Goal: Information Seeking & Learning: Learn about a topic

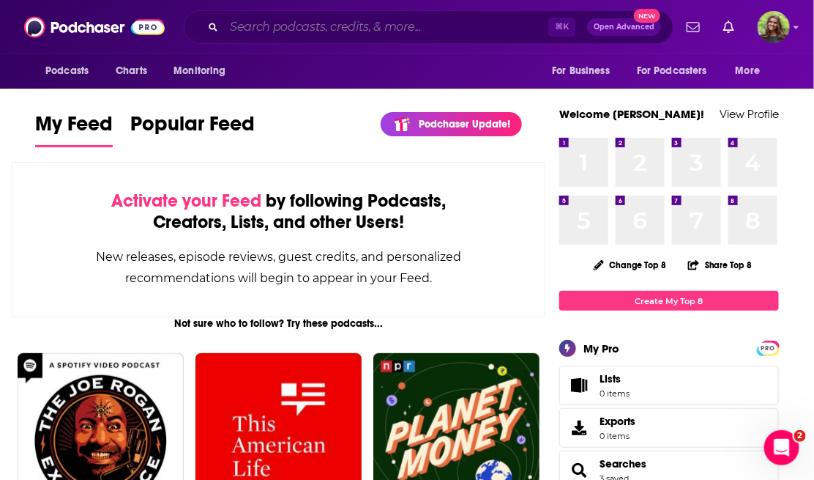
click at [295, 28] on input "Search podcasts, credits, & more..." at bounding box center [386, 26] width 324 height 23
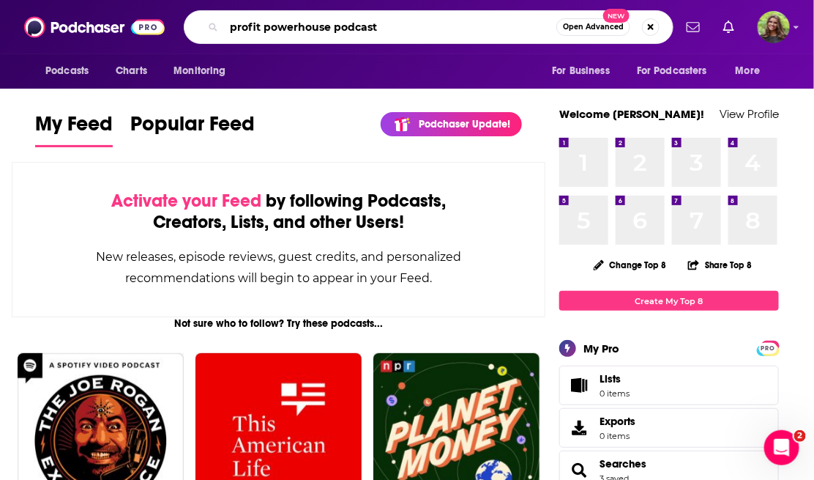
type input "profit powerhouse podcast"
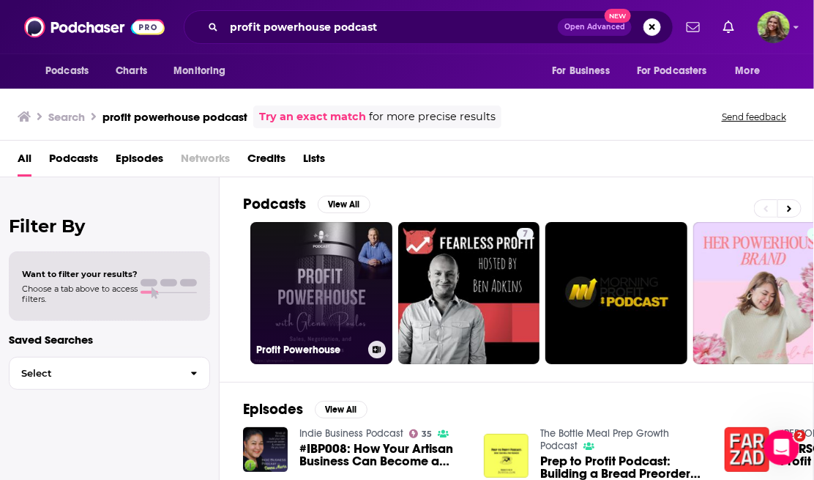
click at [349, 296] on link "Profit Powerhouse" at bounding box center [321, 293] width 142 height 142
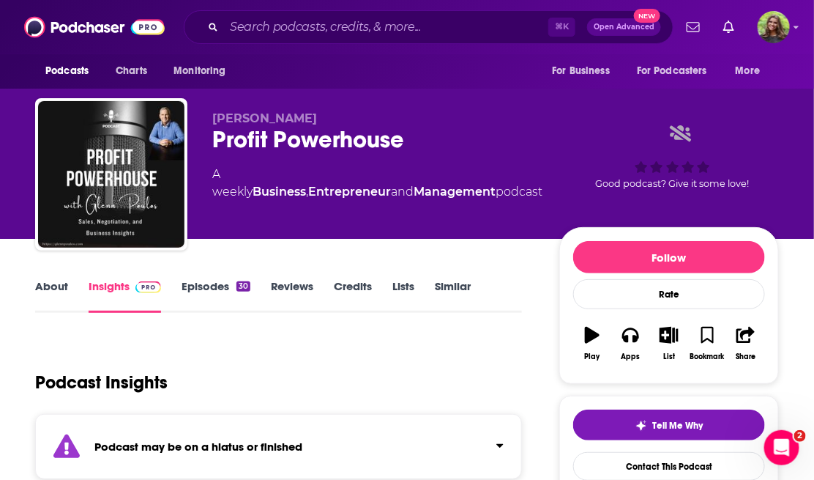
click at [212, 297] on link "Episodes 30" at bounding box center [216, 296] width 69 height 34
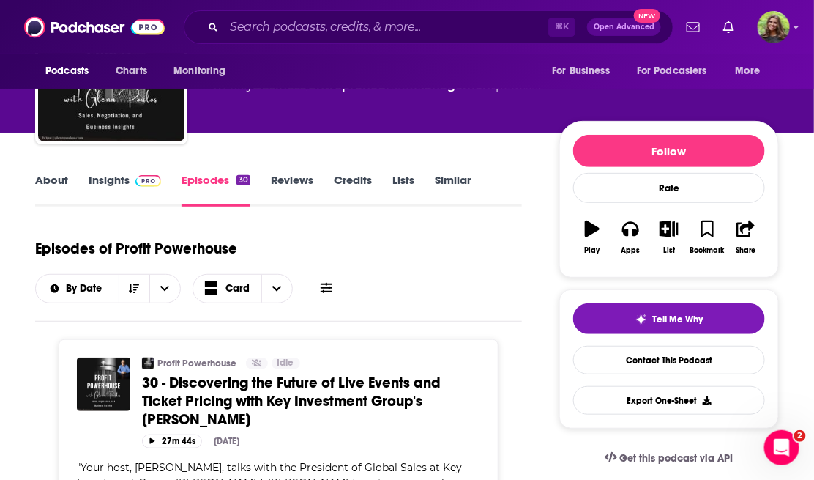
scroll to position [101, 0]
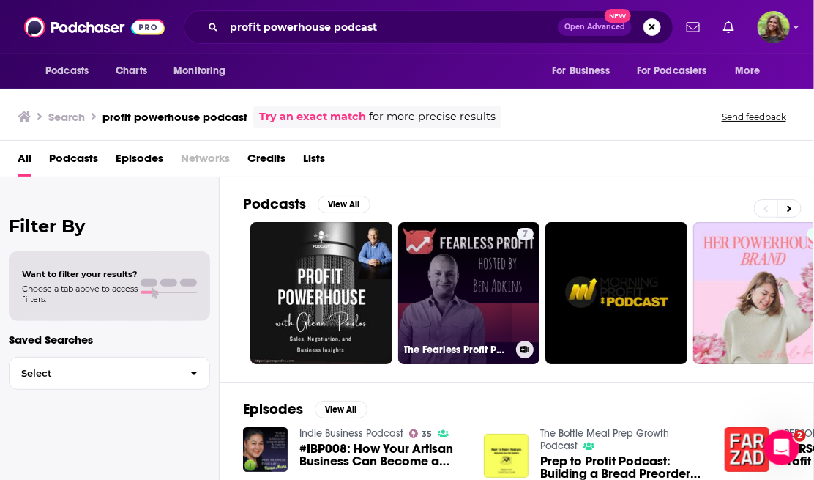
click at [446, 343] on h3 "The Fearless Profit Podcast" at bounding box center [457, 349] width 106 height 12
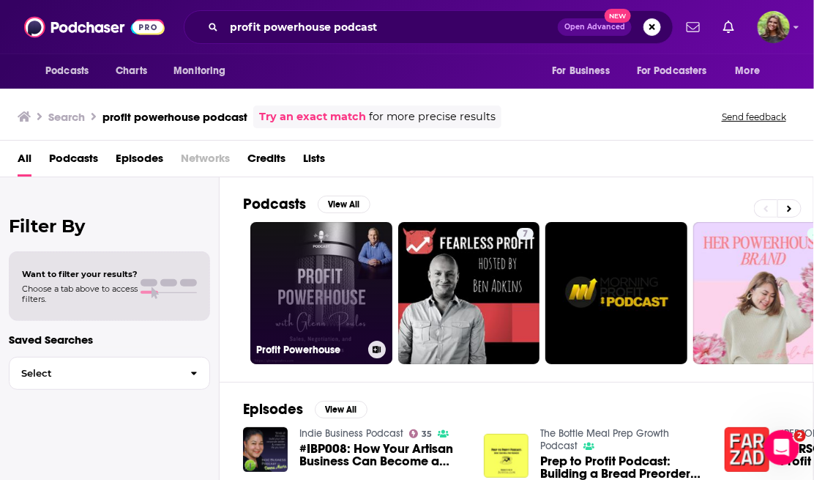
click at [304, 312] on link "Profit Powerhouse" at bounding box center [321, 293] width 142 height 142
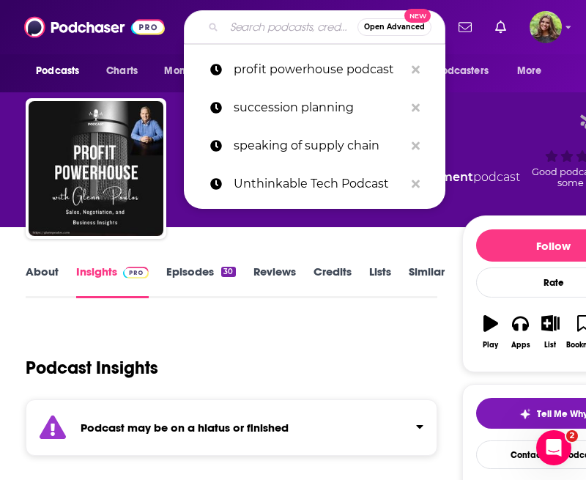
click at [274, 25] on input "Search podcasts, credits, & more..." at bounding box center [290, 26] width 133 height 23
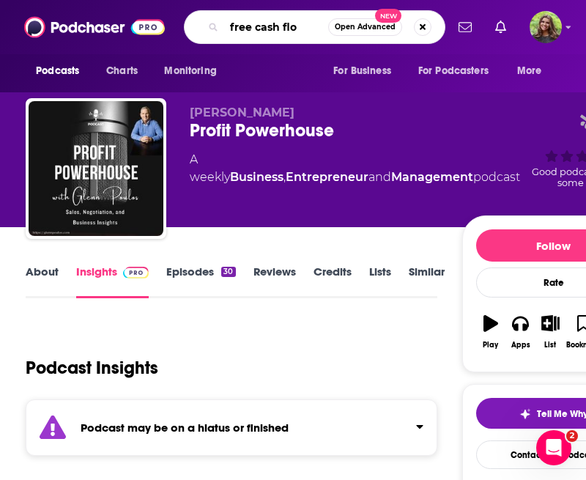
type input "free cash flow"
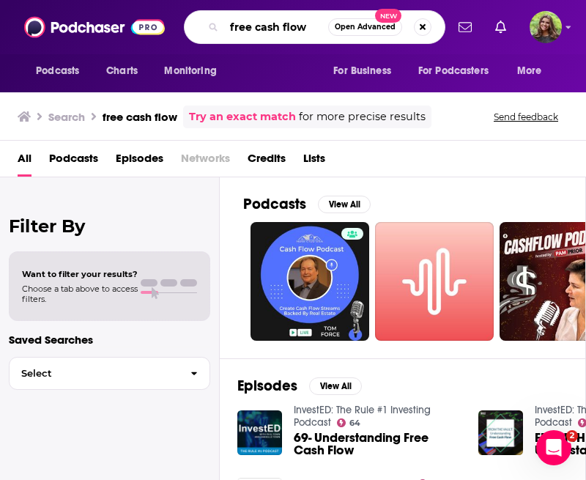
drag, startPoint x: 313, startPoint y: 24, endPoint x: 156, endPoint y: 11, distance: 157.3
click at [155, 11] on div "Podcasts Charts Monitoring free cash flow Open Advanced New For Business For Po…" at bounding box center [293, 27] width 586 height 54
type input "alen chen"
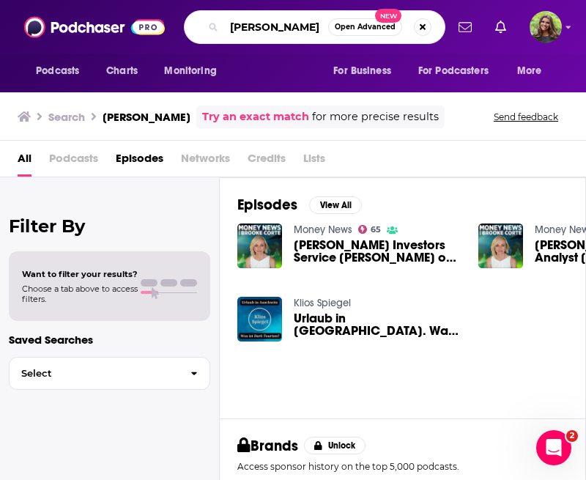
drag, startPoint x: 295, startPoint y: 26, endPoint x: 186, endPoint y: 26, distance: 109.1
click at [186, 26] on div "alen chen Open Advanced New" at bounding box center [314, 27] width 261 height 34
type input "profit powerhouse"
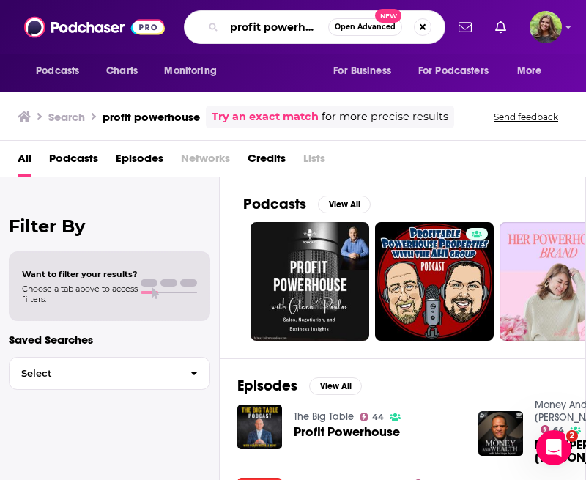
click at [320, 29] on input "profit powerhouse" at bounding box center [276, 26] width 104 height 23
click at [426, 27] on button "Search podcasts, credits, & more..." at bounding box center [423, 27] width 18 height 18
type input "freecashflow.io"
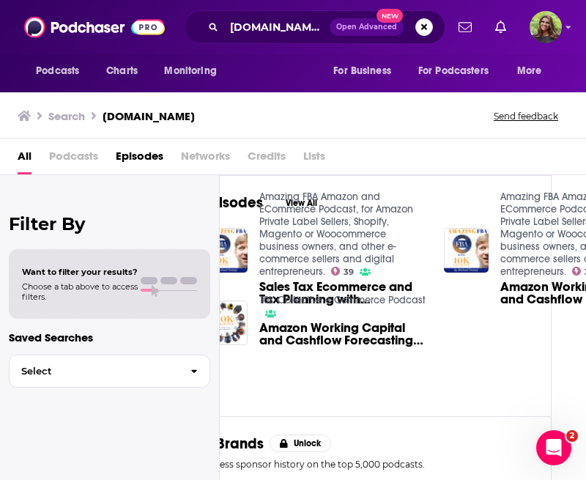
scroll to position [0, 40]
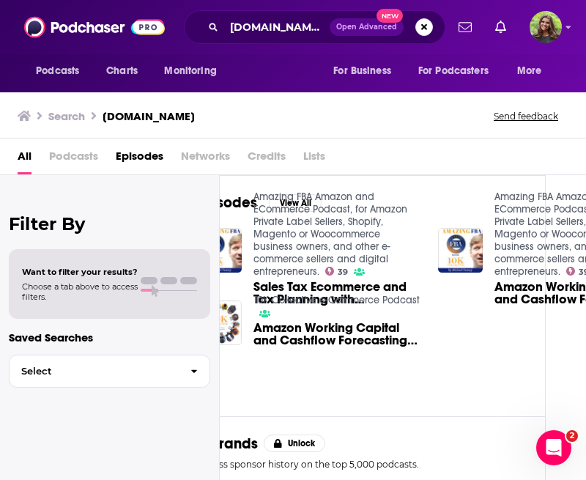
click at [324, 242] on link "Amazing FBA Amazon and ECommerce Podcast, for Amazon Private Label Sellers, Sho…" at bounding box center [330, 233] width 154 height 87
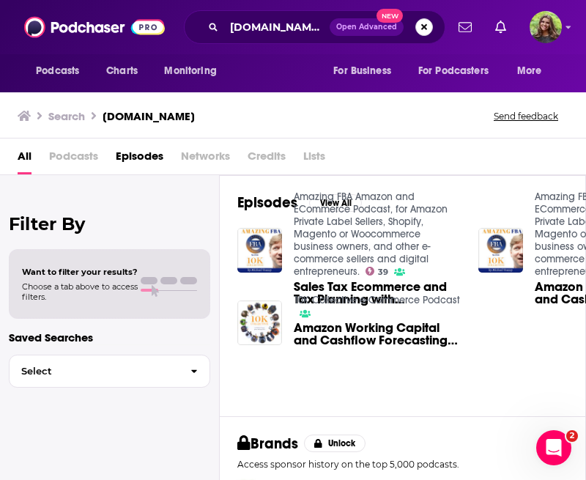
click at [429, 28] on button "Search podcasts, credits, & more..." at bounding box center [424, 27] width 18 height 18
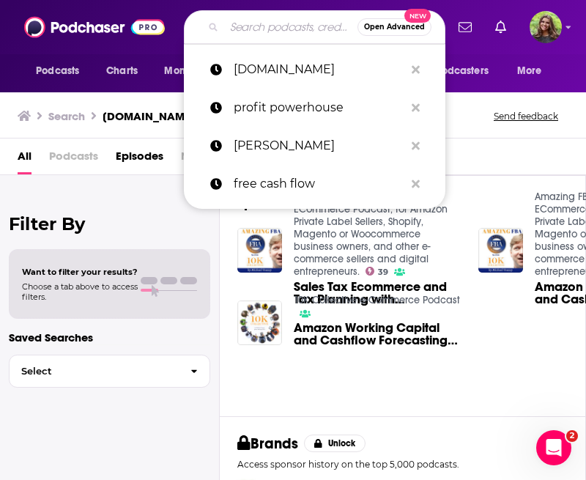
paste input "FreeCashFlow.io Profits Powerhouse Podcast"
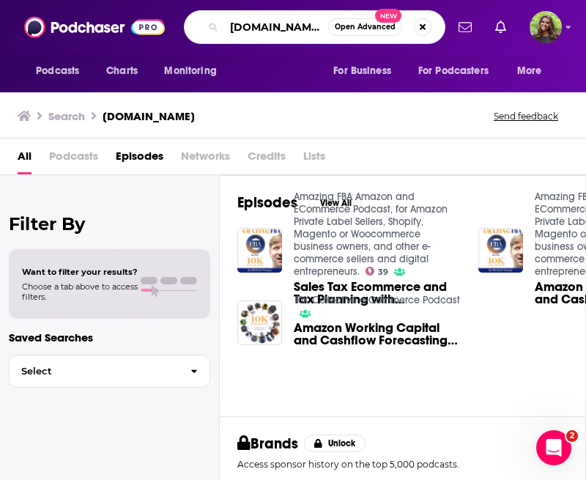
scroll to position [0, 153]
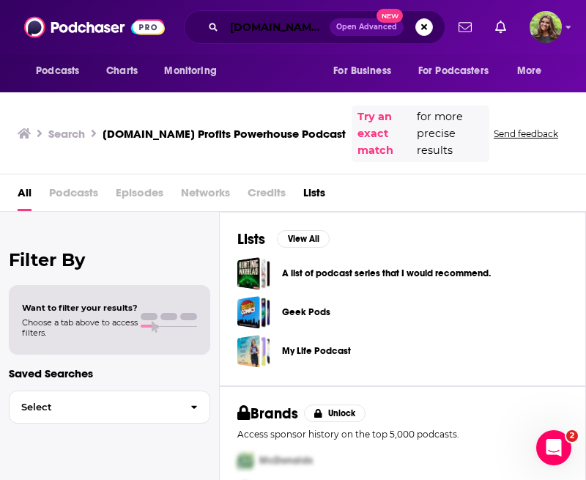
click at [305, 31] on input "FreeCashFlow.io Profits Powerhouse Podcast" at bounding box center [276, 26] width 105 height 23
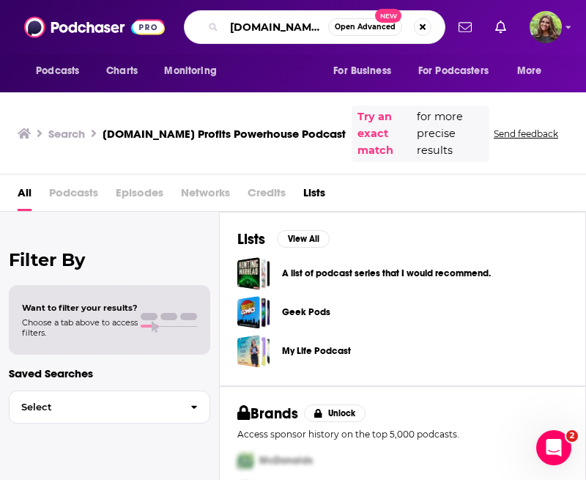
click at [322, 27] on input "FreeCashFlow.io Profits Powerhouse Podcast" at bounding box center [276, 26] width 104 height 23
type input "FreeCashFlow.io Profits Powerhouse Podcast"
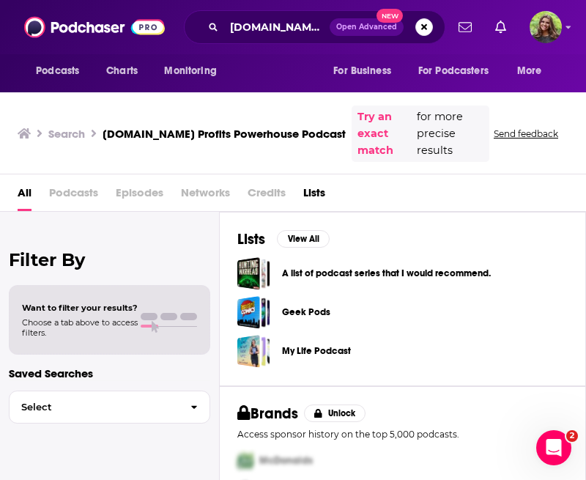
scroll to position [31, 0]
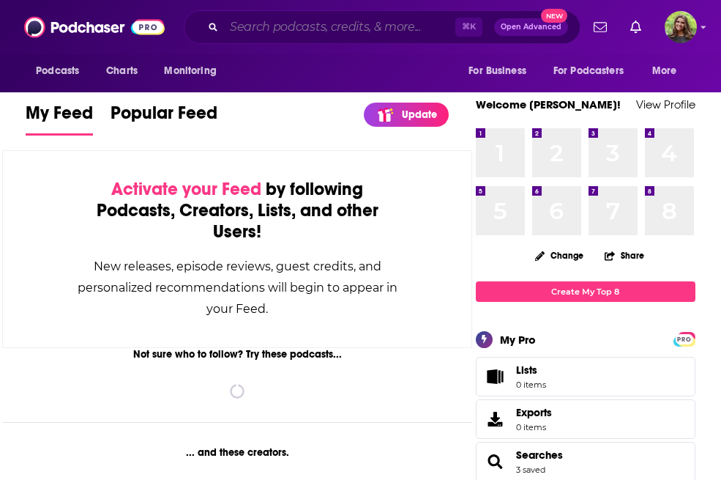
click at [317, 33] on input "Search podcasts, credits, & more..." at bounding box center [339, 26] width 231 height 23
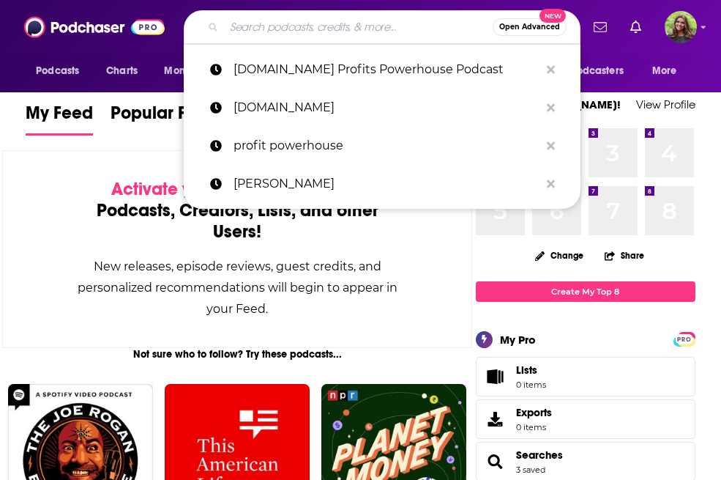
paste input "Software Leaders Uncensored"
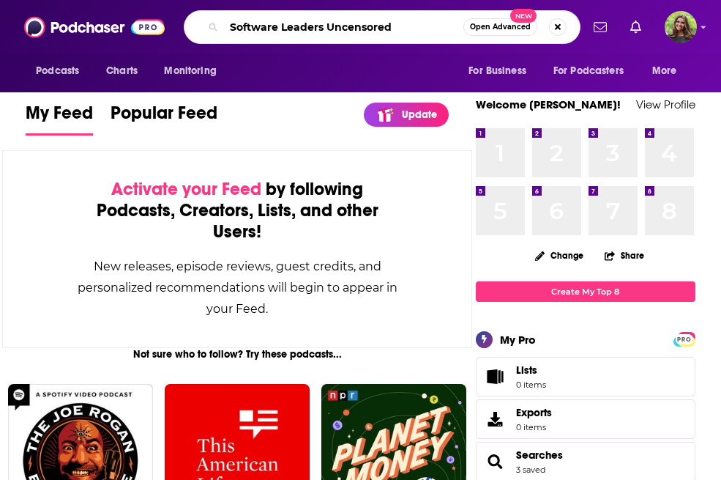
type input "Software Leaders Uncensored"
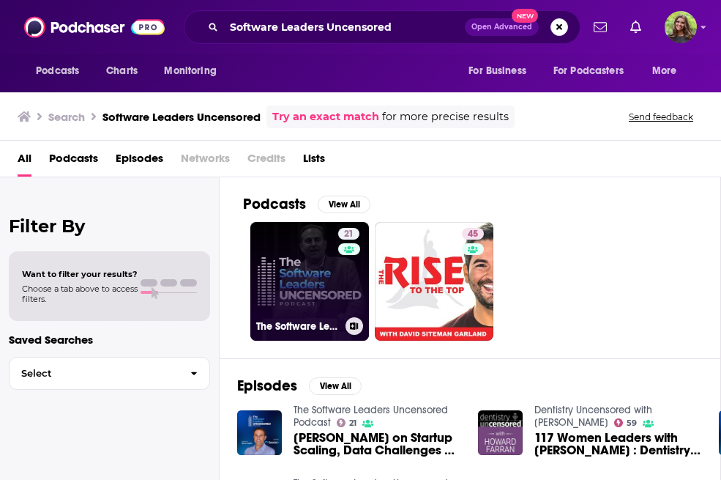
click at [327, 252] on link "21 The Software Leaders Uncensored Podcast" at bounding box center [309, 281] width 119 height 119
click at [296, 283] on link "21 The Software Leaders Uncensored Podcast" at bounding box center [309, 281] width 119 height 119
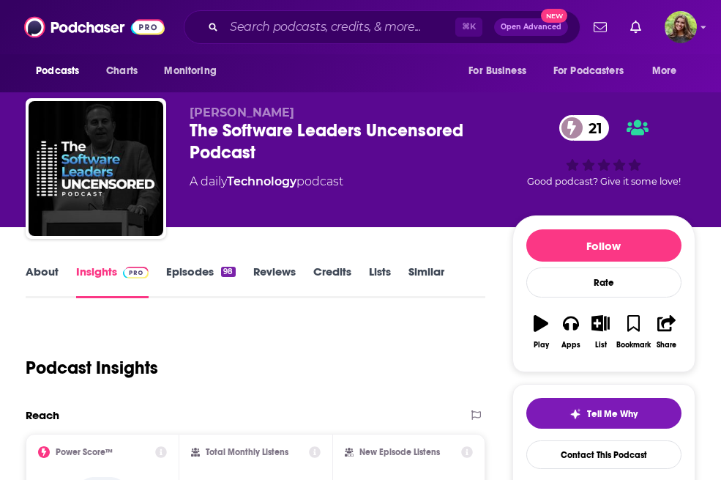
click at [41, 269] on link "About" at bounding box center [42, 281] width 33 height 34
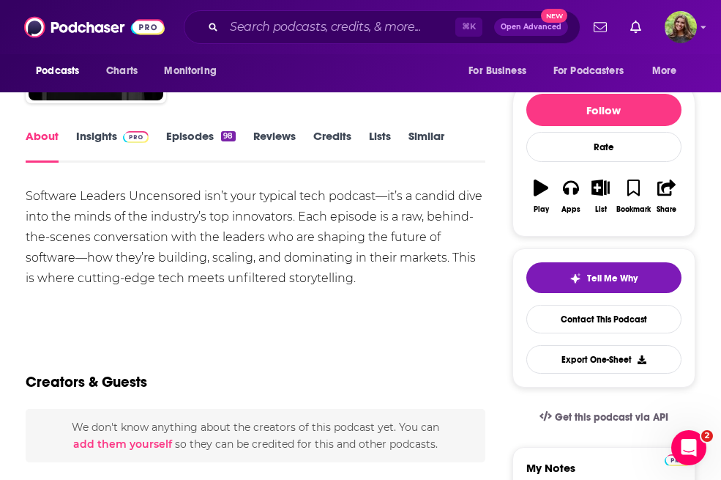
scroll to position [148, 0]
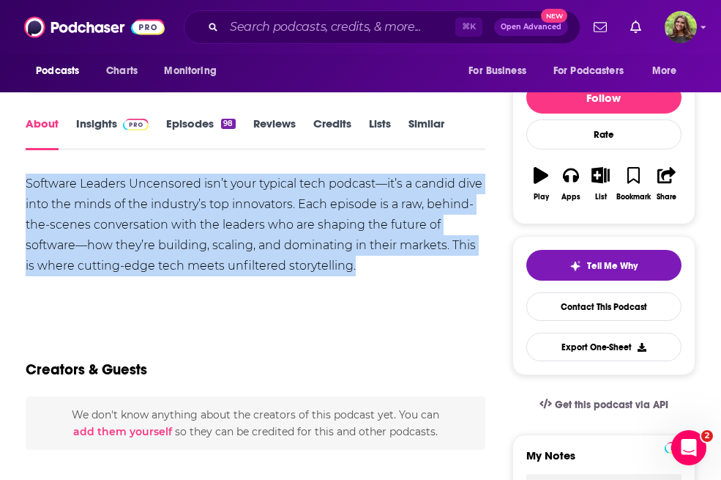
drag, startPoint x: 25, startPoint y: 182, endPoint x: 398, endPoint y: 269, distance: 383.3
copy div "Software Leaders Uncensored isn’t your typical tech podcast—it’s a candid dive …"
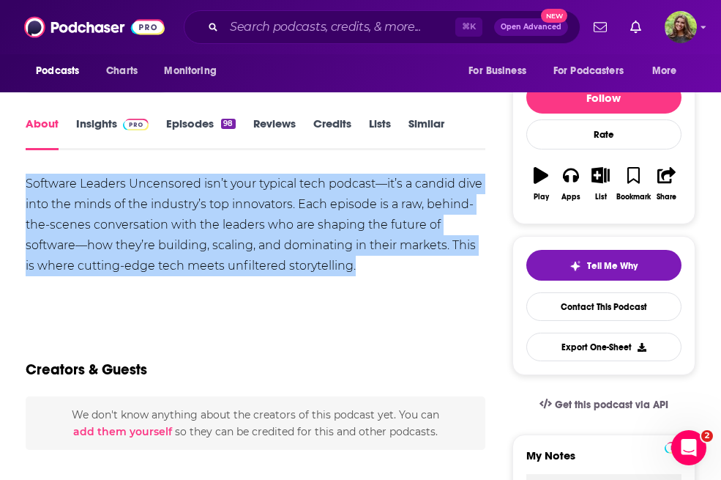
scroll to position [0, 0]
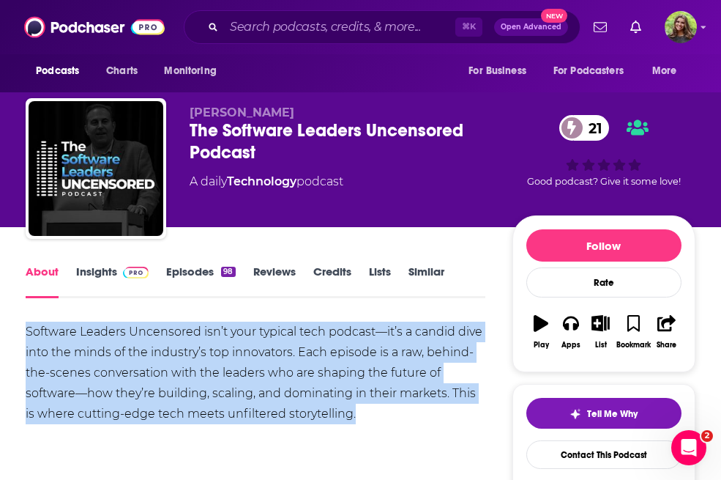
click at [83, 280] on link "Insights" at bounding box center [112, 281] width 72 height 34
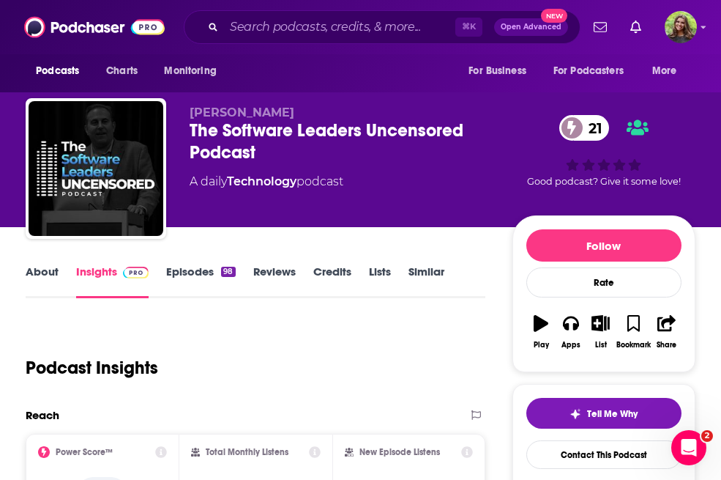
click at [216, 113] on span "Steve Taplin" at bounding box center [242, 112] width 105 height 14
copy p "Steve Taplin"
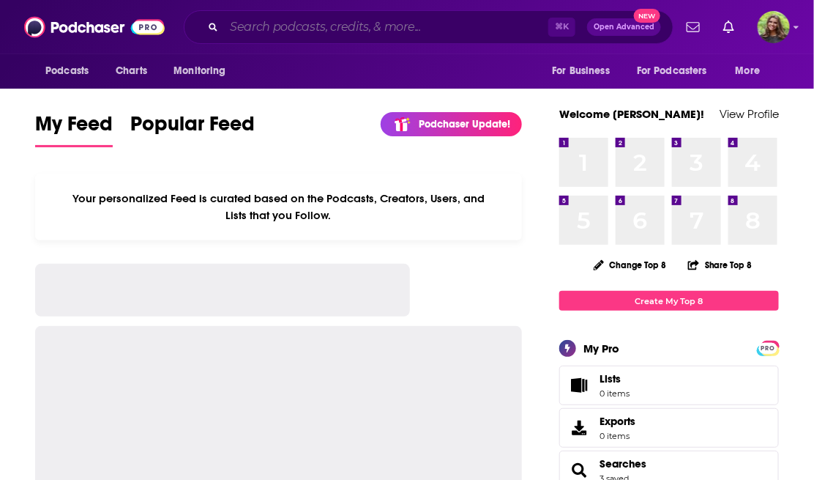
click at [303, 32] on input "Search podcasts, credits, & more..." at bounding box center [386, 26] width 324 height 23
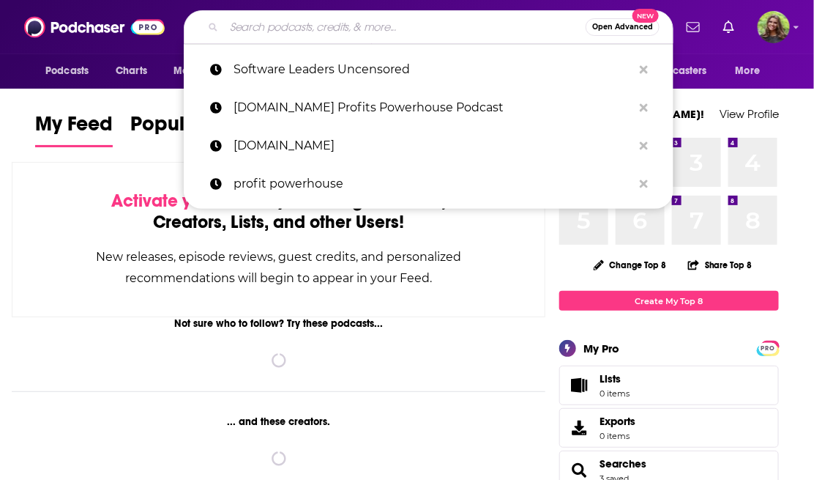
type input "g"
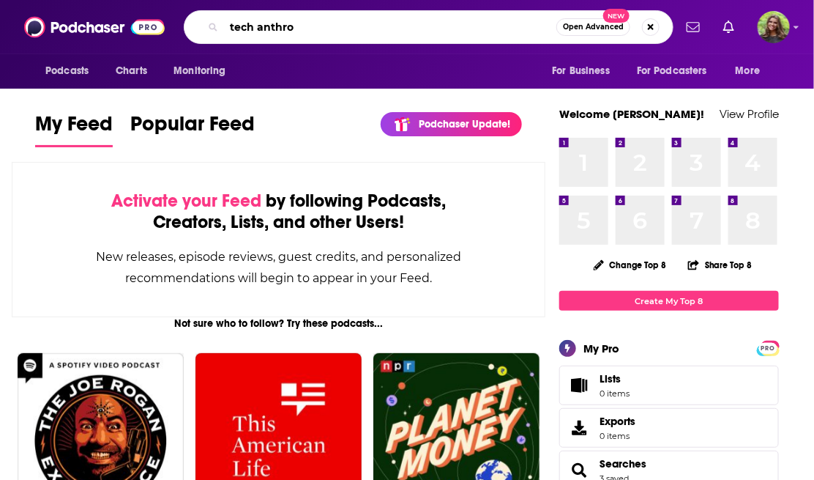
type input "tech anthro"
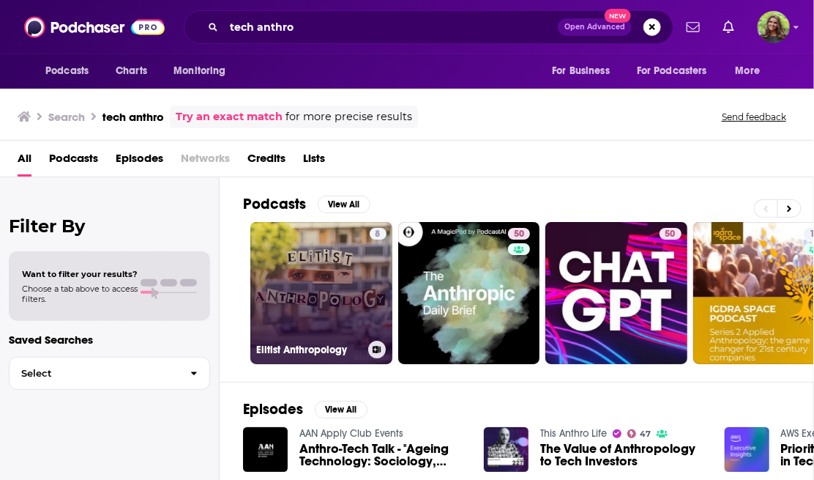
click at [347, 291] on link "8 Elitist Anthropology" at bounding box center [321, 293] width 142 height 142
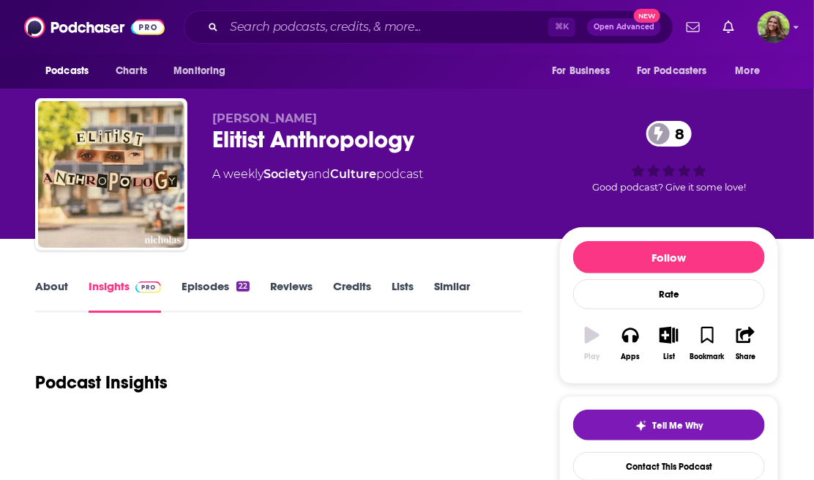
click at [46, 280] on link "About" at bounding box center [51, 296] width 33 height 34
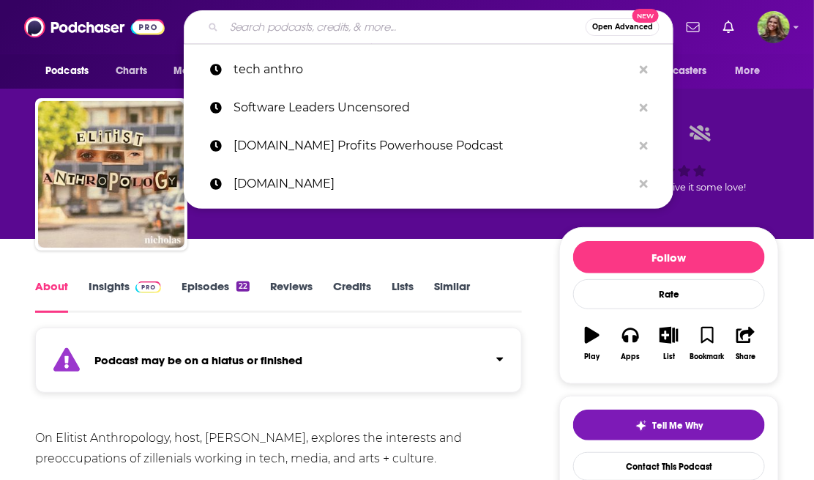
click at [269, 23] on input "Search podcasts, credits, & more..." at bounding box center [405, 26] width 362 height 23
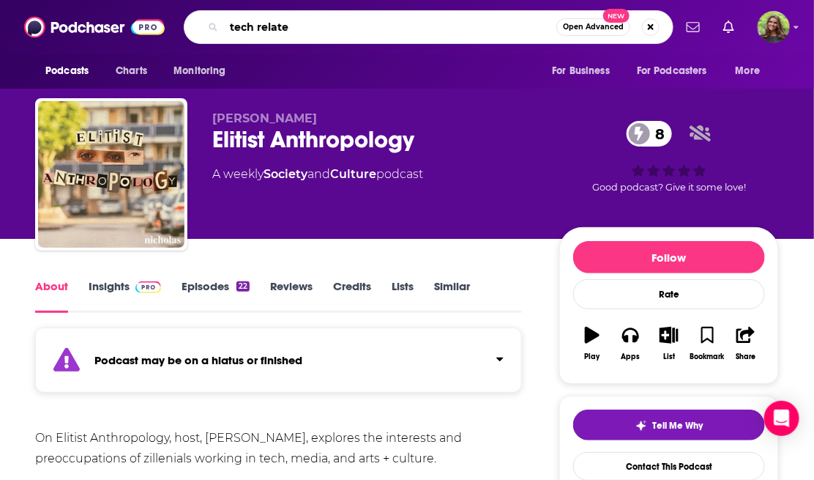
type input "tech related"
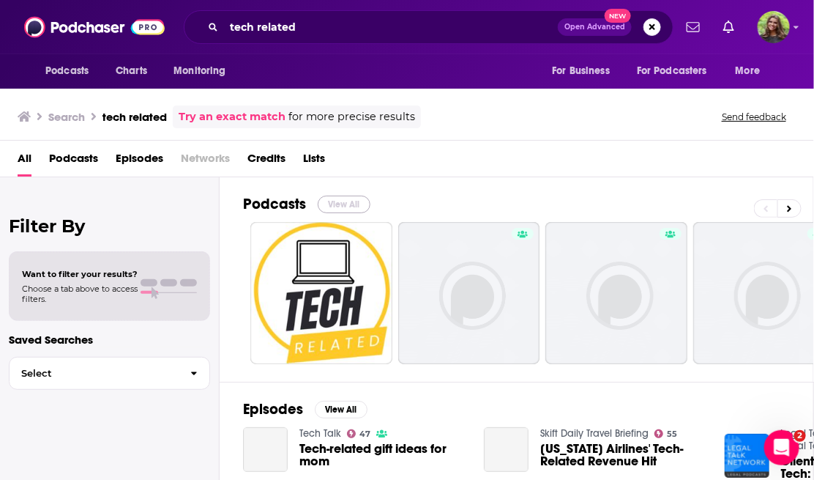
click at [352, 196] on button "View All" at bounding box center [344, 205] width 53 height 18
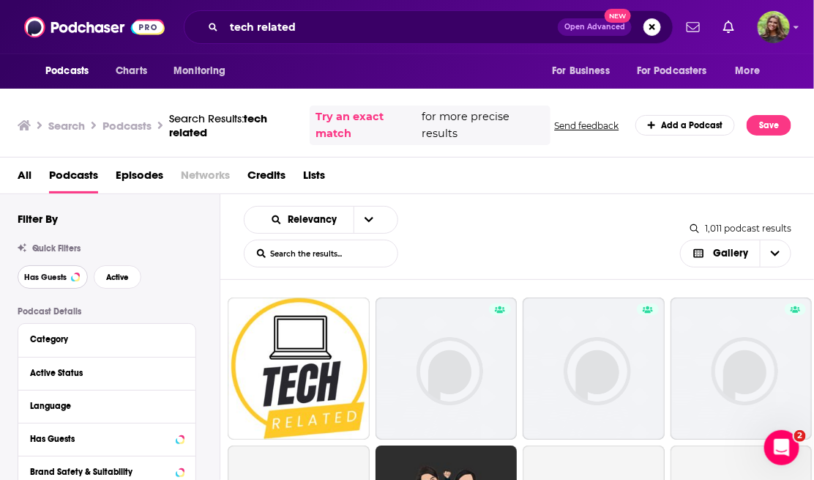
click at [68, 281] on button "Has Guests" at bounding box center [53, 276] width 70 height 23
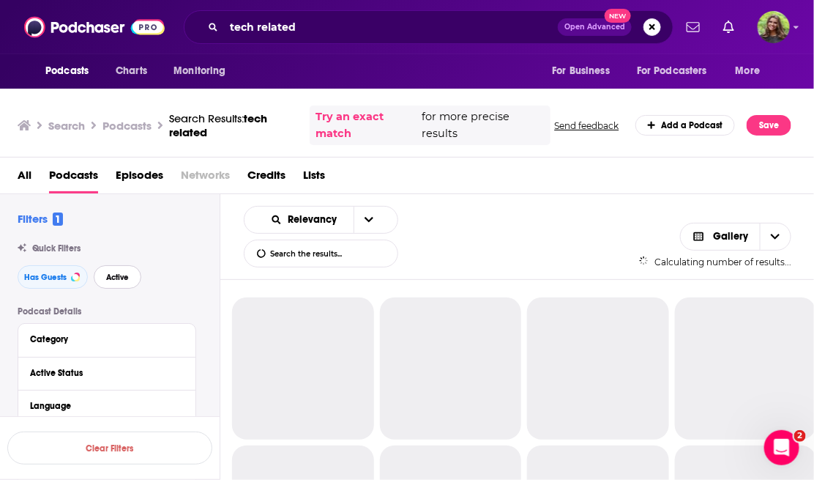
click at [122, 282] on button "Active" at bounding box center [118, 276] width 48 height 23
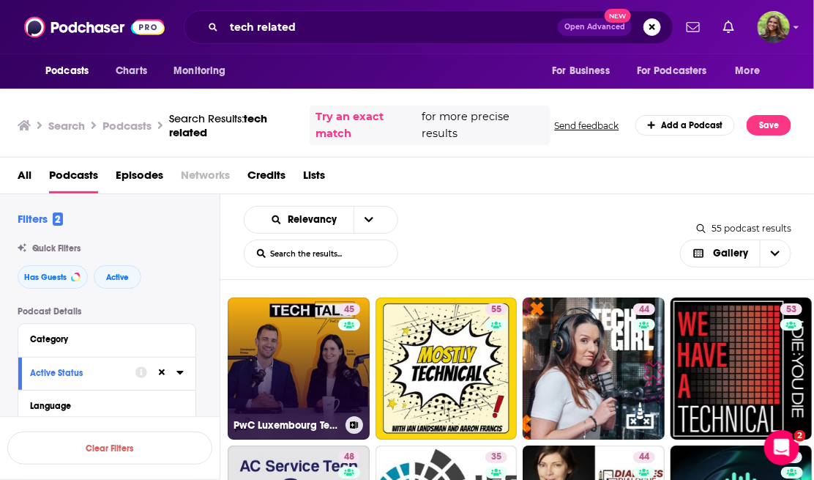
click at [314, 372] on link "45 PwC Luxembourg TechTalk" at bounding box center [299, 368] width 142 height 142
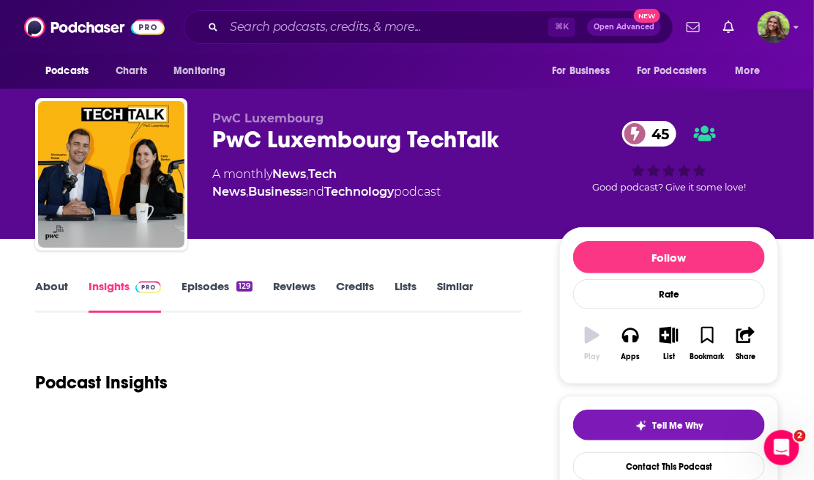
click at [36, 294] on link "About" at bounding box center [51, 296] width 33 height 34
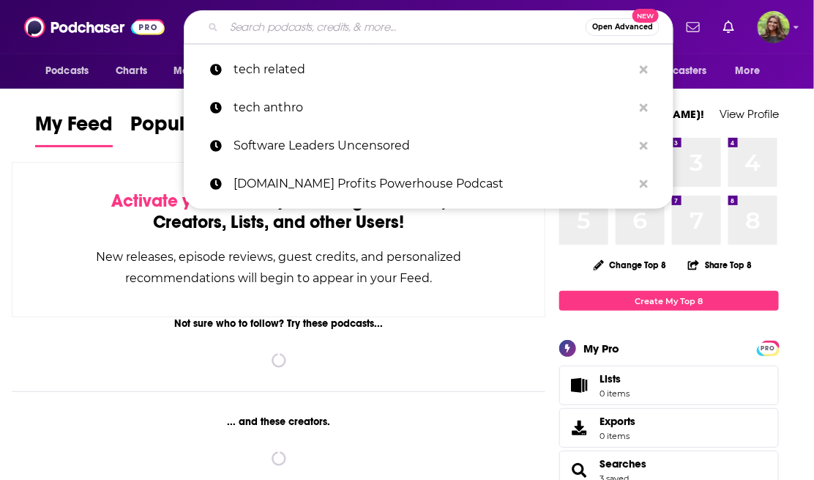
click at [313, 29] on input "Search podcasts, credits, & more..." at bounding box center [405, 26] width 362 height 23
paste input "Platypod, The CASTAC Podcast"
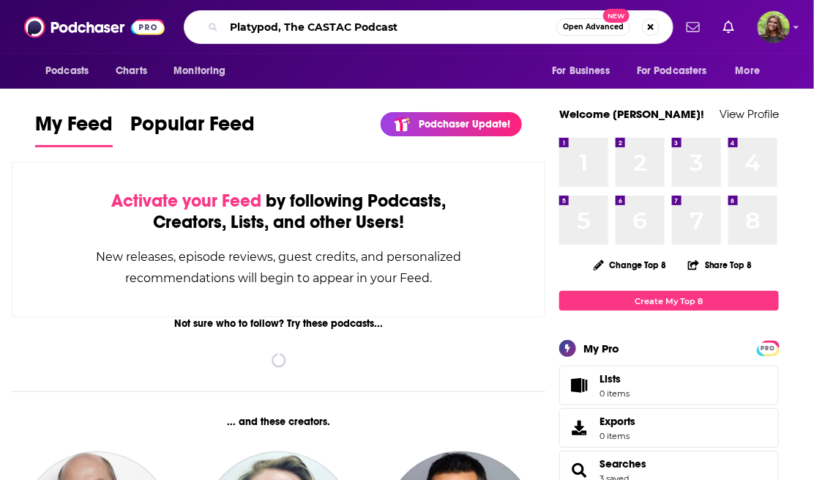
type input "Platypod, The CASTAC Podcast"
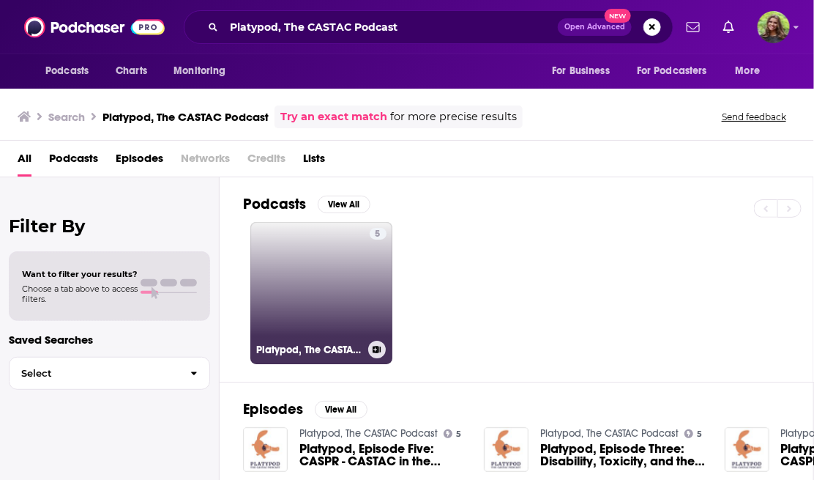
click at [308, 280] on link "5 Platypod, The CASTAC Podcast" at bounding box center [321, 293] width 142 height 142
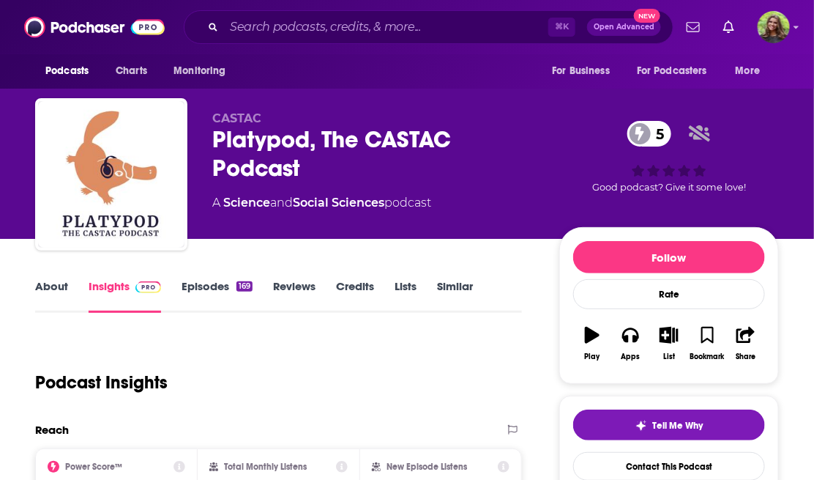
click at [53, 286] on link "About" at bounding box center [51, 296] width 33 height 34
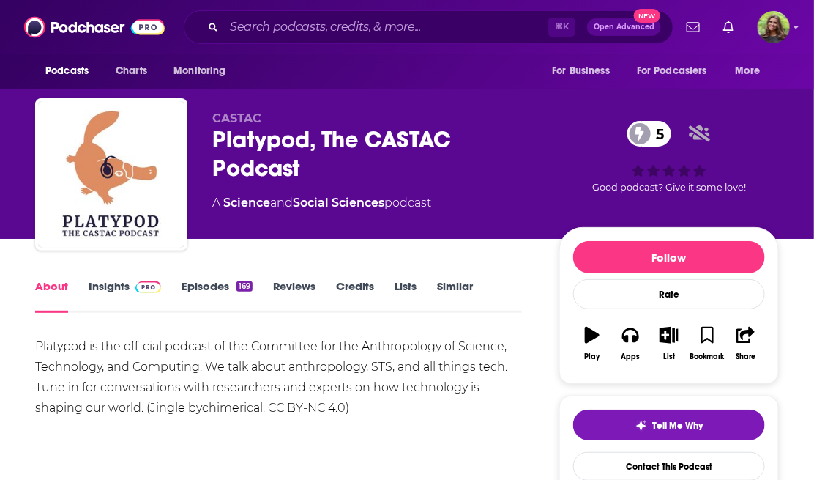
click at [197, 286] on link "Episodes 169" at bounding box center [217, 296] width 71 height 34
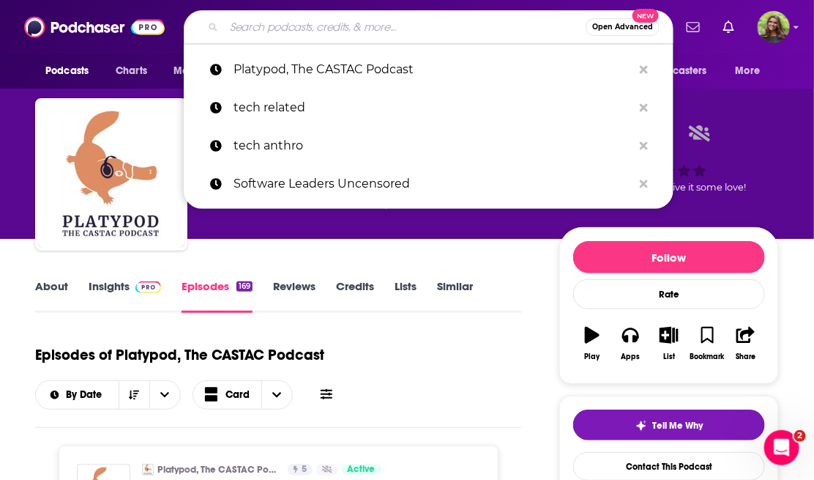
click at [275, 21] on input "Search podcasts, credits, & more..." at bounding box center [405, 26] width 362 height 23
paste input "The Familiar Strange"
type input "The Familiar Strange"
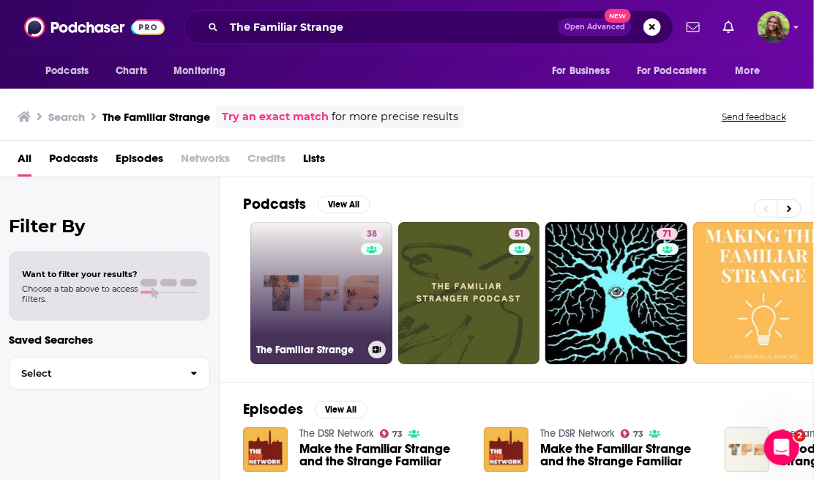
click at [313, 275] on link "38 The Familiar Strange" at bounding box center [321, 293] width 142 height 142
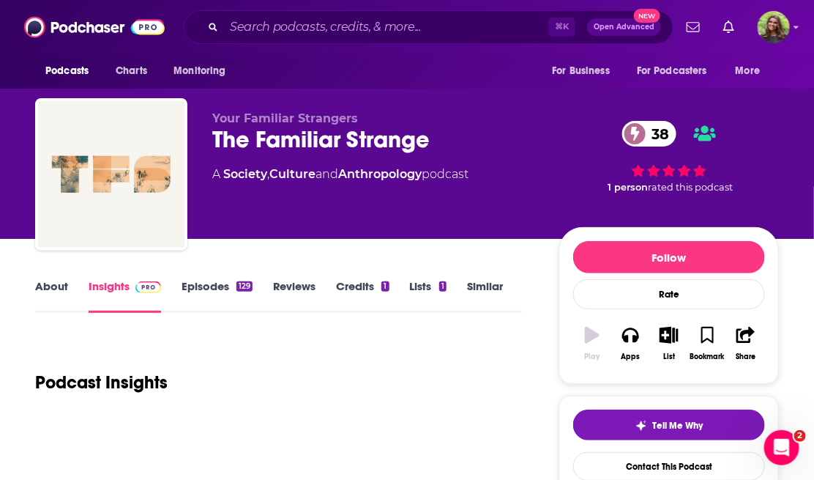
click at [42, 291] on link "About" at bounding box center [51, 296] width 33 height 34
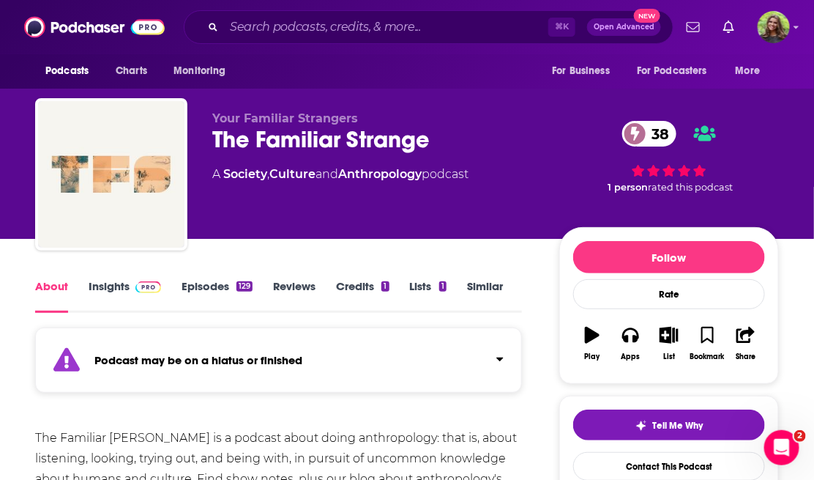
click at [286, 15] on div "⌘ K Open Advanced New" at bounding box center [429, 27] width 490 height 34
click at [319, 30] on input "Search podcasts, credits, & more..." at bounding box center [386, 26] width 324 height 23
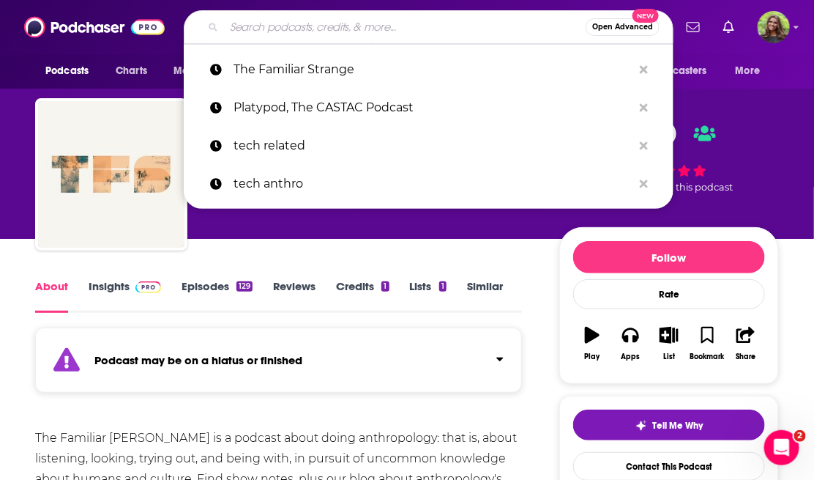
paste input "Human-Centered Innovation:"
type input "Human-Centered Innovation:"
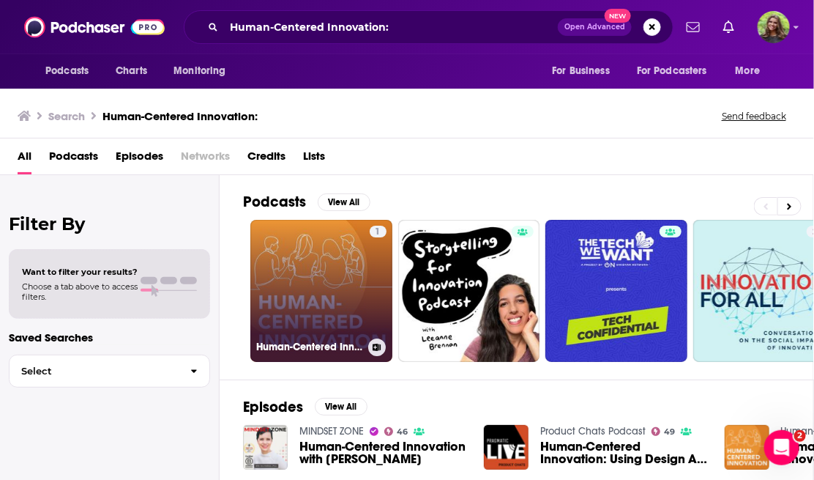
click at [341, 253] on link "1 Human-Centered Innovation" at bounding box center [321, 291] width 142 height 142
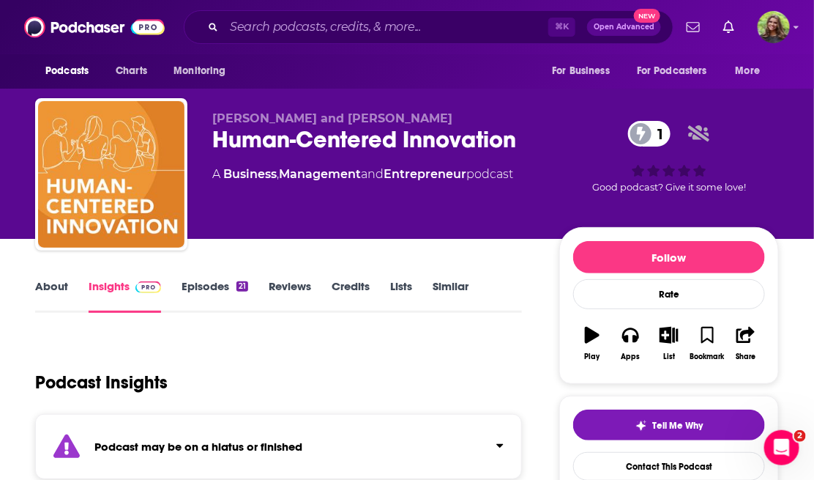
click at [56, 287] on link "About" at bounding box center [51, 296] width 33 height 34
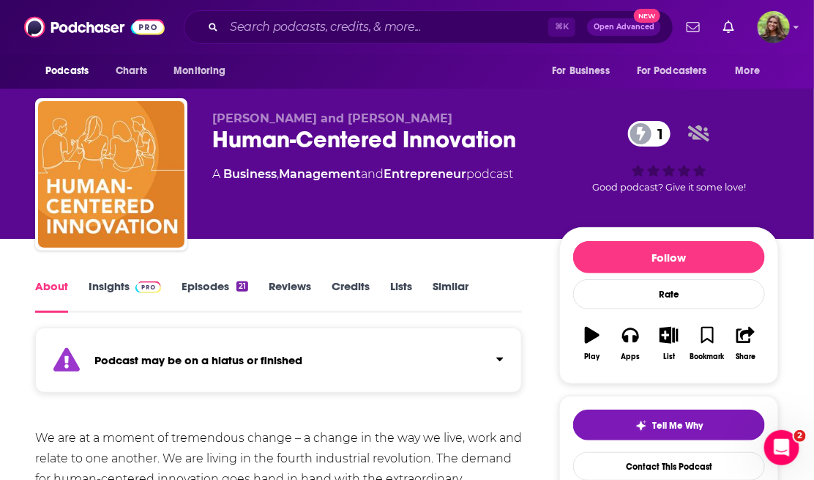
click at [207, 288] on link "Episodes 21" at bounding box center [215, 296] width 67 height 34
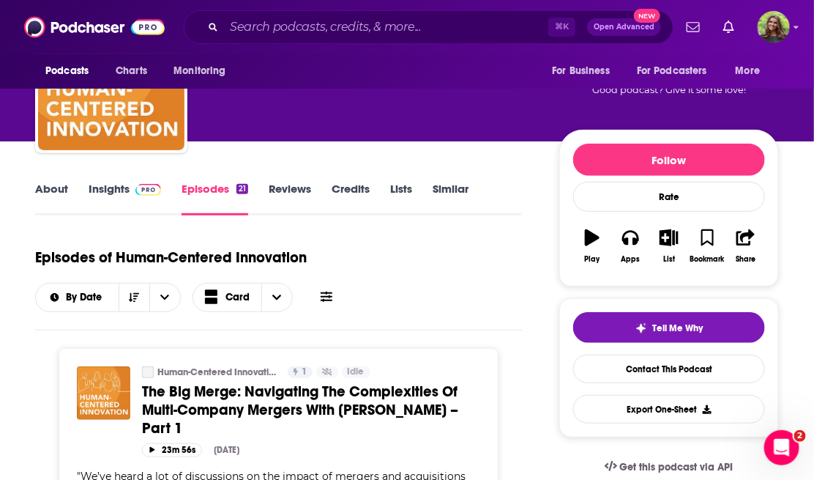
scroll to position [61, 0]
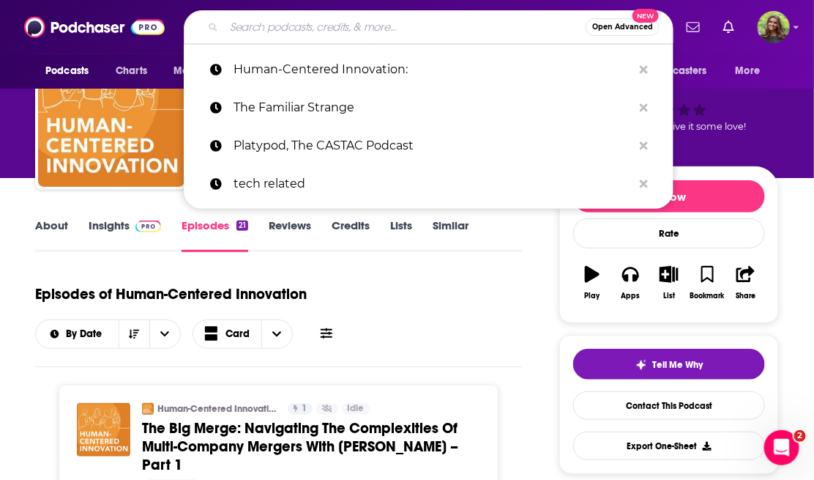
click at [255, 35] on input "Search podcasts, credits, & more..." at bounding box center [405, 26] width 362 height 23
paste input "The On Tech Ethics Podcast"
type input "The On Tech Ethics Podcast"
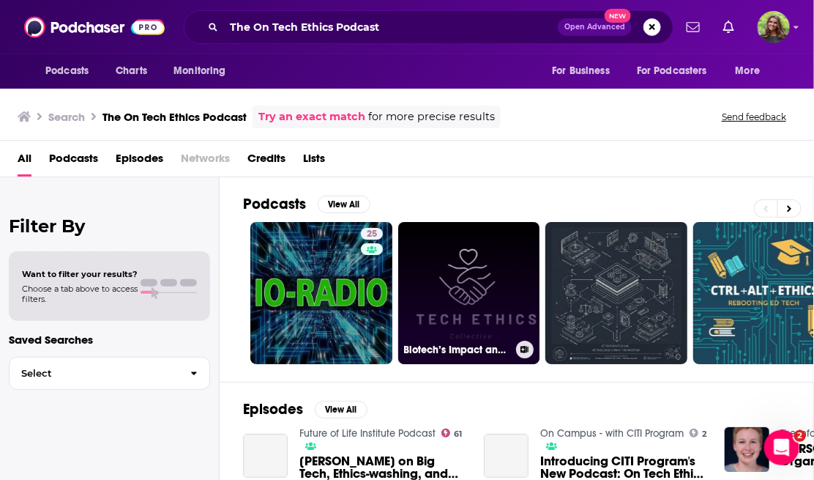
click at [455, 294] on link "Biotech’s Impact and the Ethics That Guide Us | Tech Ethics Collective Podcast …" at bounding box center [469, 293] width 142 height 142
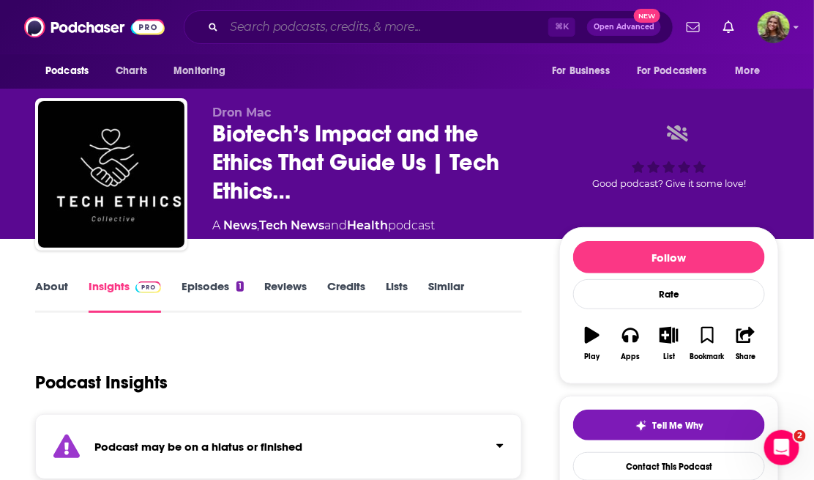
click at [346, 27] on input "Search podcasts, credits, & more..." at bounding box center [386, 26] width 324 height 23
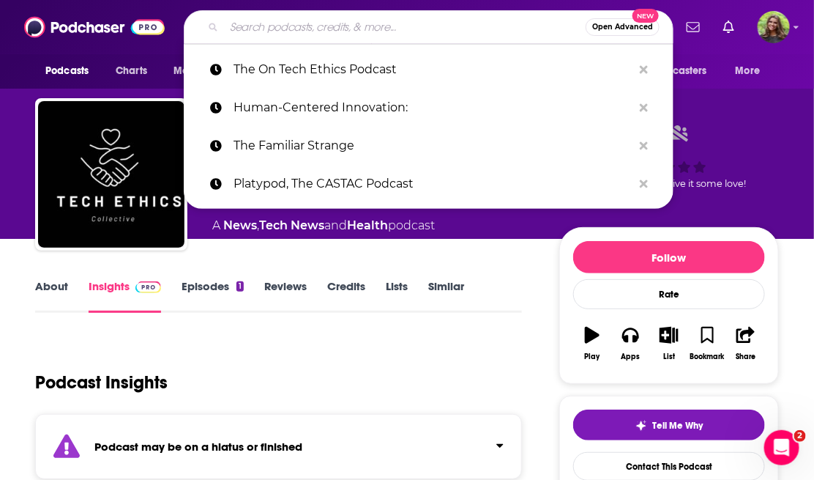
paste input "Analog(ue)"
type input "Analog(ue)"
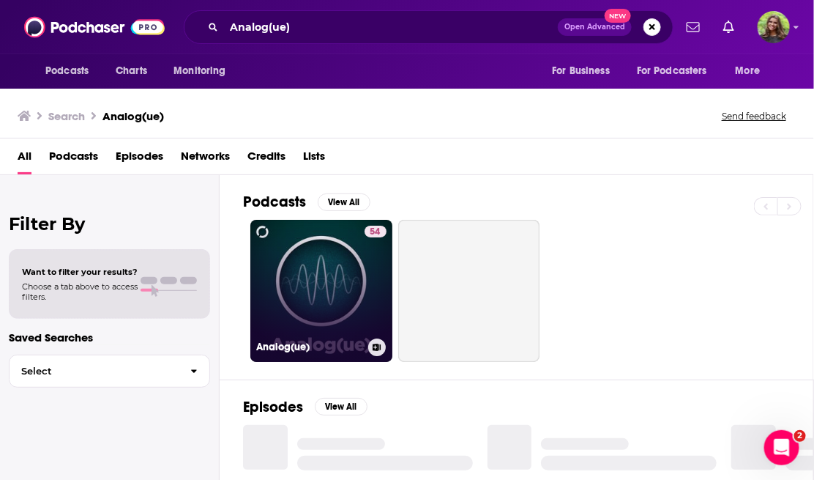
click at [309, 281] on link "54 Analog(ue)" at bounding box center [321, 291] width 142 height 142
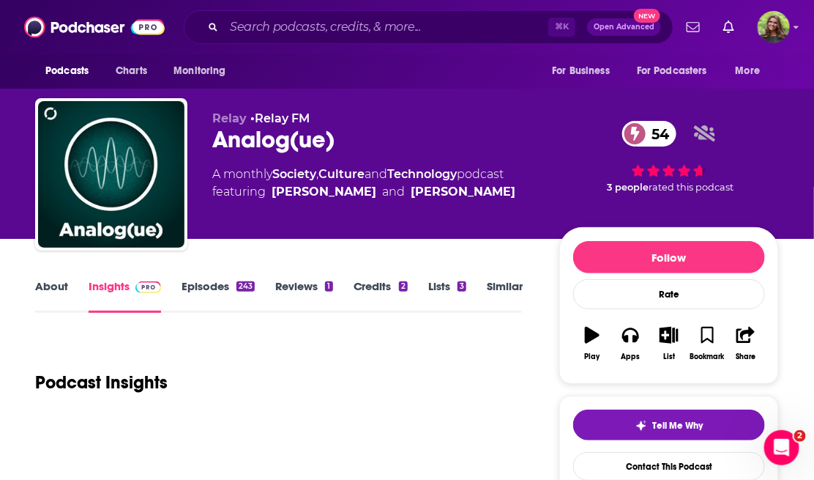
click at [43, 295] on link "About" at bounding box center [51, 296] width 33 height 34
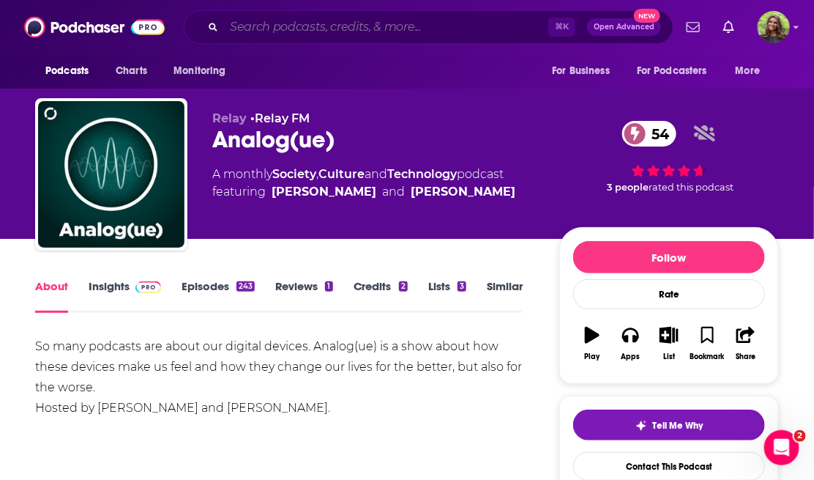
click at [275, 30] on input "Search podcasts, credits, & more..." at bounding box center [386, 26] width 324 height 23
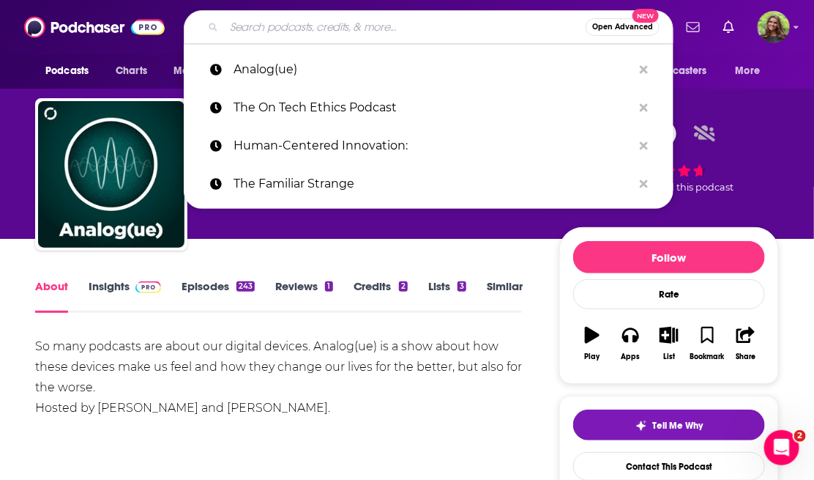
paste input "The Great Unlearn"
type input "The Great Unlearn"
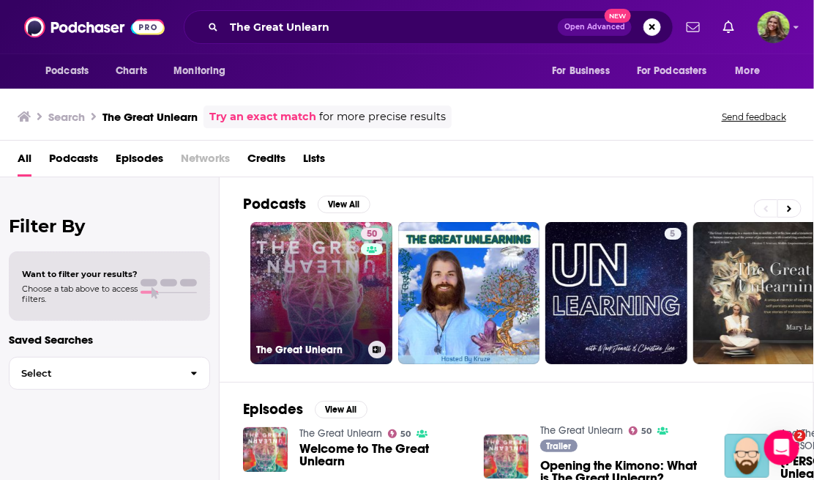
click at [327, 290] on link "50 The Great Unlearn" at bounding box center [321, 293] width 142 height 142
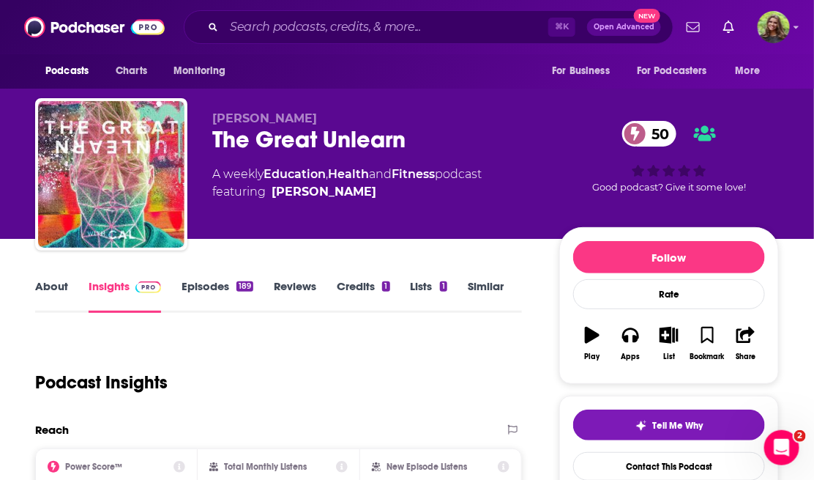
click at [50, 305] on link "About" at bounding box center [51, 296] width 33 height 34
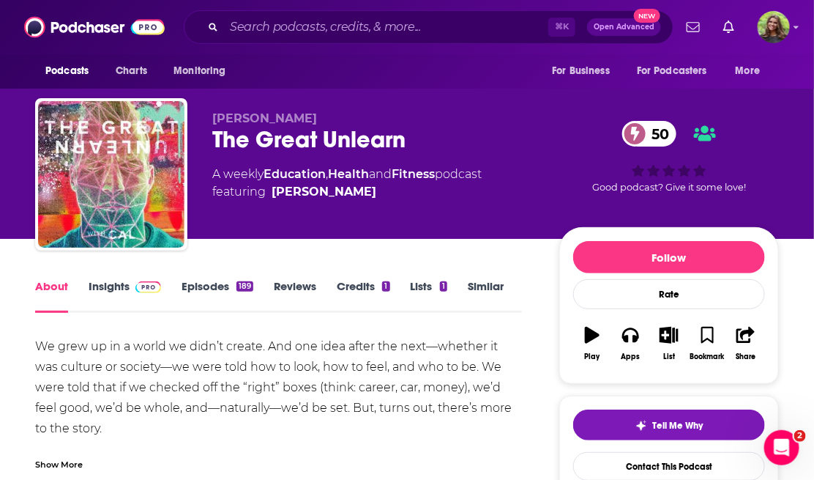
click at [195, 289] on link "Episodes 189" at bounding box center [218, 296] width 72 height 34
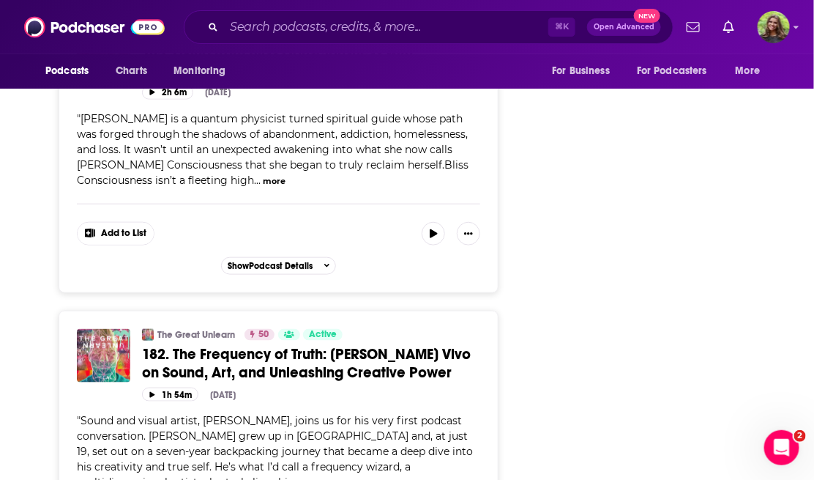
scroll to position [2121, 0]
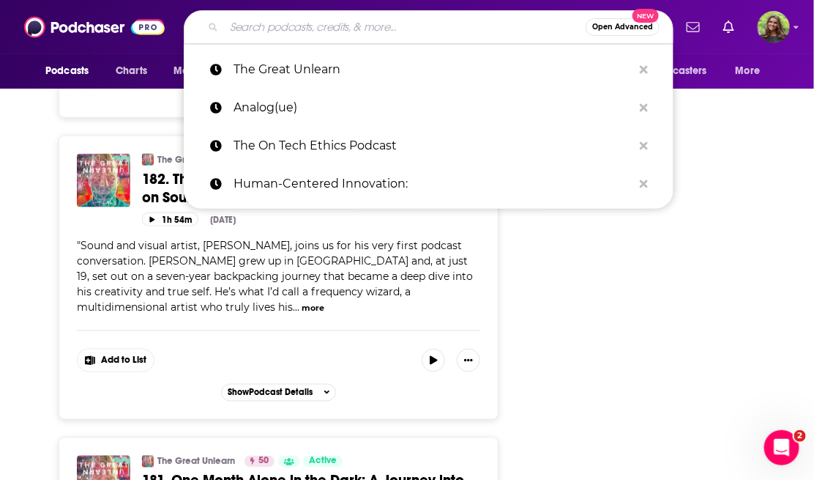
click at [306, 31] on input "Search podcasts, credits, & more..." at bounding box center [405, 26] width 362 height 23
paste input "Renegade Thinkers Unite:"
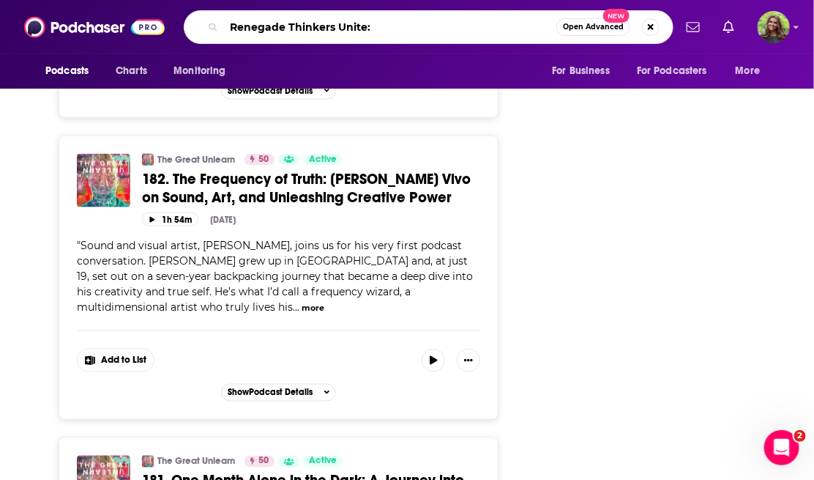
type input "Renegade Thinkers Unite"
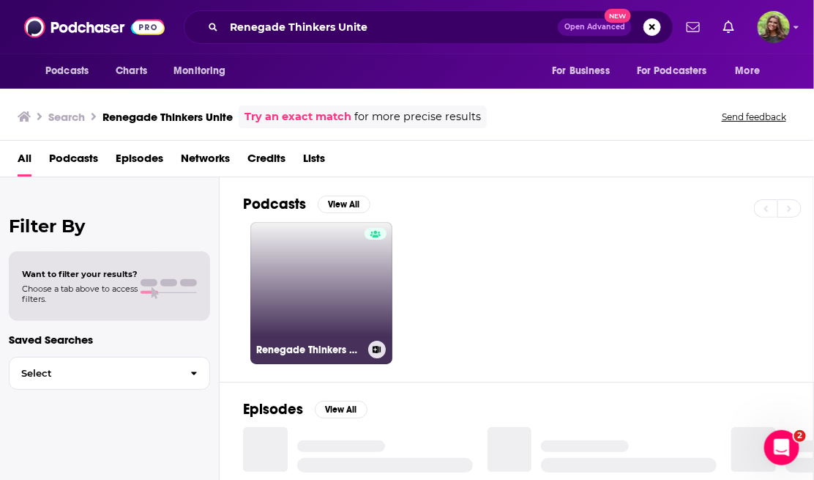
click at [324, 289] on link "Renegade Thinkers Unite (Marketing)" at bounding box center [321, 293] width 142 height 142
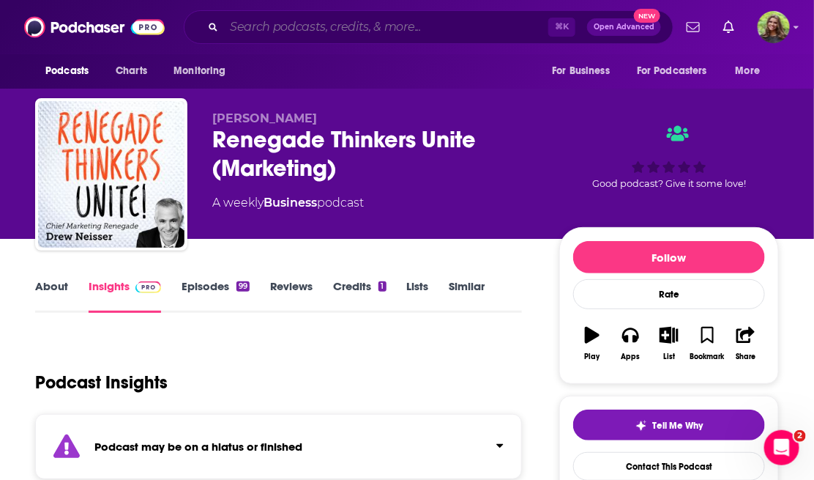
click at [312, 20] on input "Search podcasts, credits, & more..." at bounding box center [386, 26] width 324 height 23
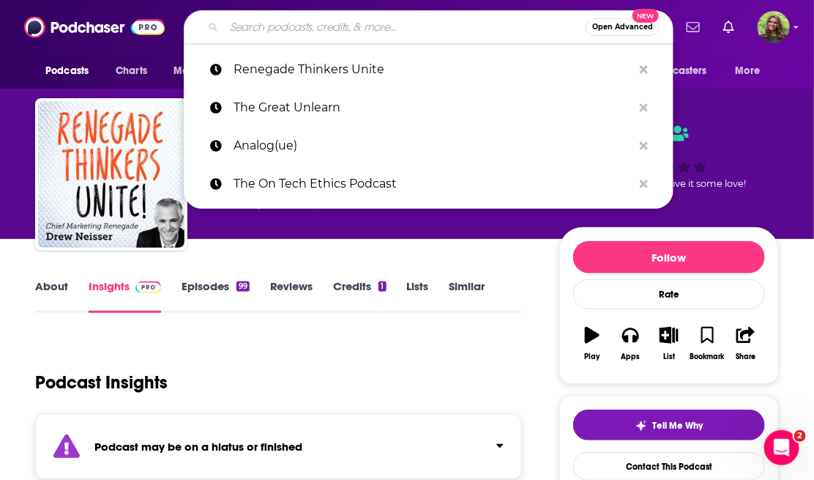
paste input "The Culture of Innovation:"
type input "The Culture of Innovation:"
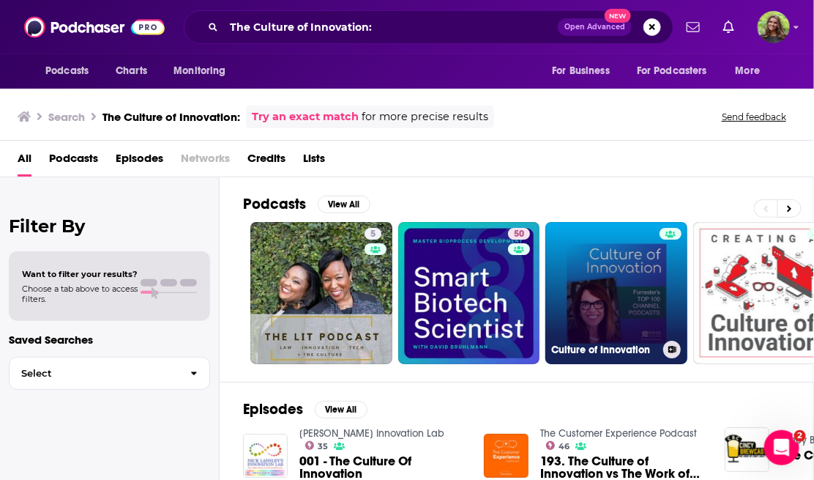
click at [570, 266] on link "Culture of Innovation" at bounding box center [617, 293] width 142 height 142
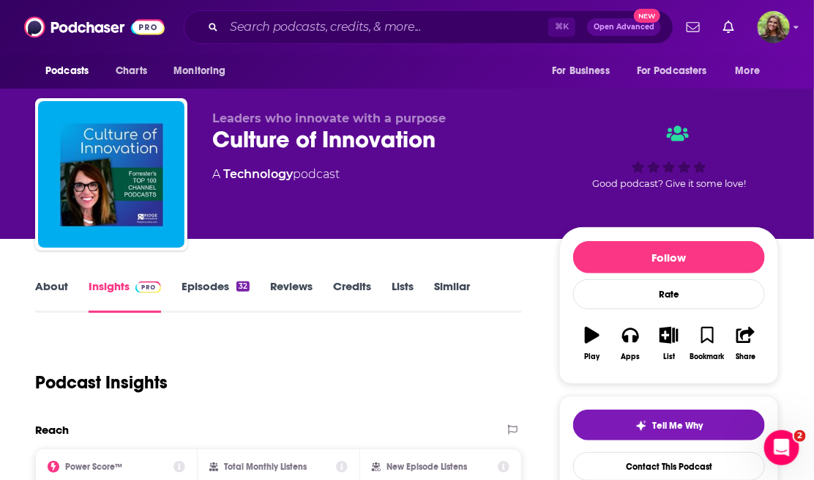
click at [63, 286] on link "About" at bounding box center [51, 296] width 33 height 34
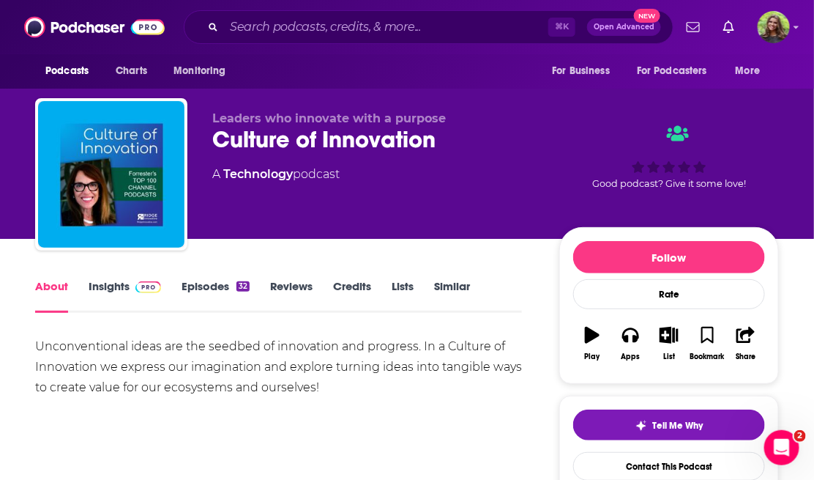
click at [199, 289] on link "Episodes 32" at bounding box center [216, 296] width 68 height 34
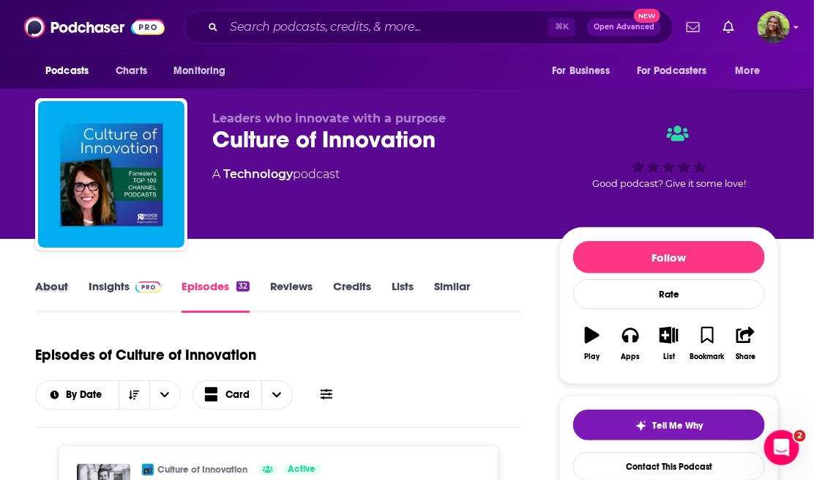
click at [82, 285] on div "About" at bounding box center [61, 296] width 53 height 34
click at [114, 281] on link "Insights" at bounding box center [125, 296] width 72 height 34
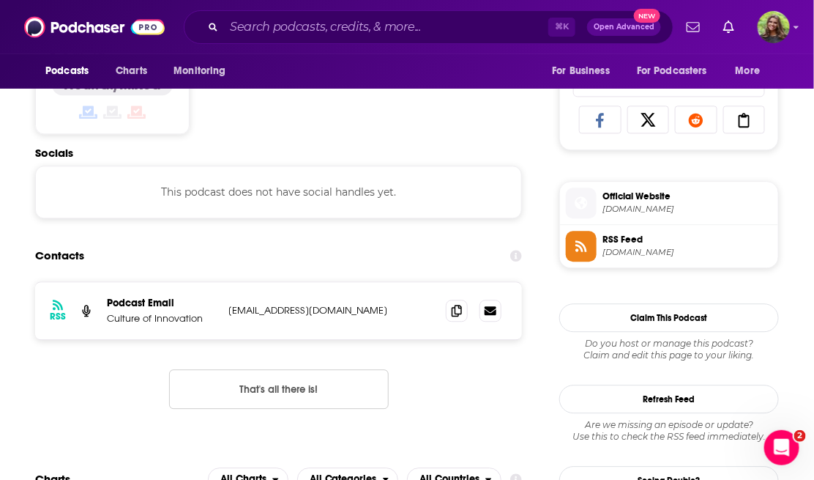
scroll to position [943, 0]
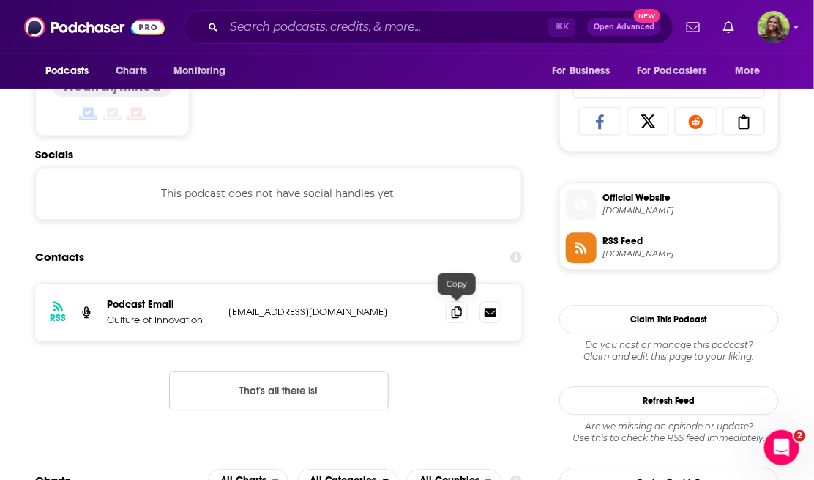
click at [471, 308] on div at bounding box center [474, 312] width 56 height 22
click at [451, 308] on span at bounding box center [457, 311] width 22 height 22
click at [255, 23] on input "Search podcasts, credits, & more..." at bounding box center [386, 26] width 324 height 23
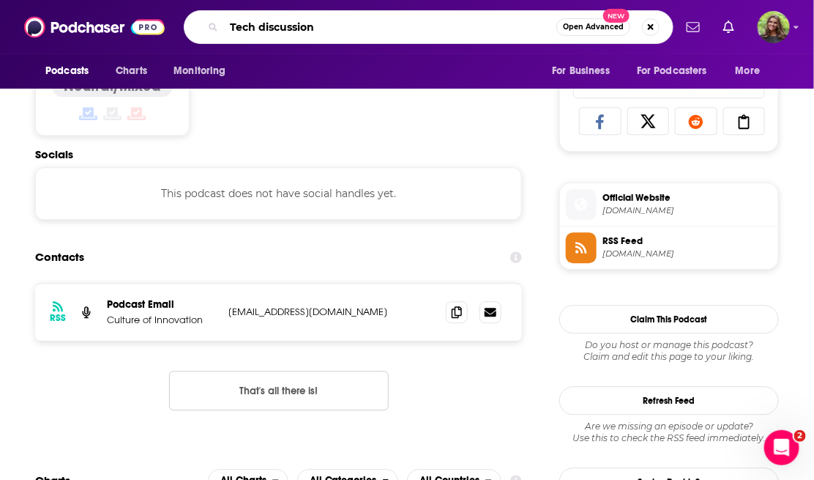
type input "Tech discussions"
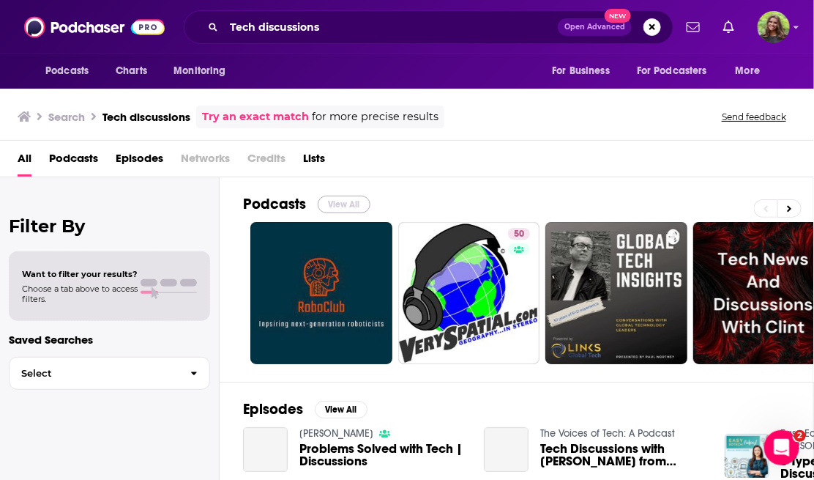
click at [334, 206] on button "View All" at bounding box center [344, 205] width 53 height 18
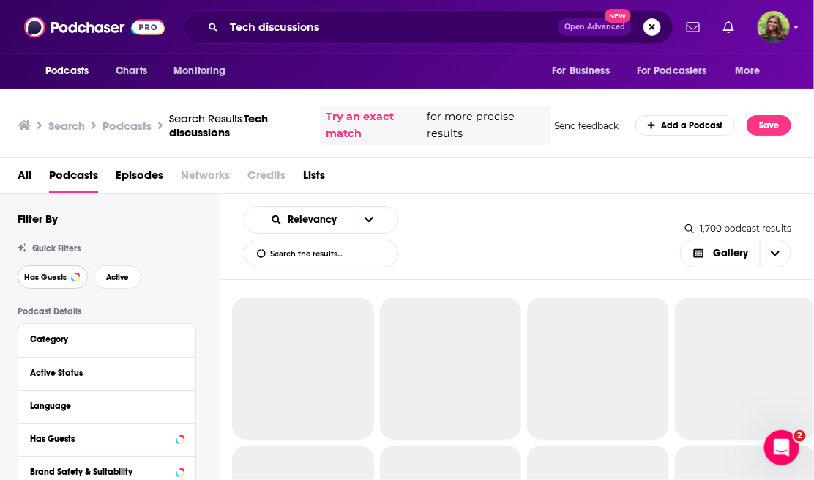
click at [55, 278] on span "Has Guests" at bounding box center [45, 277] width 42 height 8
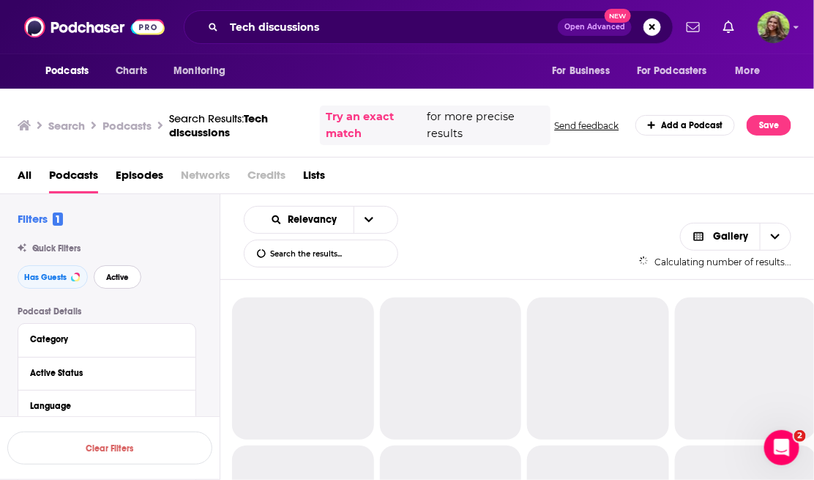
click at [120, 275] on span "Active" at bounding box center [117, 277] width 23 height 8
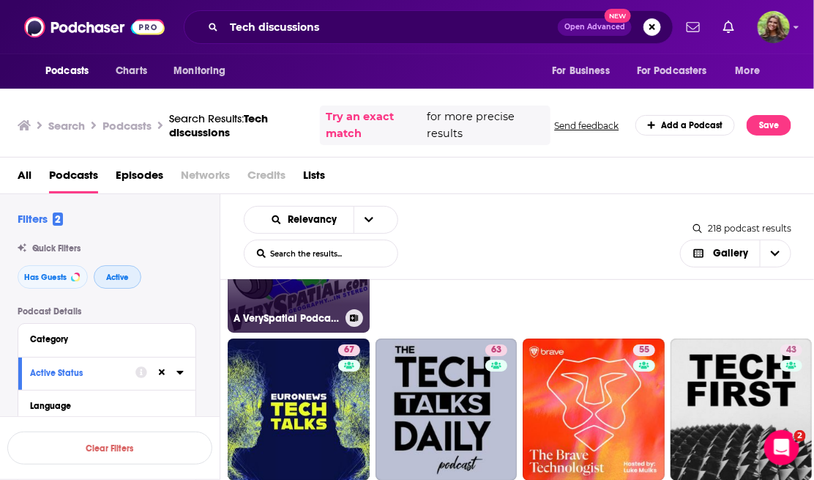
scroll to position [108, 0]
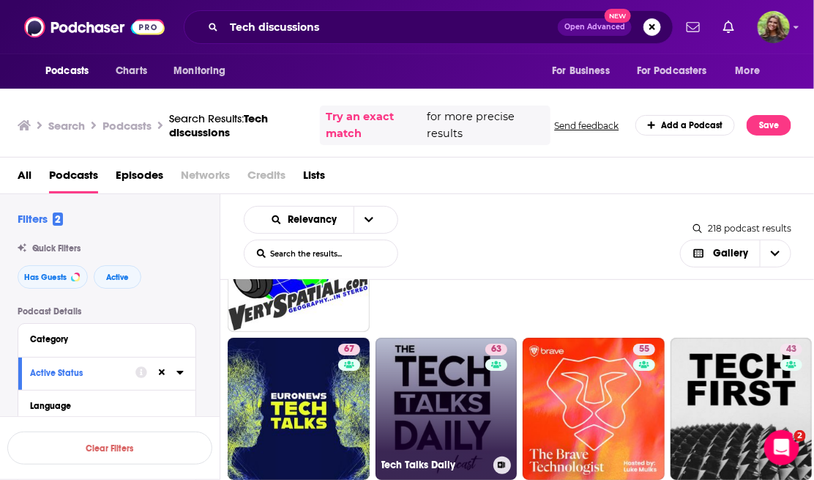
click at [430, 431] on link "63 Tech Talks Daily" at bounding box center [447, 409] width 142 height 142
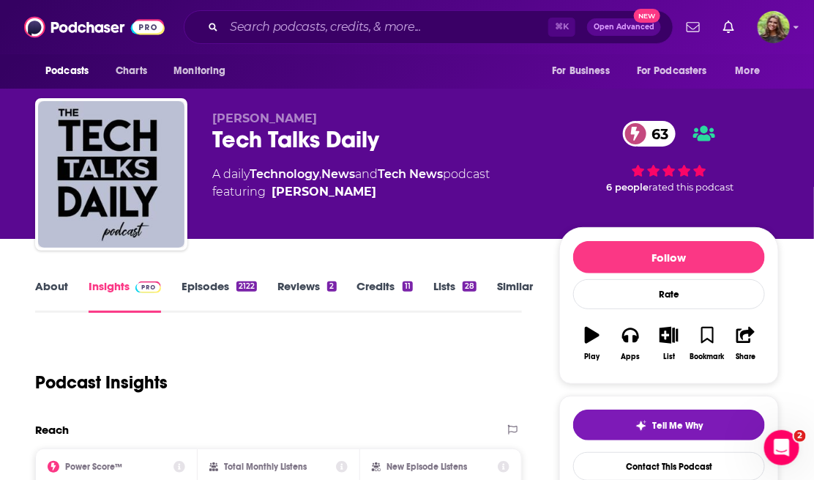
click at [66, 283] on link "About" at bounding box center [51, 296] width 33 height 34
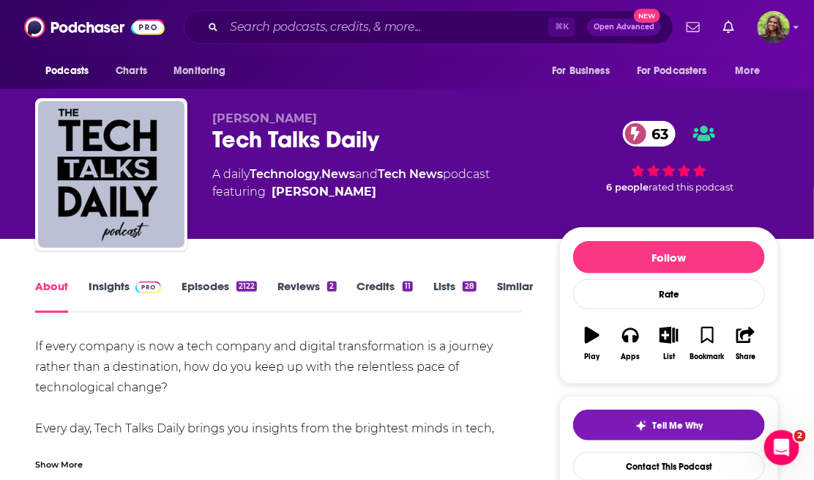
click at [511, 286] on link "Similar" at bounding box center [515, 296] width 36 height 34
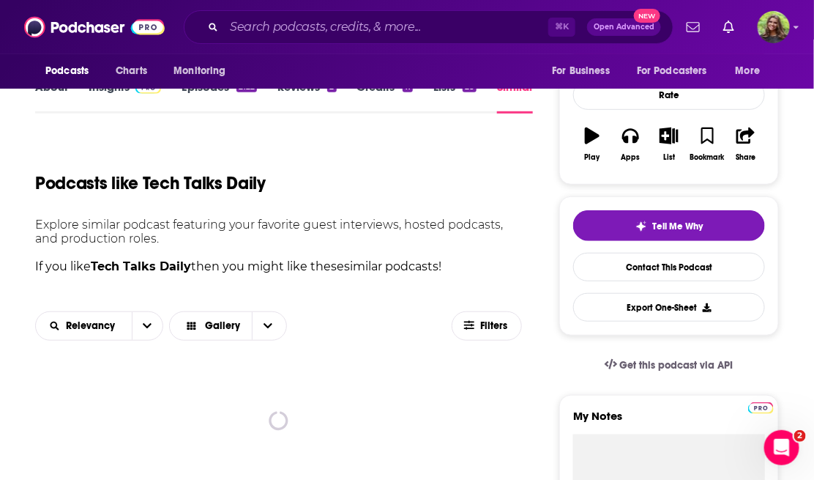
scroll to position [209, 0]
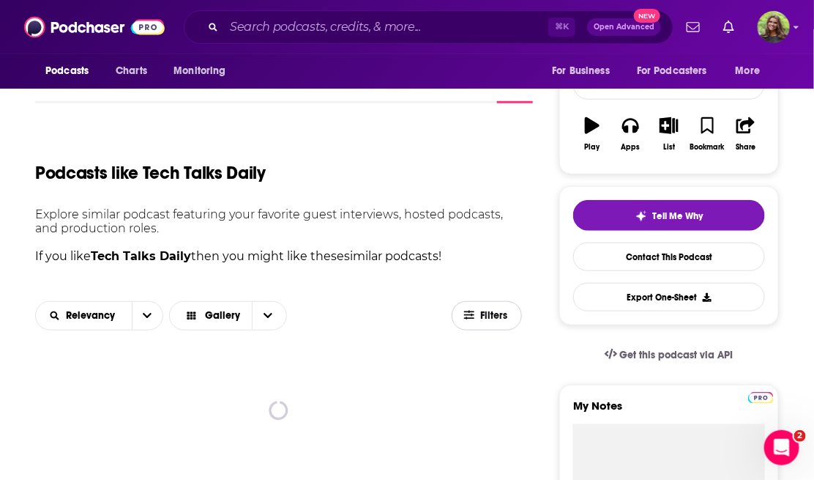
click at [483, 310] on span "Filters" at bounding box center [494, 315] width 29 height 10
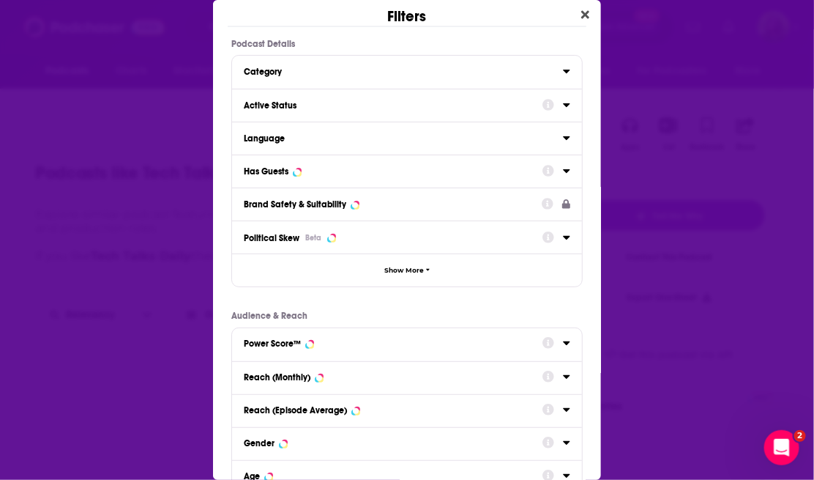
scroll to position [0, 0]
click at [338, 166] on div "Has Guests" at bounding box center [388, 171] width 289 height 10
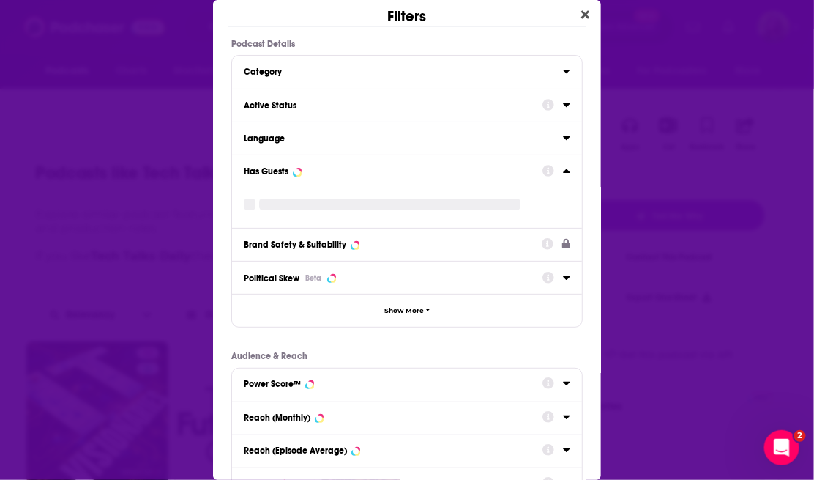
click at [320, 113] on button "Active Status" at bounding box center [393, 104] width 299 height 18
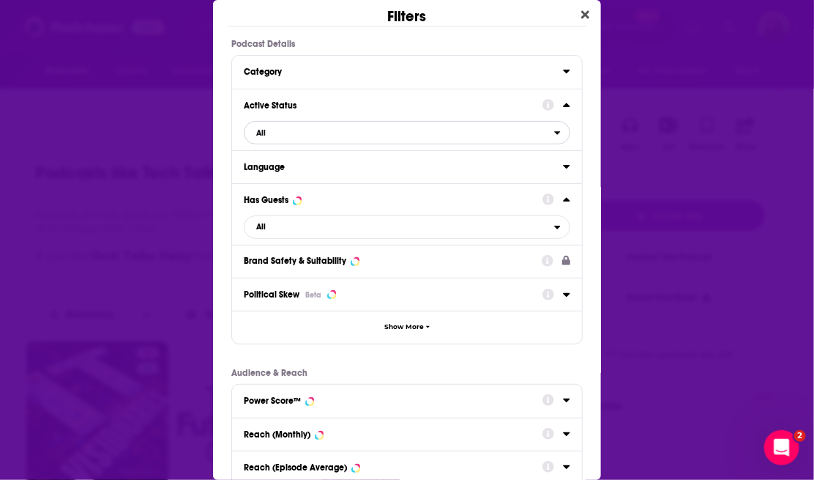
click at [332, 132] on span "All" at bounding box center [400, 132] width 310 height 19
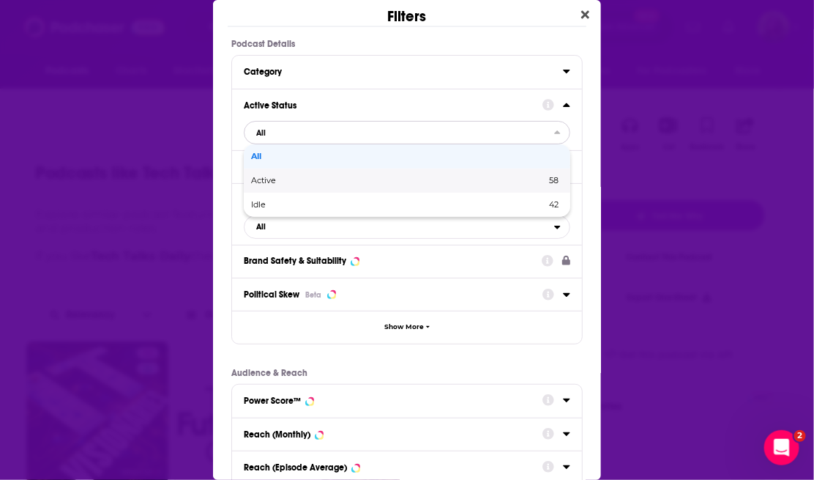
click at [322, 176] on span "Active" at bounding box center [331, 180] width 160 height 8
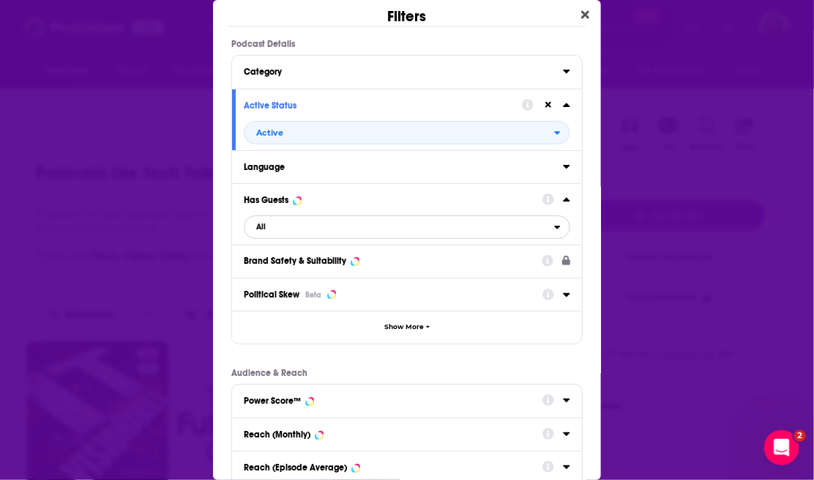
click at [323, 227] on span "All" at bounding box center [400, 226] width 310 height 19
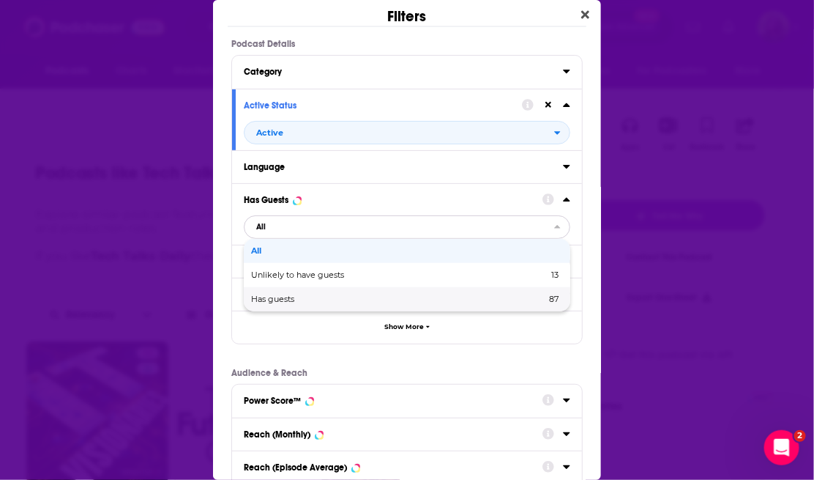
click at [310, 305] on div "Has guests 87" at bounding box center [407, 299] width 327 height 24
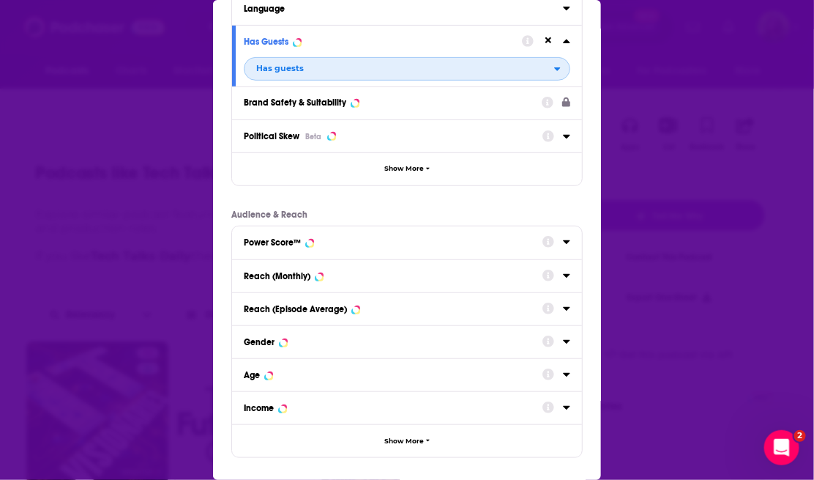
scroll to position [220, 0]
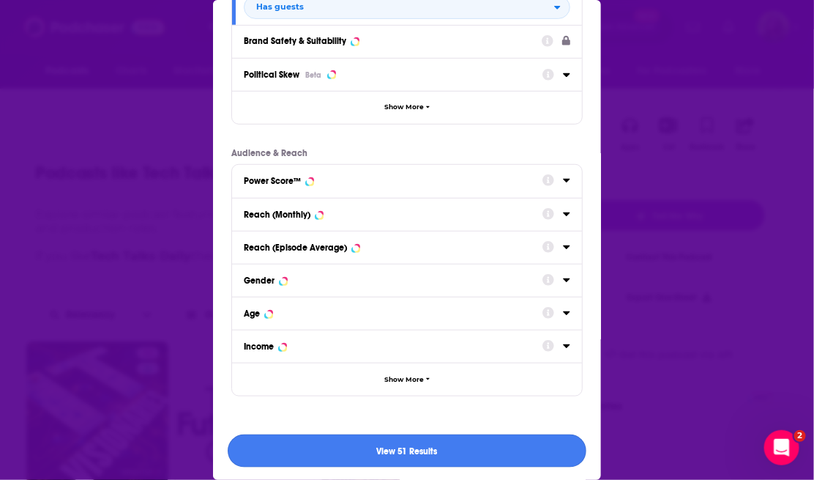
click at [341, 453] on button "View 51 Results" at bounding box center [407, 450] width 359 height 33
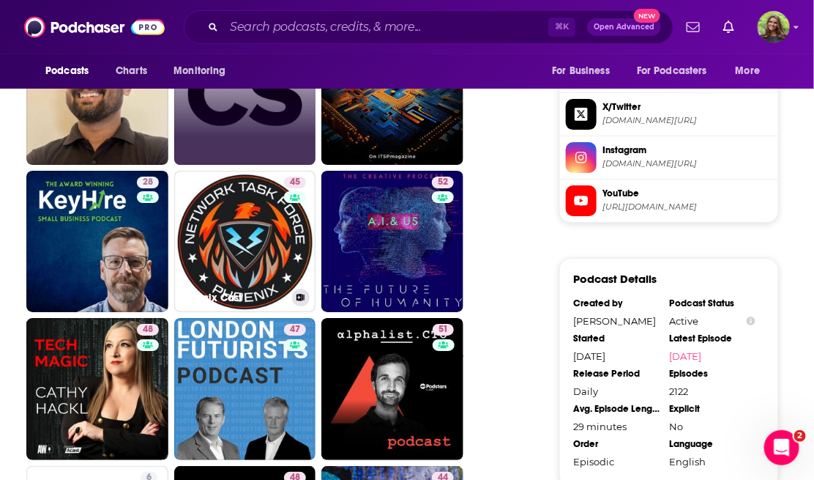
scroll to position [1418, 0]
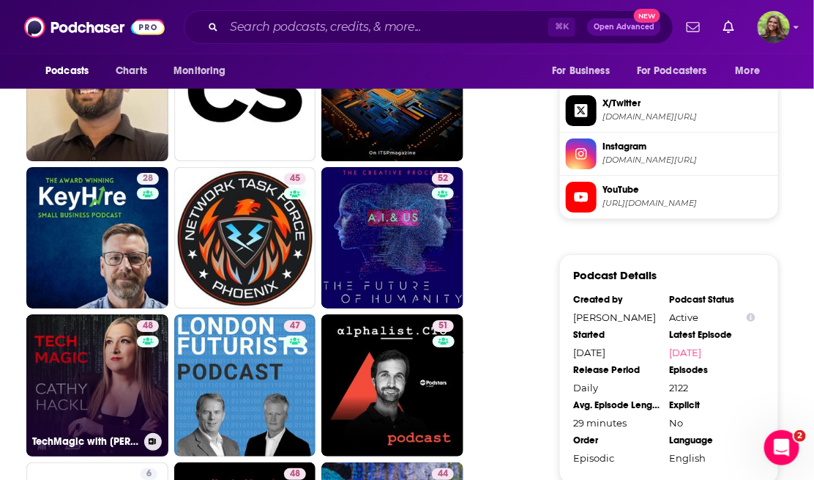
click at [94, 386] on link "48 TechMagic with Cathy Hackl" at bounding box center [97, 385] width 142 height 142
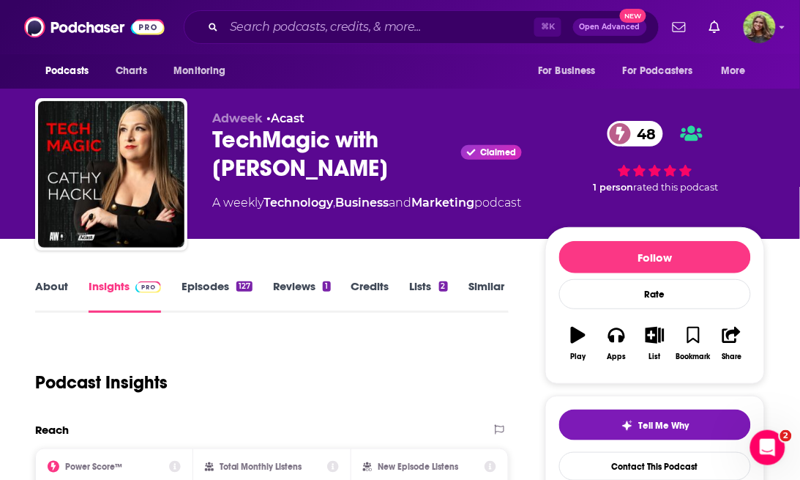
click at [52, 283] on link "About" at bounding box center [51, 296] width 33 height 34
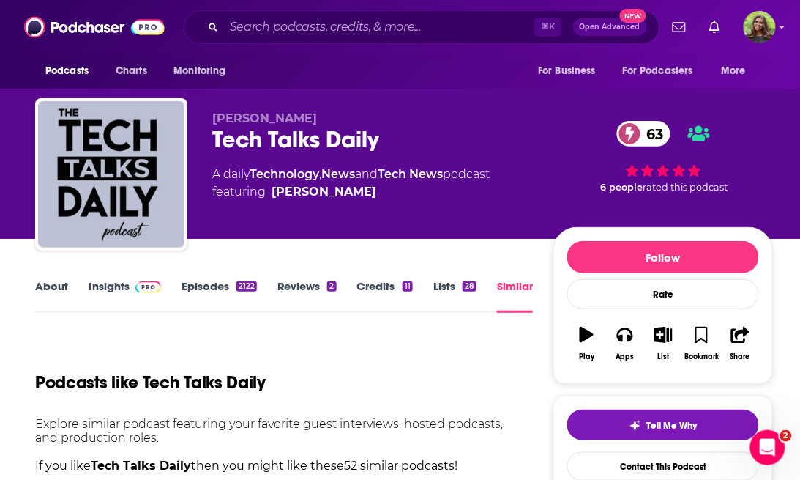
scroll to position [170, 0]
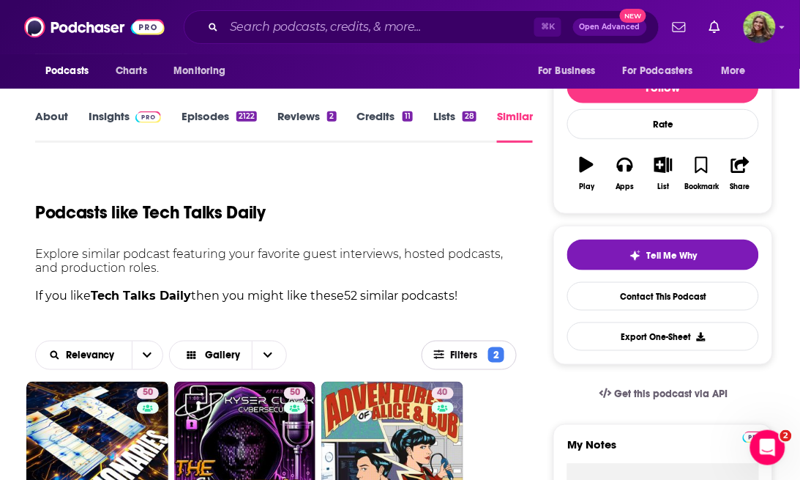
click at [469, 351] on span "Filters" at bounding box center [466, 355] width 33 height 10
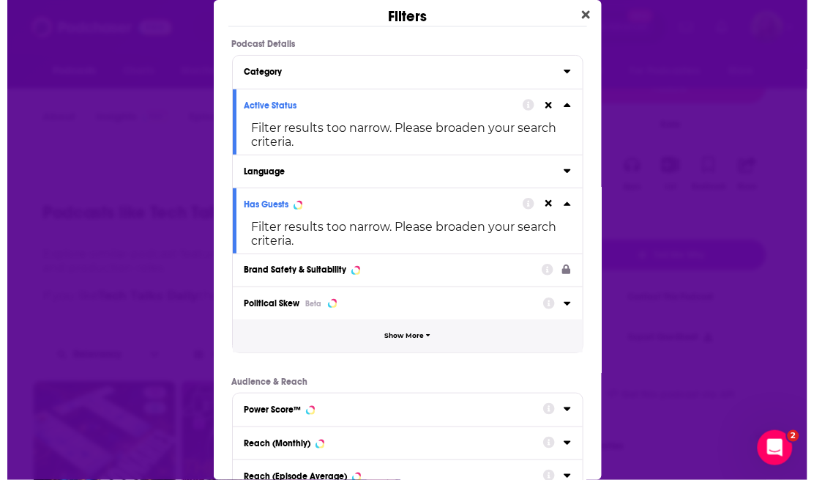
scroll to position [0, 0]
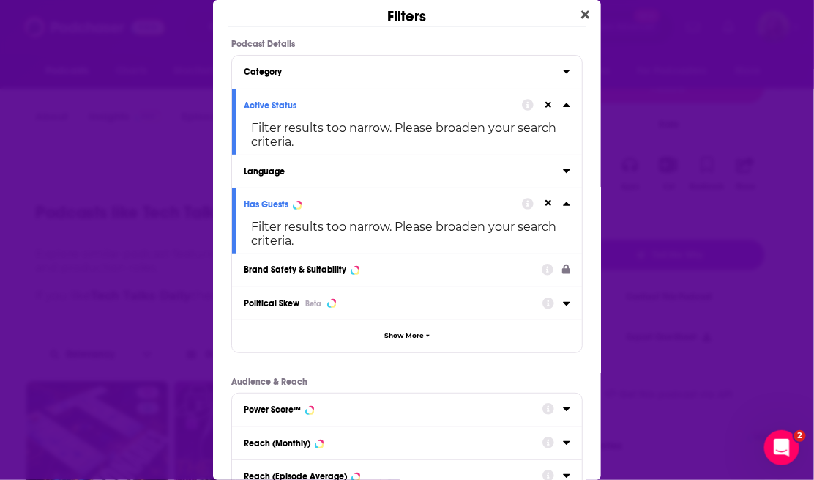
click at [311, 64] on button "Category" at bounding box center [403, 71] width 319 height 18
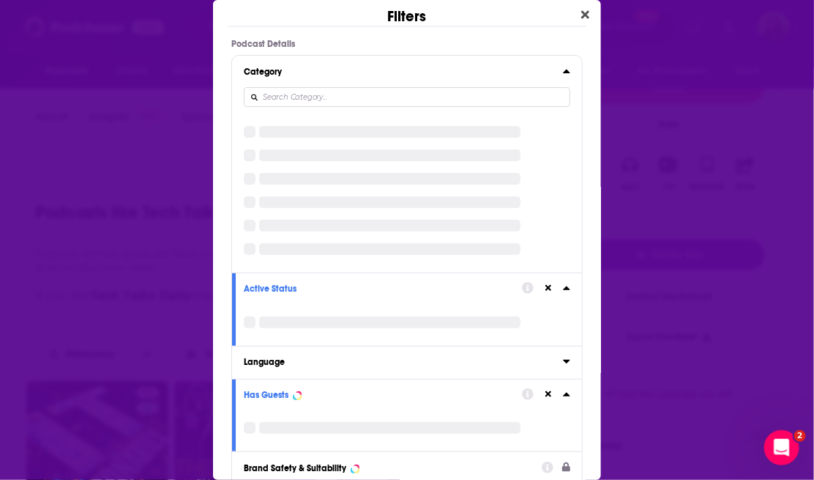
click at [346, 70] on div "Category" at bounding box center [399, 72] width 310 height 10
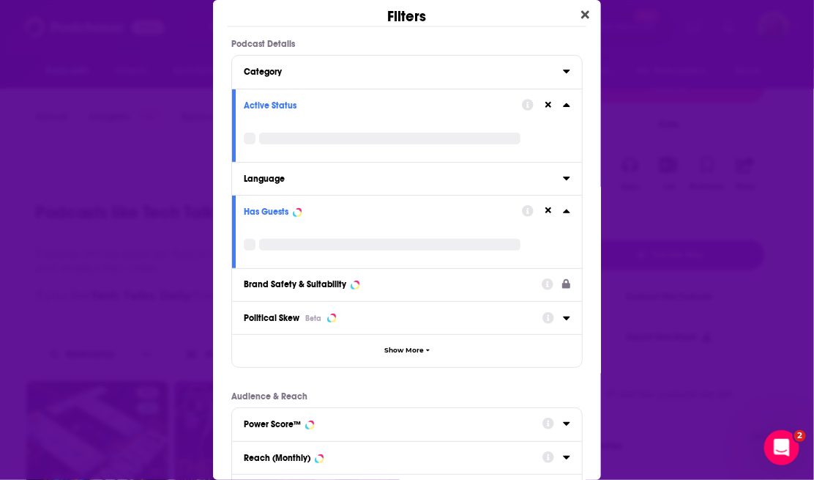
click at [346, 70] on div "Category" at bounding box center [399, 72] width 310 height 10
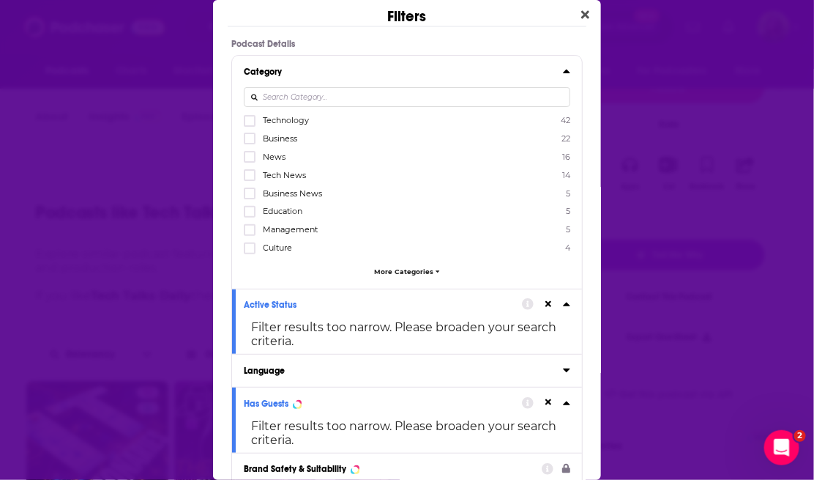
click at [271, 117] on span "Technology" at bounding box center [286, 120] width 46 height 10
click at [250, 125] on input "multiSelectOption-technology-0" at bounding box center [250, 125] width 0 height 0
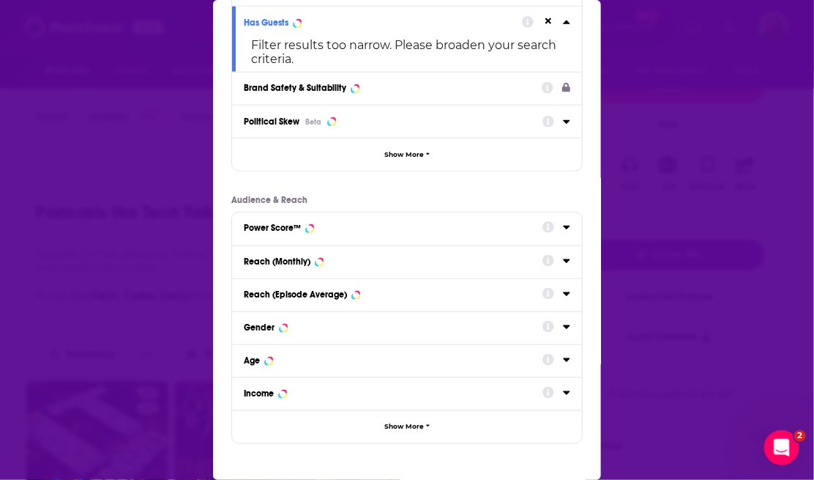
scroll to position [471, 0]
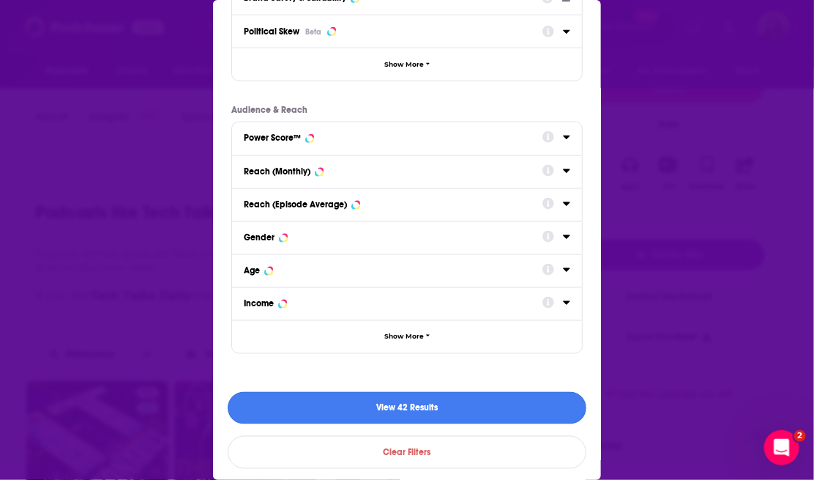
click at [390, 399] on button "View 42 Results" at bounding box center [407, 408] width 359 height 33
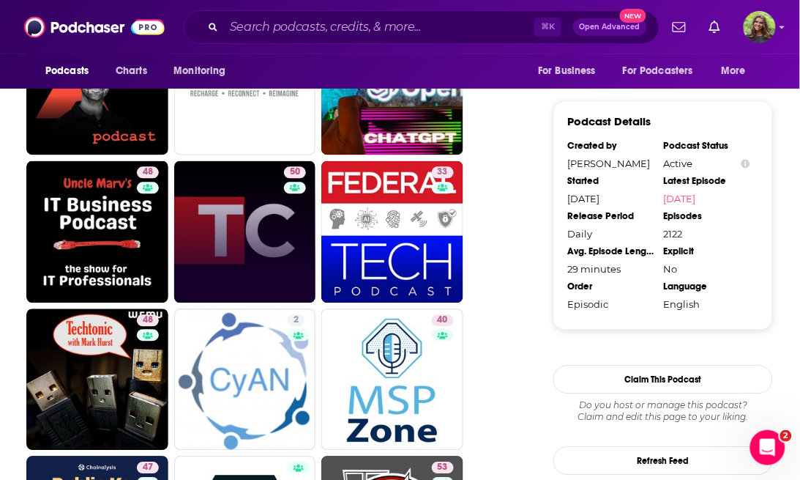
scroll to position [1580, 0]
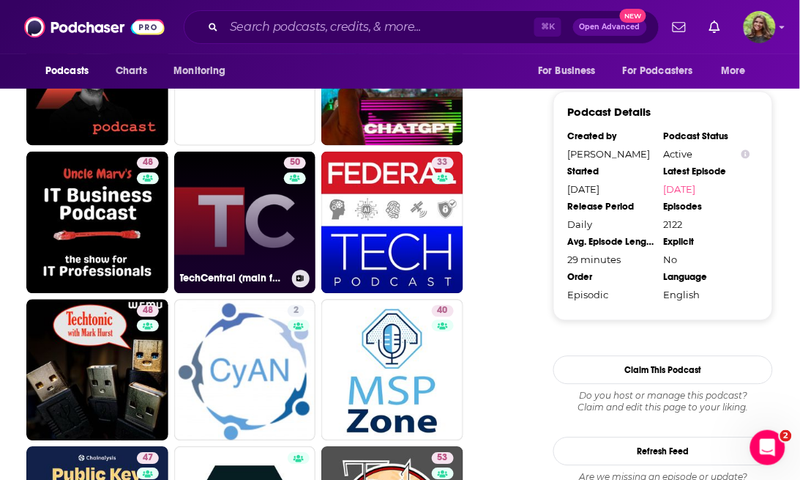
click at [257, 198] on link "50 TechCentral (main feed)" at bounding box center [245, 223] width 142 height 142
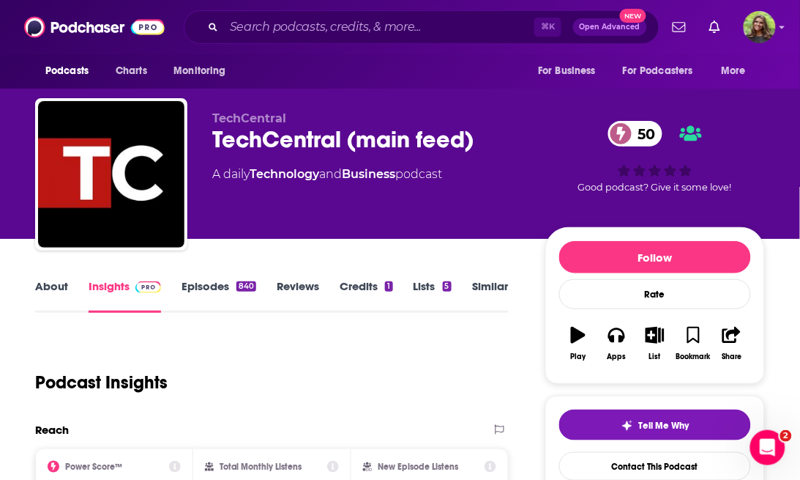
click at [47, 286] on link "About" at bounding box center [51, 296] width 33 height 34
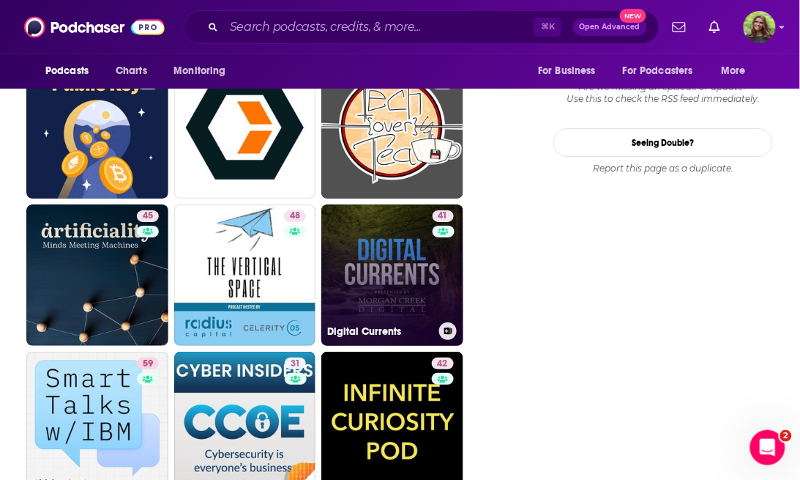
scroll to position [1979, 0]
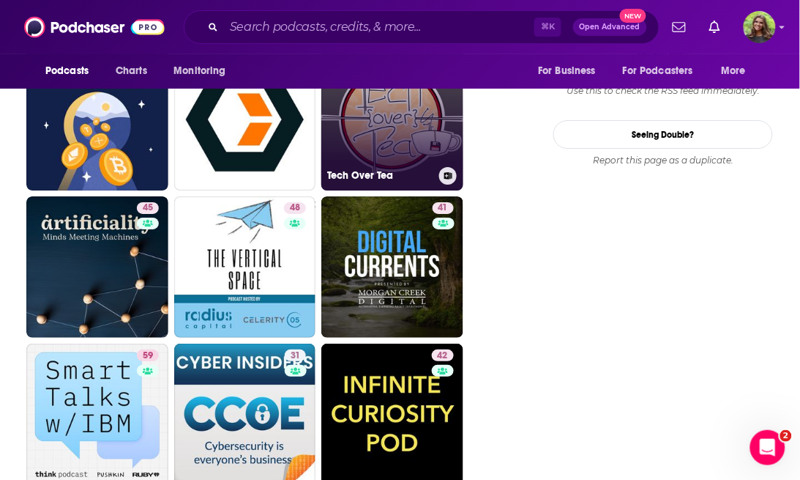
click at [379, 146] on link "53 Tech Over Tea" at bounding box center [392, 119] width 142 height 142
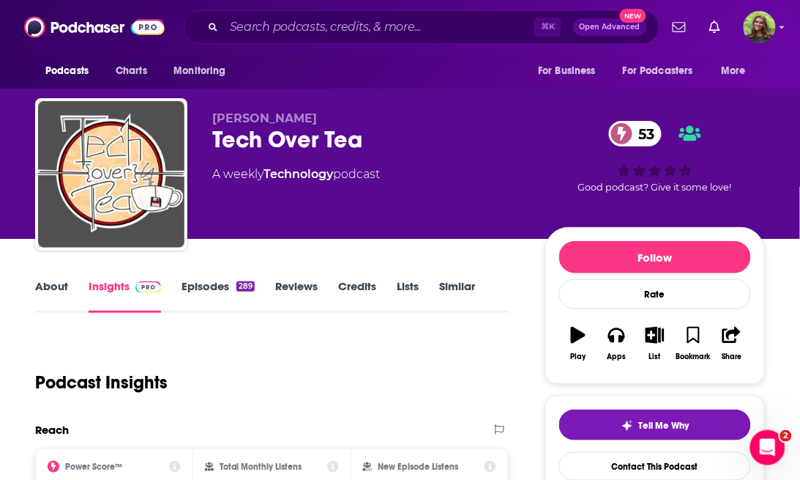
click at [60, 297] on link "About" at bounding box center [51, 296] width 33 height 34
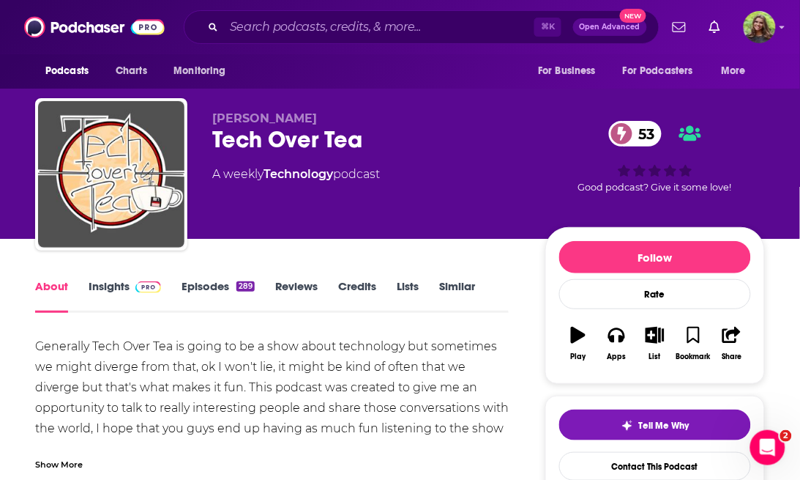
click at [210, 291] on link "Episodes 289" at bounding box center [218, 296] width 73 height 34
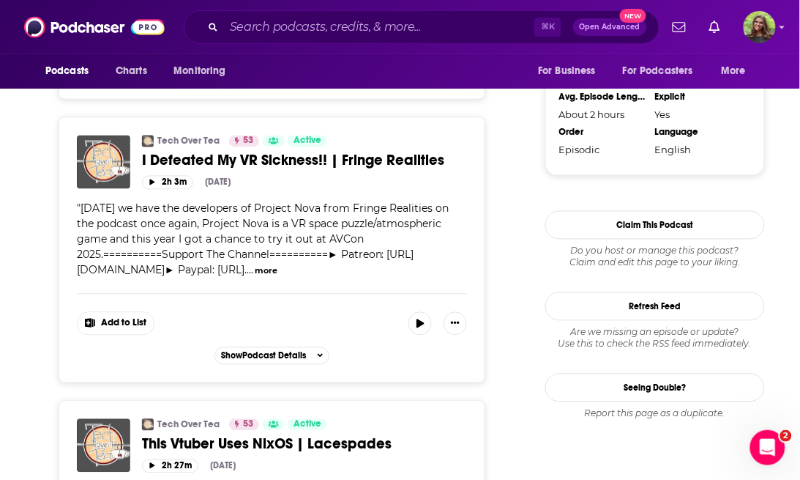
scroll to position [1506, 0]
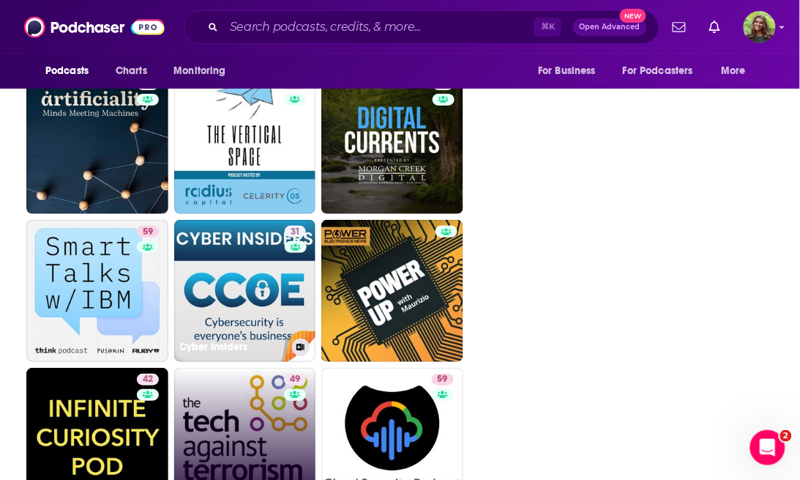
scroll to position [2190, 0]
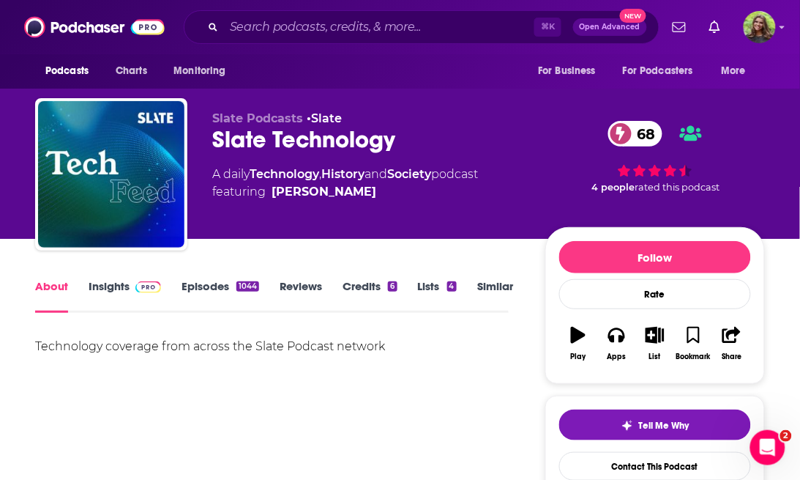
click at [505, 291] on link "Similar" at bounding box center [495, 296] width 36 height 34
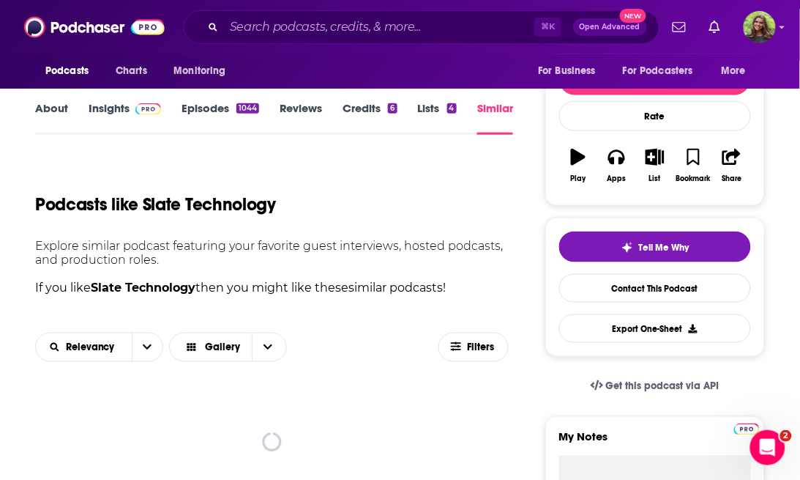
scroll to position [179, 0]
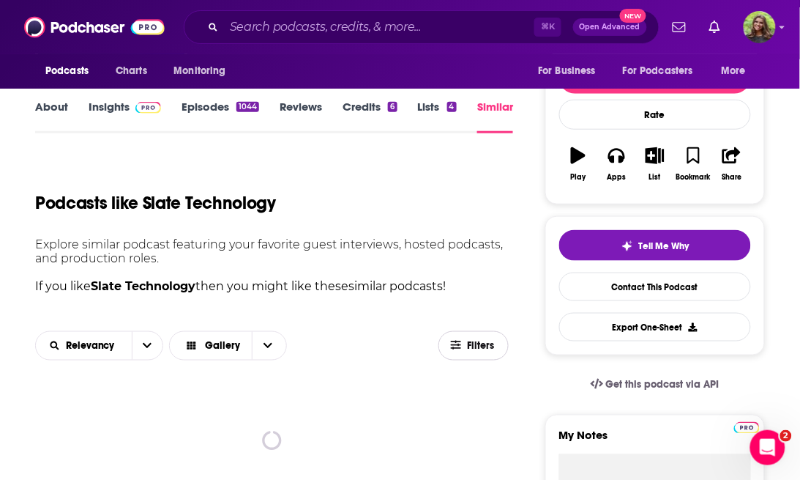
click at [483, 341] on span "Filters" at bounding box center [481, 346] width 29 height 10
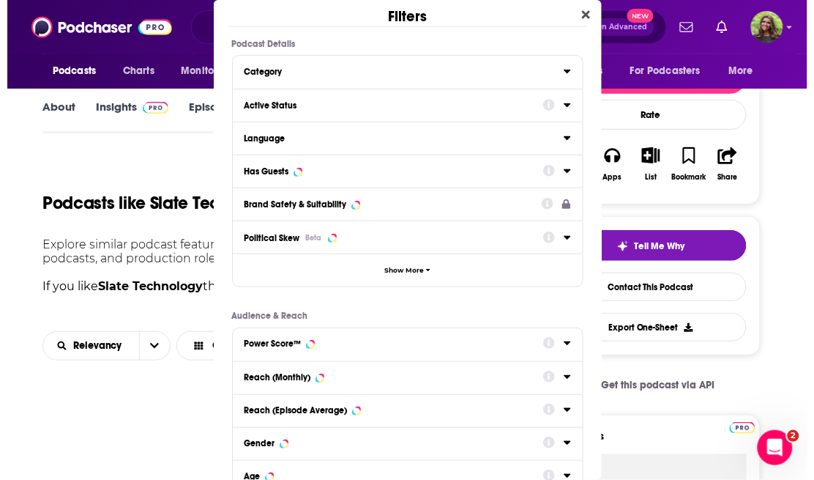
scroll to position [0, 0]
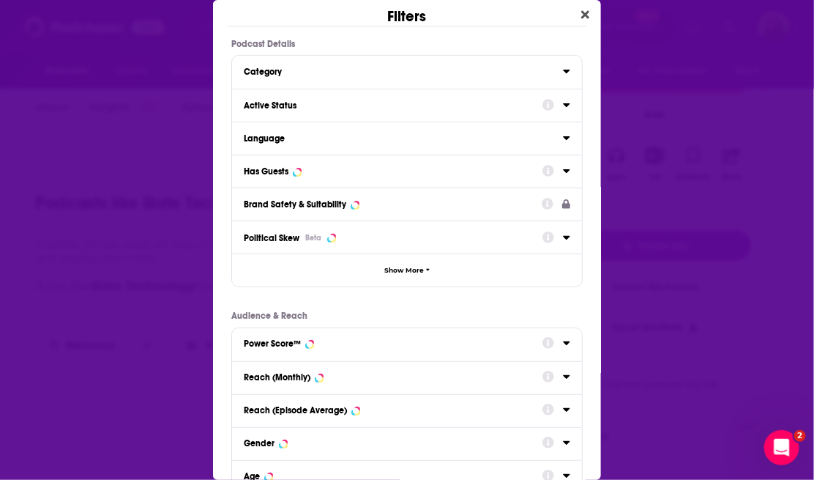
click at [294, 172] on div "Has Guests" at bounding box center [388, 171] width 289 height 10
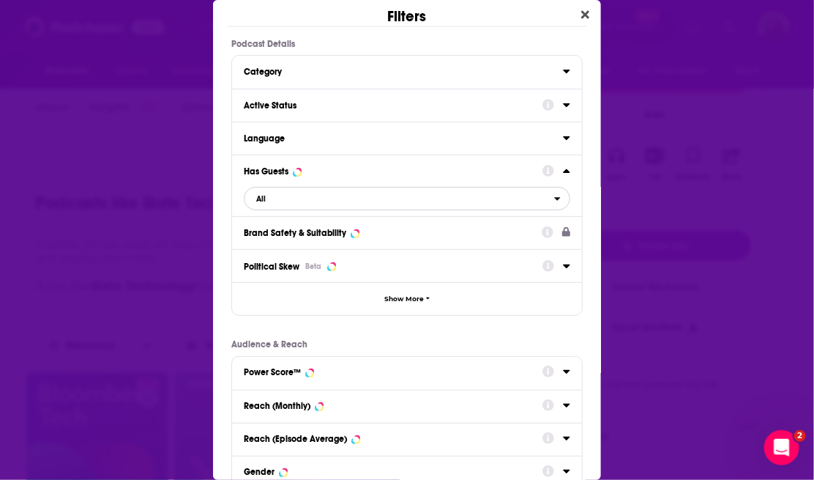
click at [382, 196] on span "All" at bounding box center [400, 198] width 310 height 19
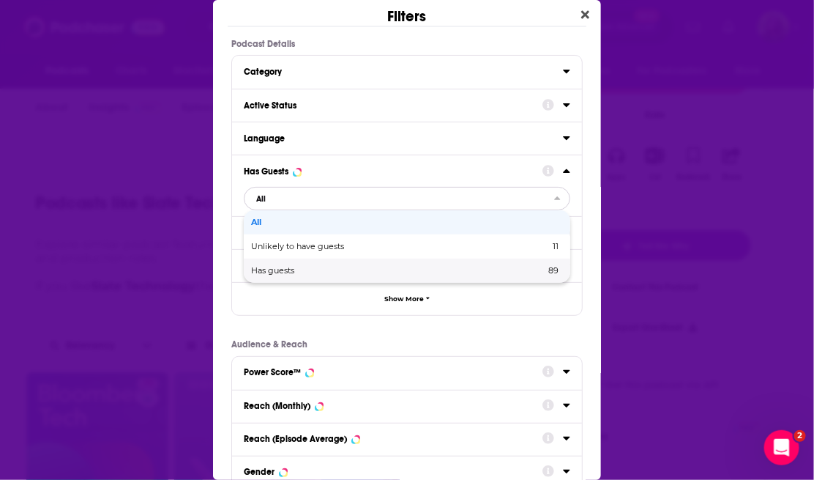
click at [318, 264] on div "Has guests 89" at bounding box center [407, 270] width 327 height 24
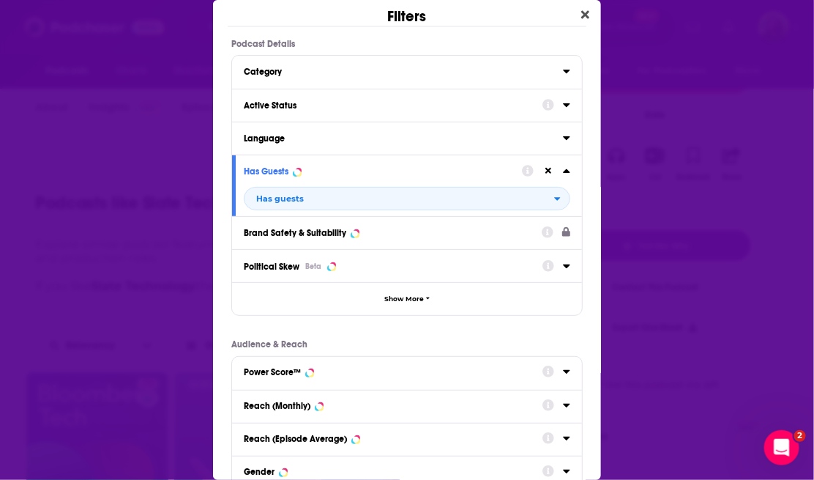
click at [322, 108] on div "Active Status" at bounding box center [388, 105] width 289 height 10
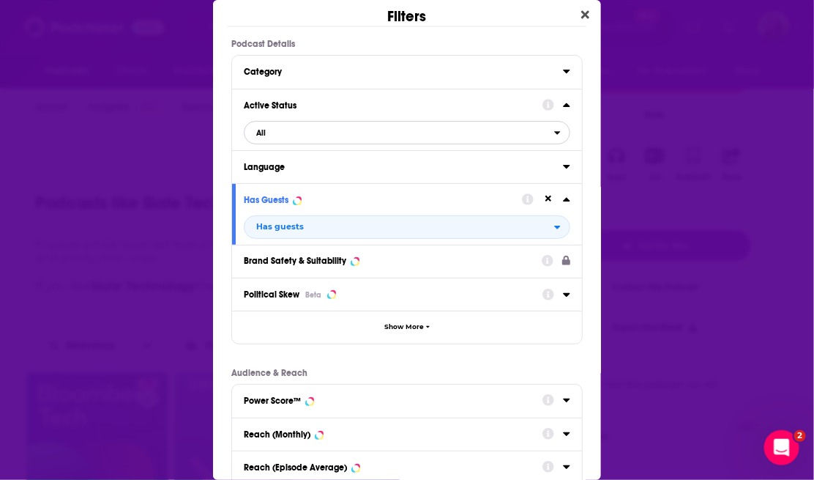
click at [371, 138] on span "All" at bounding box center [400, 132] width 310 height 19
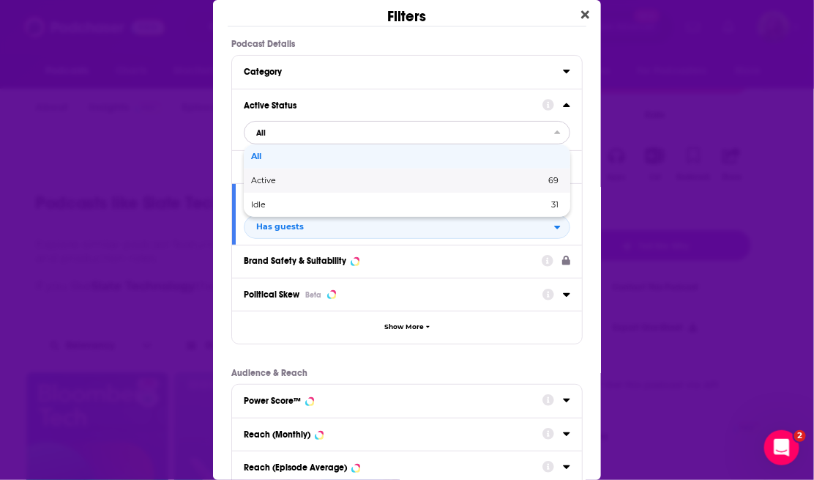
drag, startPoint x: 344, startPoint y: 181, endPoint x: 353, endPoint y: 183, distance: 9.1
click at [344, 181] on span "Active" at bounding box center [331, 180] width 160 height 8
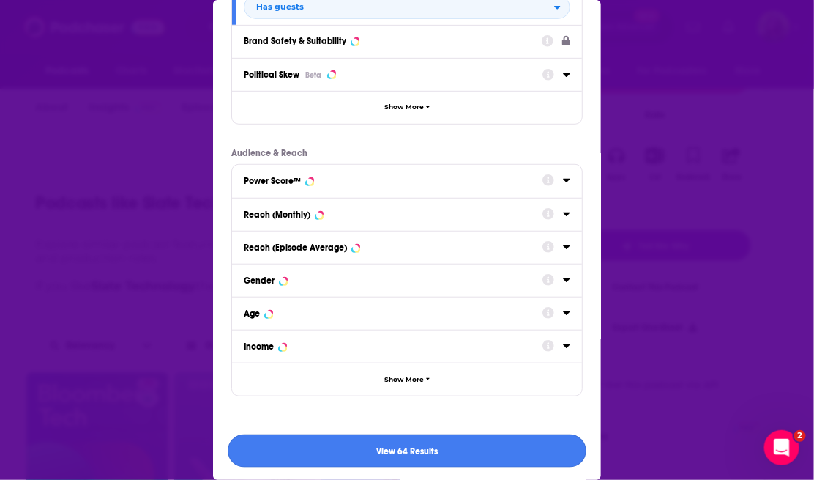
scroll to position [223, 0]
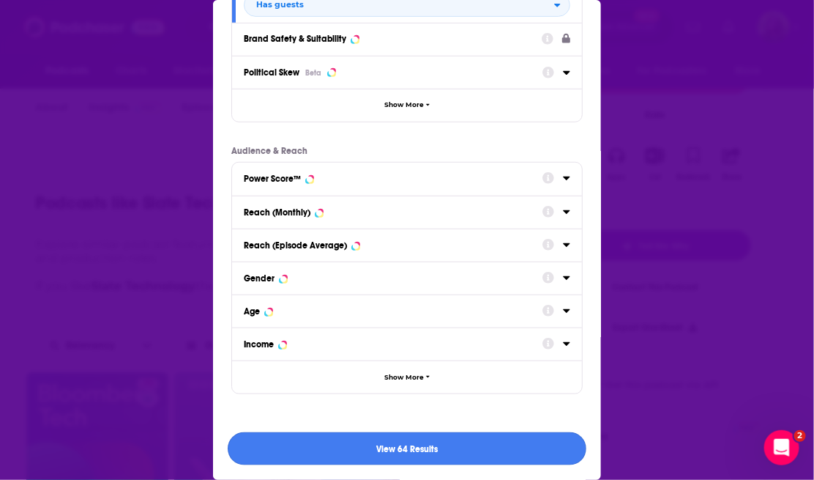
click at [379, 453] on button "View 64 Results" at bounding box center [407, 448] width 359 height 33
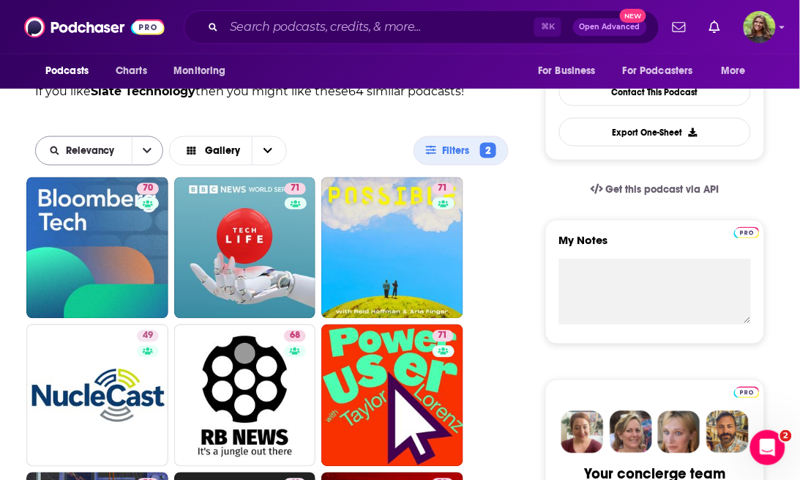
scroll to position [393, 0]
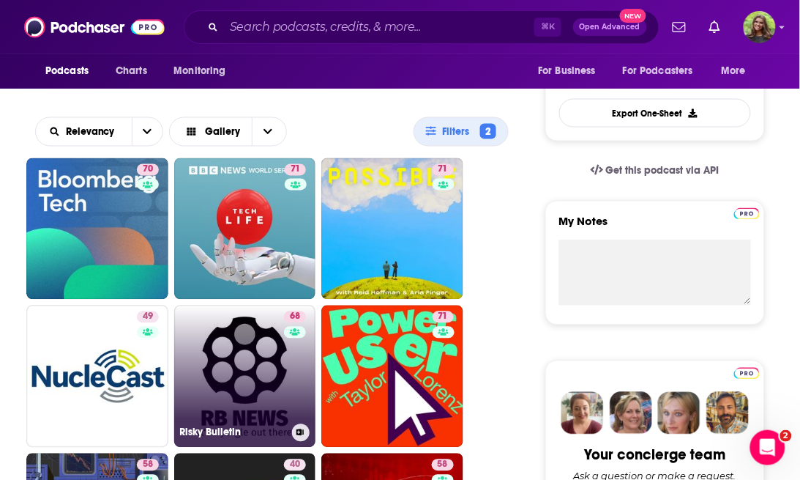
click at [235, 370] on link "68 Risky Bulletin" at bounding box center [245, 376] width 142 height 142
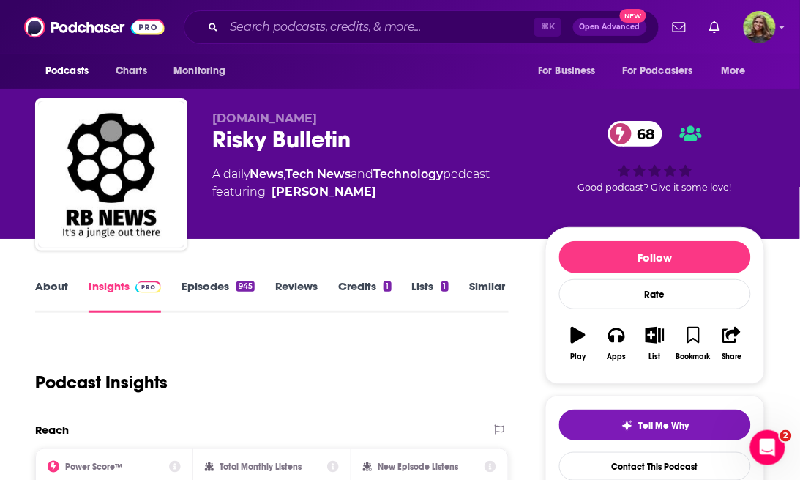
click at [66, 282] on link "About" at bounding box center [51, 296] width 33 height 34
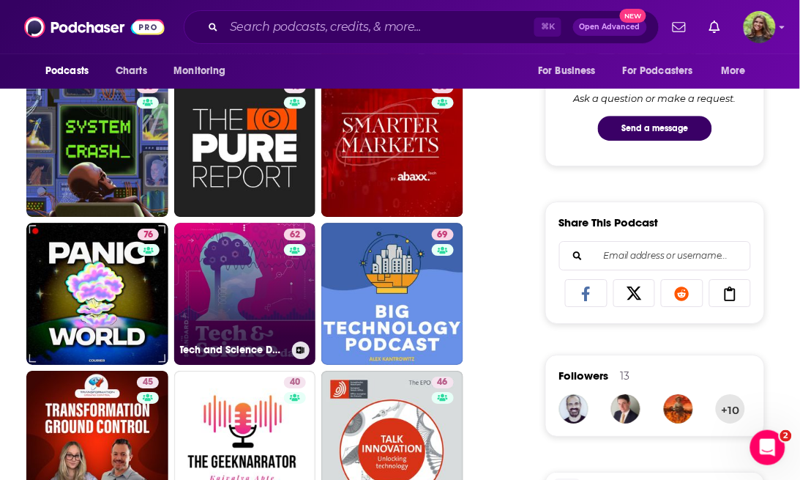
scroll to position [773, 0]
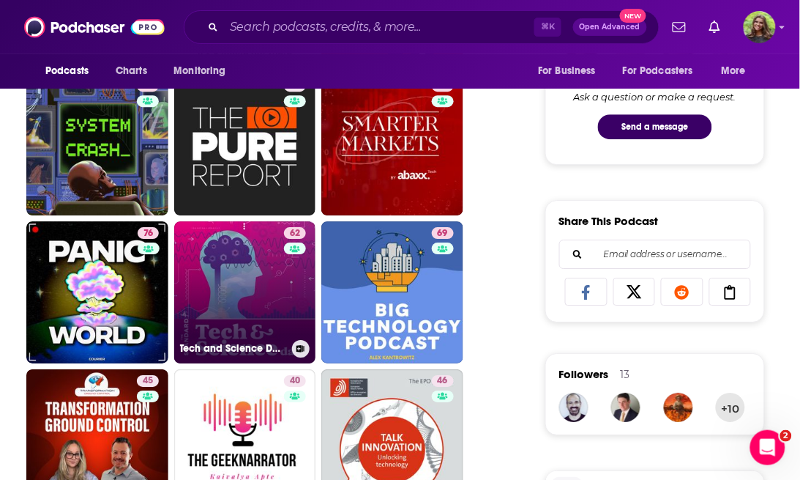
click at [224, 299] on link "62 Tech and Science Daily | The Standard" at bounding box center [245, 292] width 142 height 142
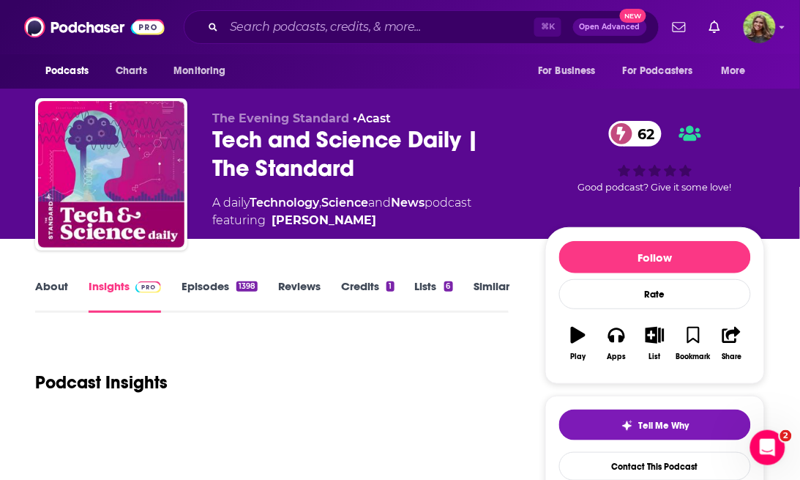
click at [53, 300] on link "About" at bounding box center [51, 296] width 33 height 34
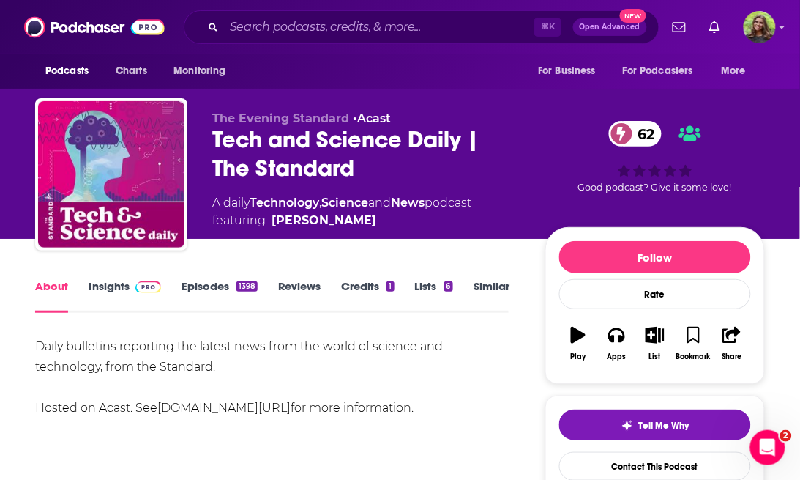
click at [205, 284] on link "Episodes 1398" at bounding box center [220, 296] width 76 height 34
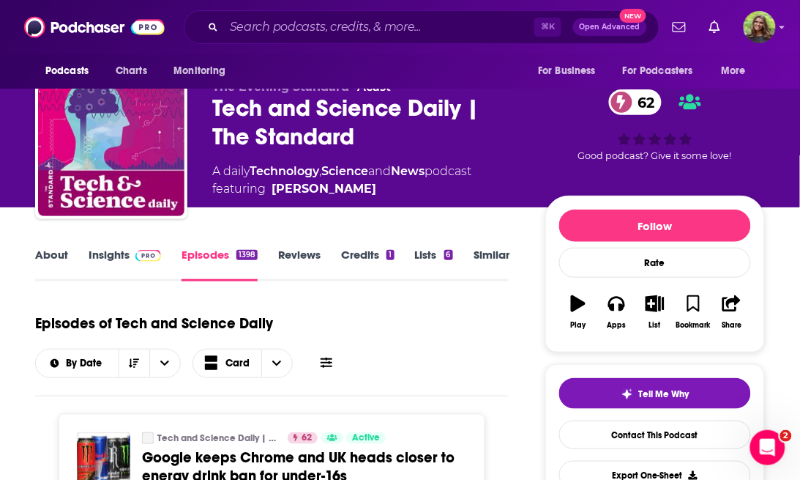
scroll to position [204, 0]
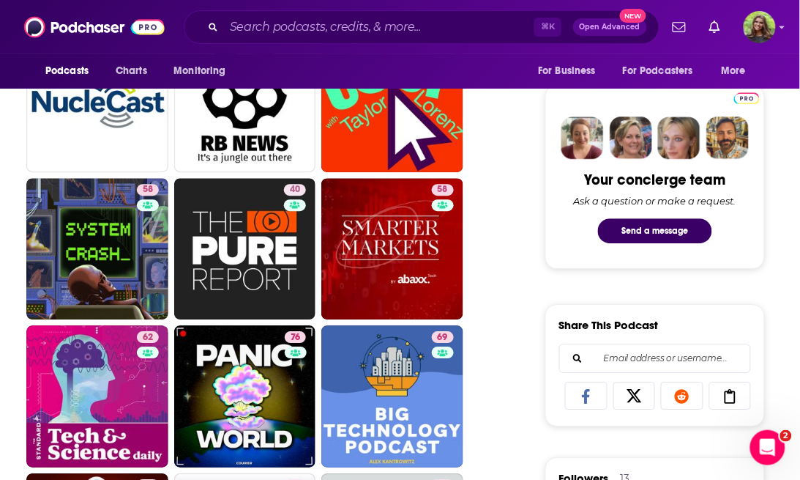
scroll to position [870, 0]
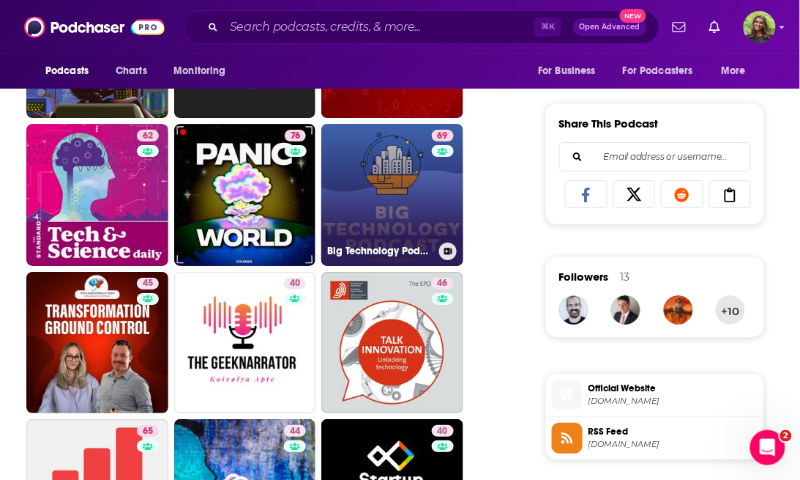
click at [408, 204] on link "69 Big Technology Podcast" at bounding box center [392, 195] width 142 height 142
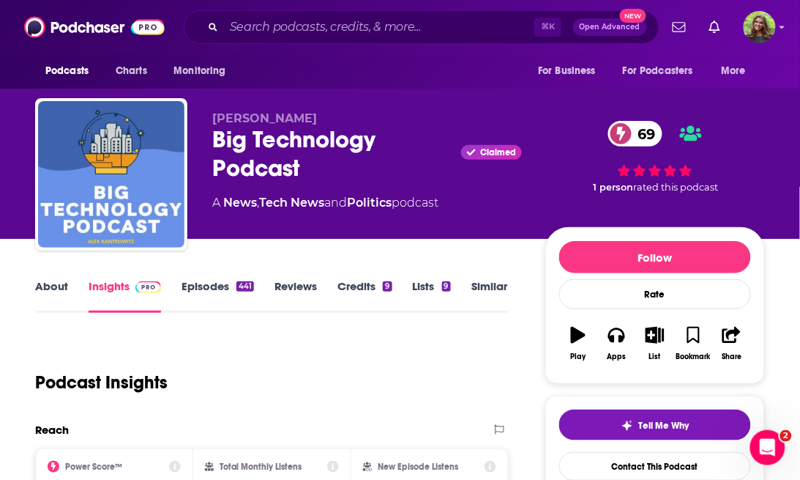
click at [56, 288] on link "About" at bounding box center [51, 296] width 33 height 34
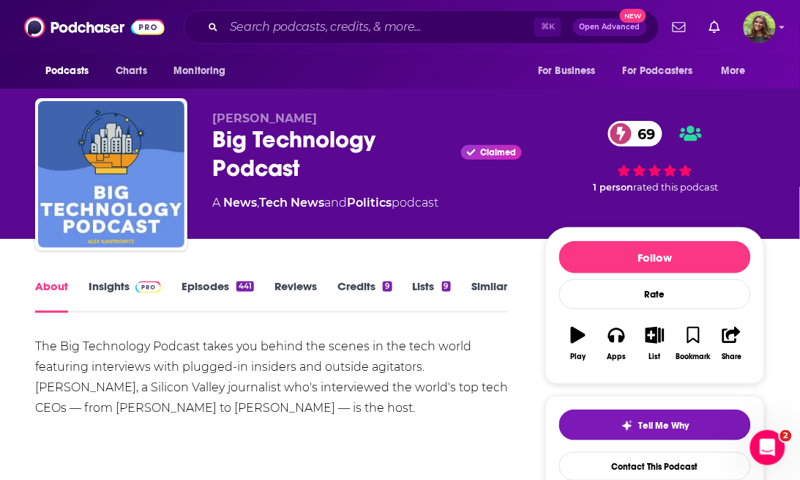
click at [483, 289] on link "Similar" at bounding box center [490, 296] width 36 height 34
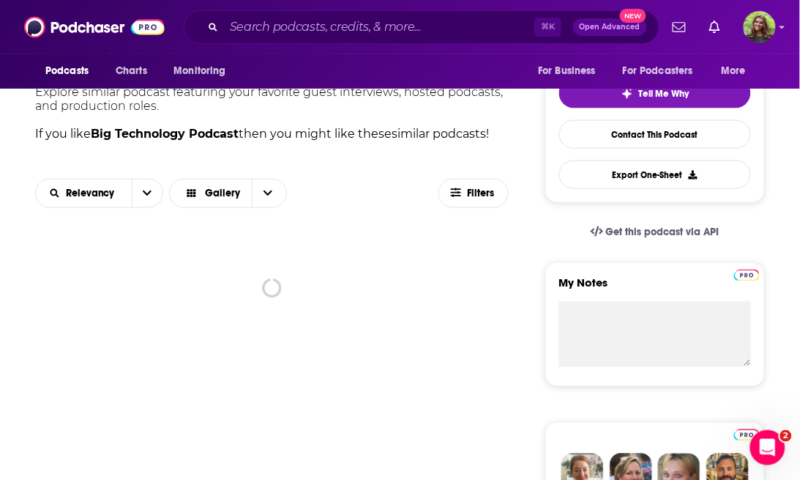
scroll to position [368, 0]
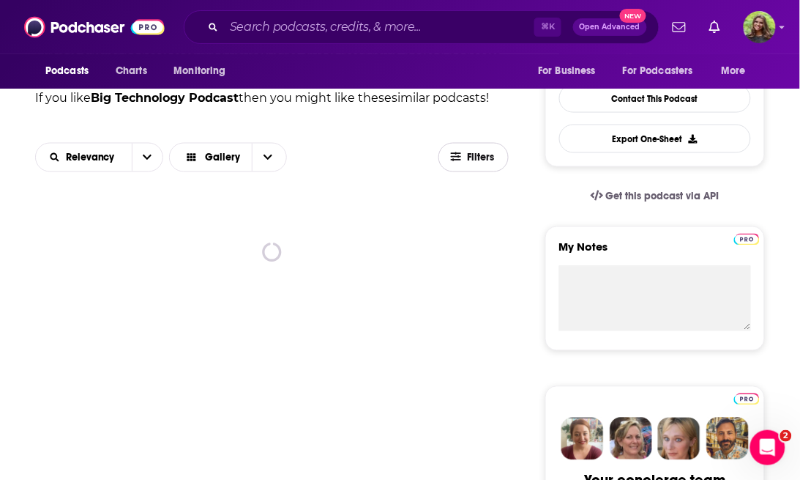
click at [458, 156] on icon "button" at bounding box center [456, 157] width 10 height 10
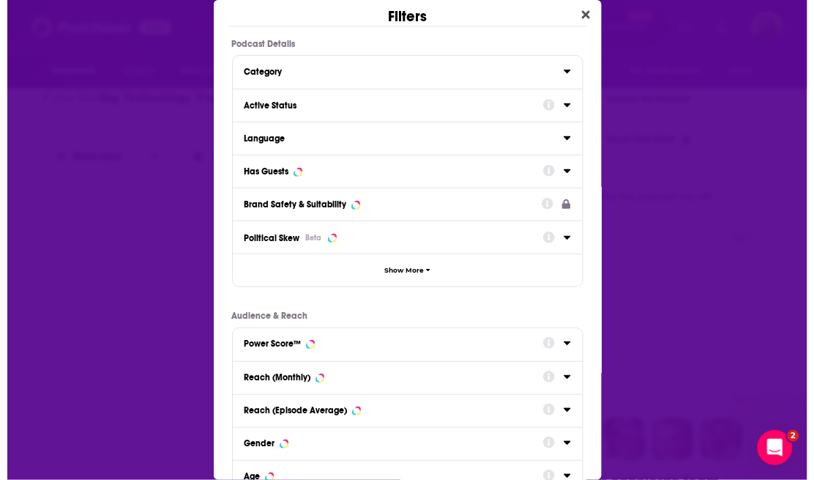
scroll to position [0, 0]
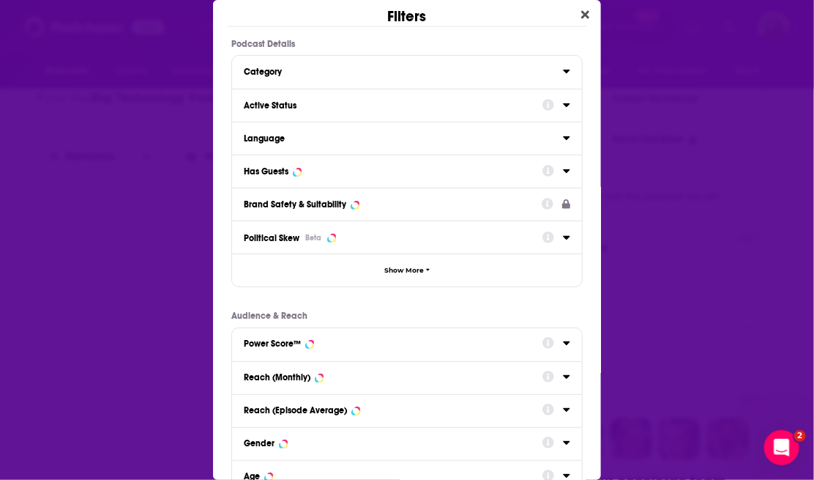
click at [287, 108] on div "Active Status" at bounding box center [388, 105] width 289 height 10
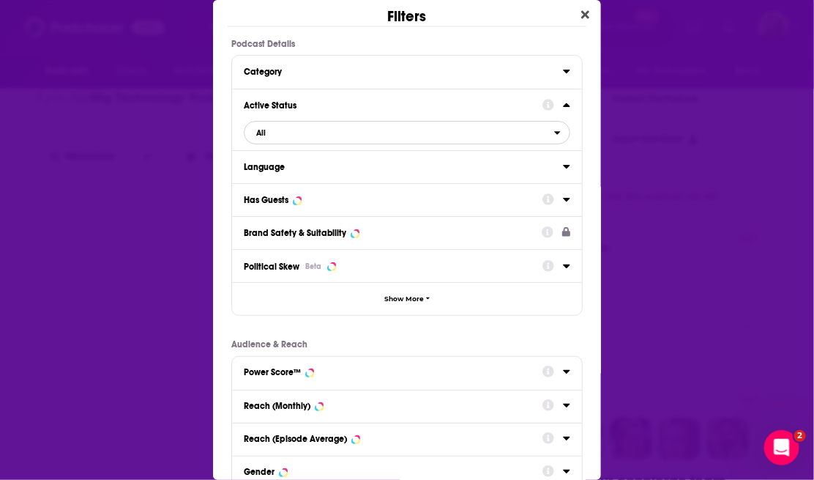
click at [309, 140] on span "All" at bounding box center [400, 132] width 310 height 19
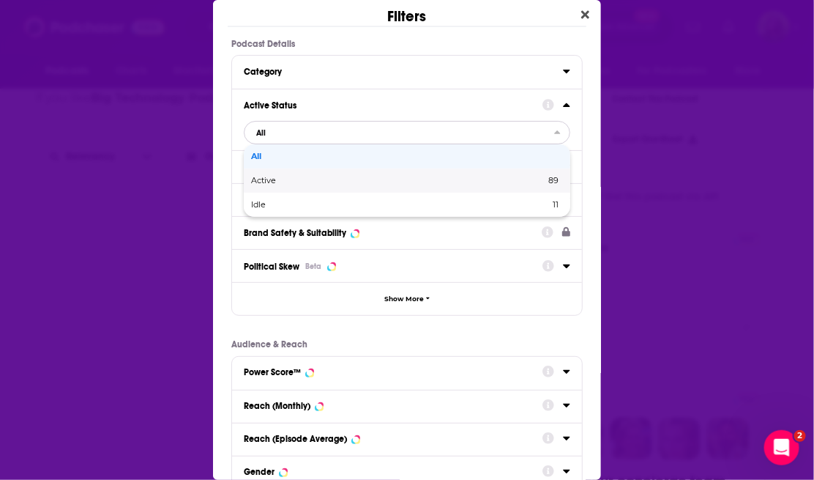
click at [310, 180] on span "Active" at bounding box center [331, 180] width 160 height 8
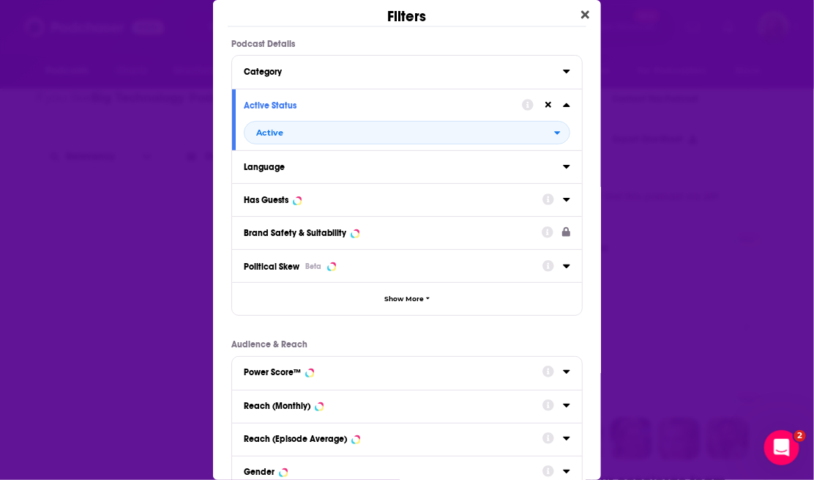
click at [325, 205] on button "Has Guests" at bounding box center [393, 199] width 299 height 18
click at [341, 203] on div "Has Guests" at bounding box center [388, 200] width 289 height 10
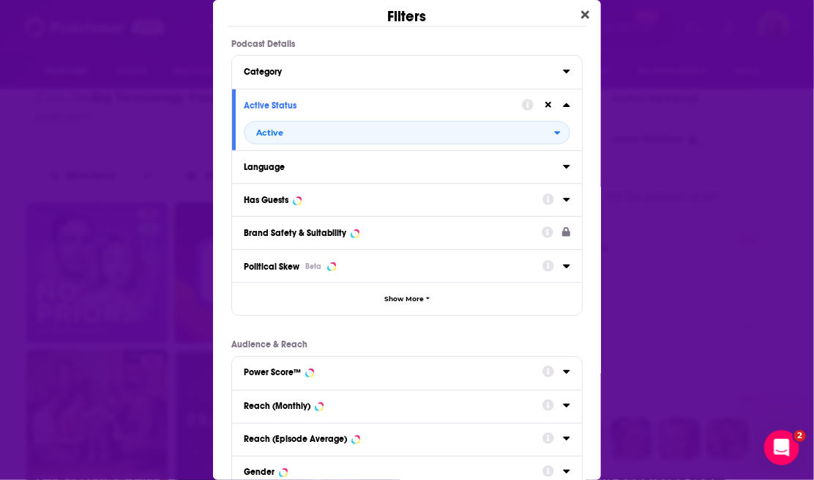
click at [341, 207] on button "Has Guests" at bounding box center [393, 199] width 299 height 18
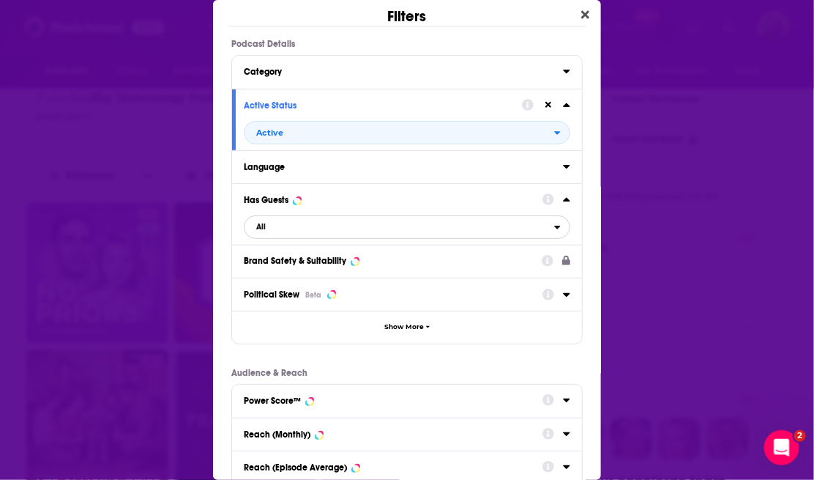
click at [341, 229] on span "All" at bounding box center [400, 226] width 310 height 19
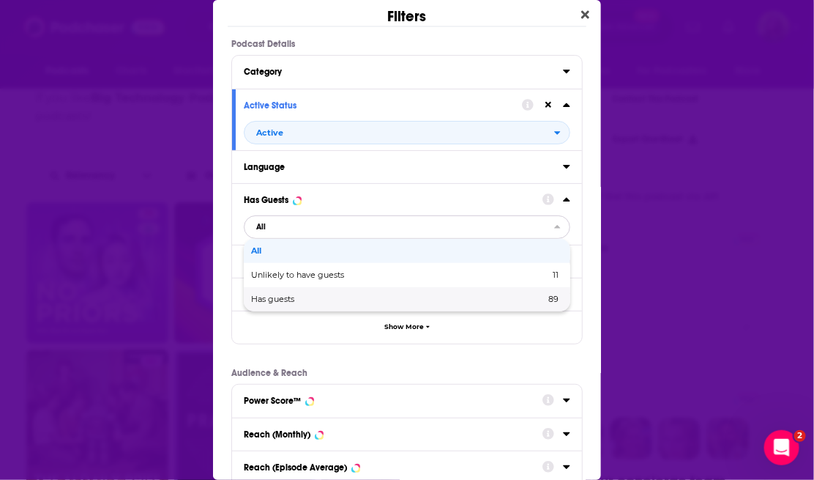
click at [317, 295] on span "Has guests" at bounding box center [335, 299] width 168 height 8
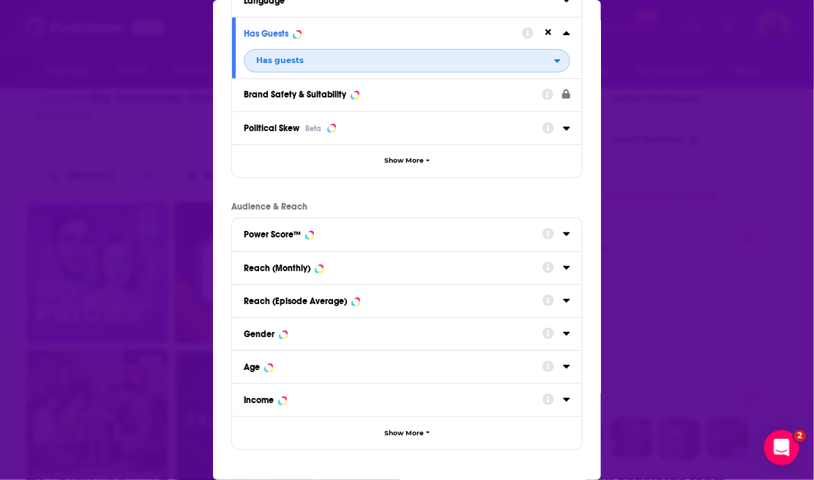
scroll to position [223, 0]
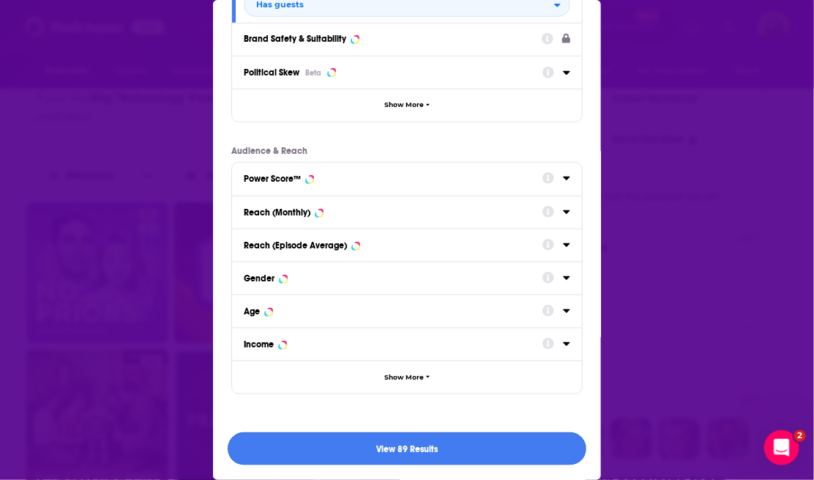
click at [379, 453] on button "View 89 Results" at bounding box center [407, 448] width 359 height 33
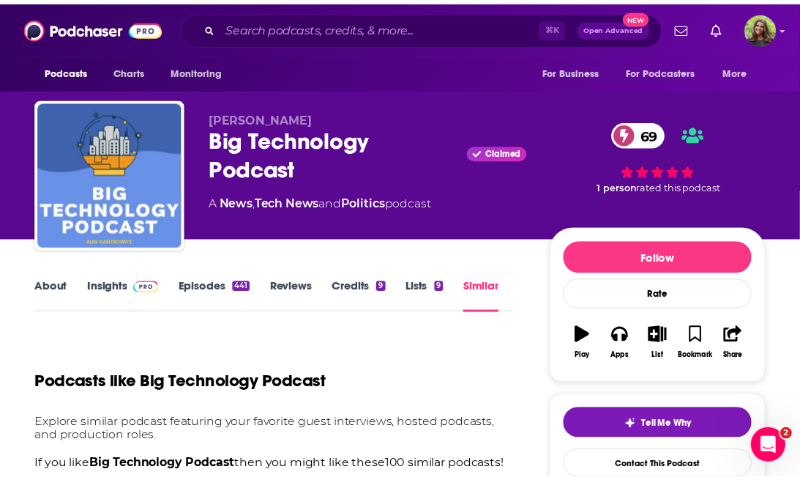
scroll to position [368, 0]
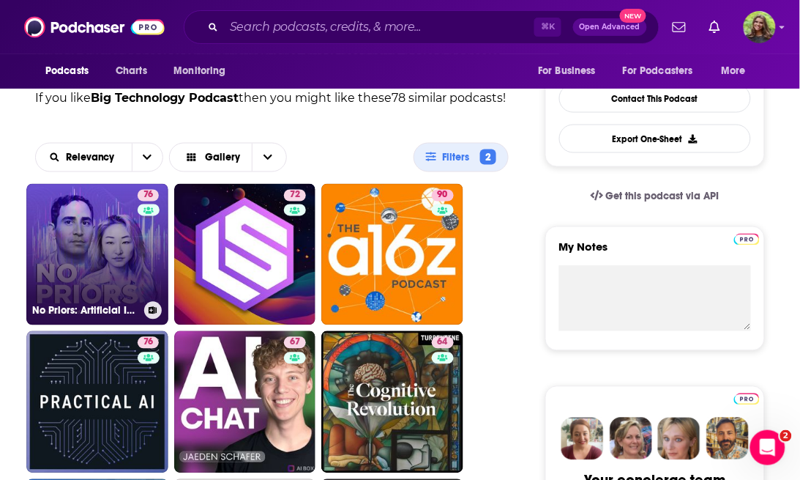
click at [117, 284] on link "76 No Priors: Artificial Intelligence | Technology | Startups" at bounding box center [97, 255] width 142 height 142
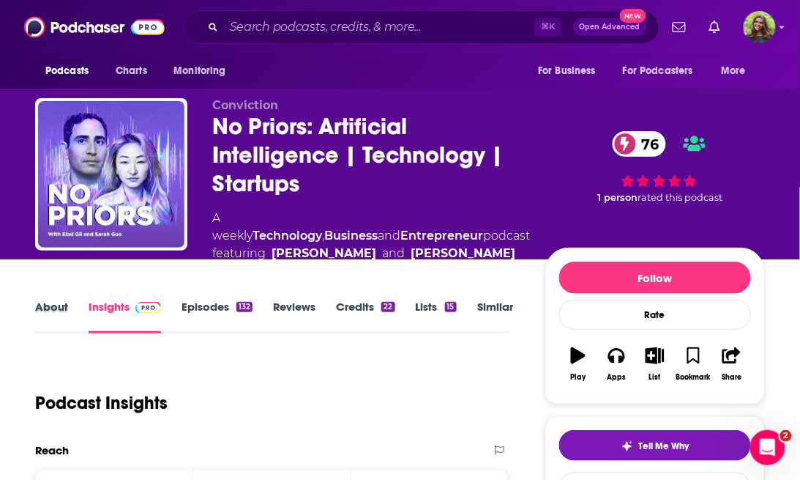
click at [67, 308] on div "About" at bounding box center [61, 317] width 53 height 34
click at [48, 311] on link "About" at bounding box center [51, 317] width 33 height 34
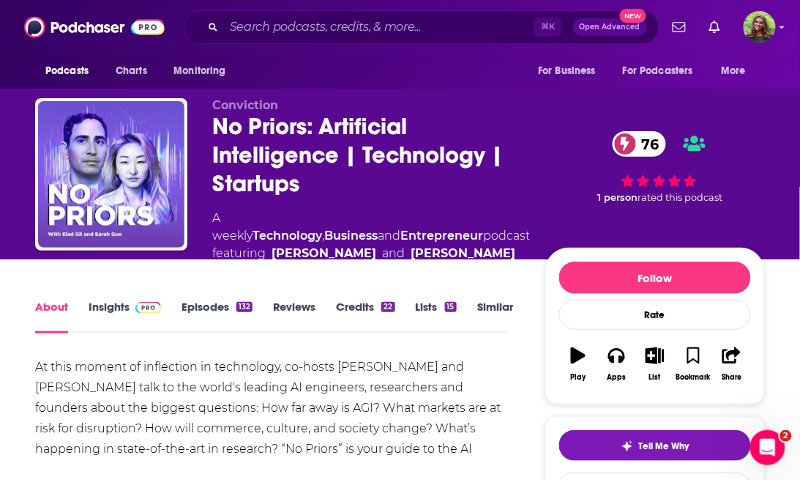
click at [106, 316] on link "Insights" at bounding box center [125, 317] width 72 height 34
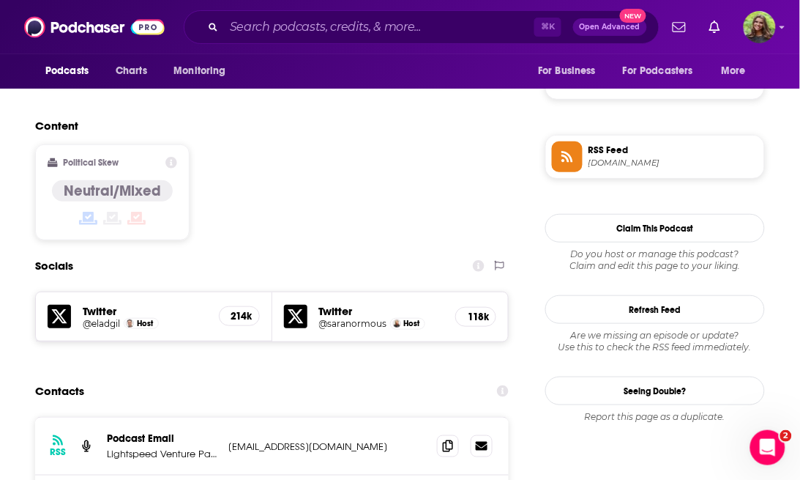
scroll to position [1183, 0]
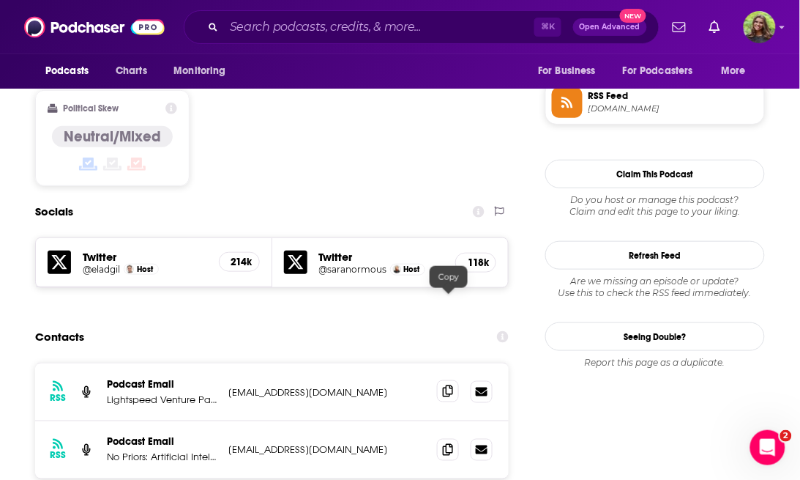
click at [443, 385] on icon at bounding box center [448, 391] width 10 height 12
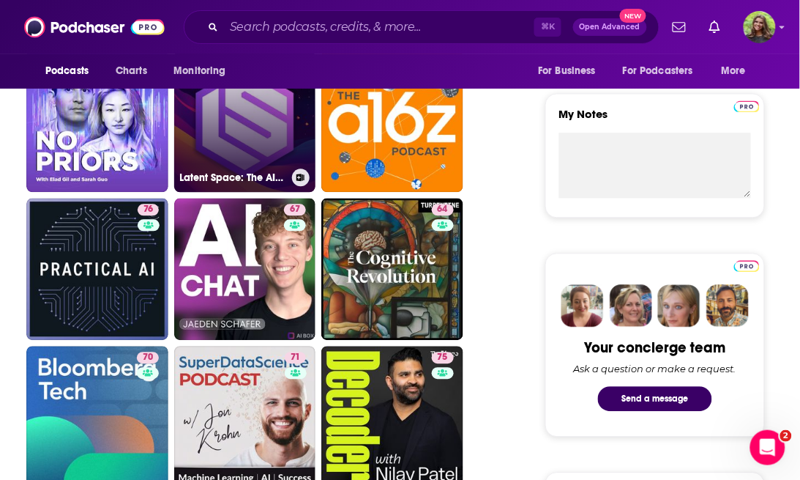
scroll to position [499, 0]
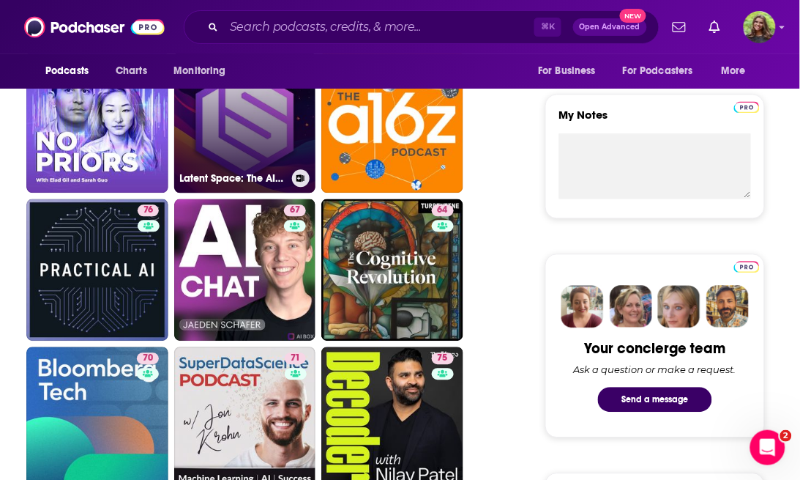
click at [279, 148] on link "72 Latent Space: The AI Engineer Podcast" at bounding box center [245, 123] width 142 height 142
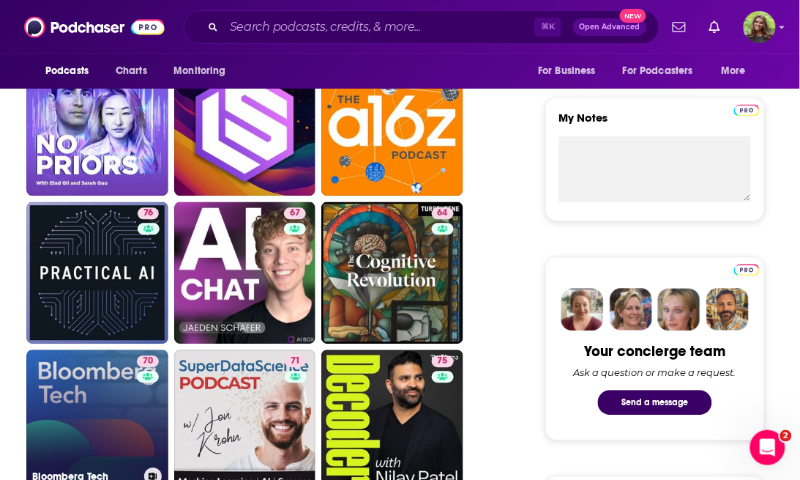
scroll to position [533, 0]
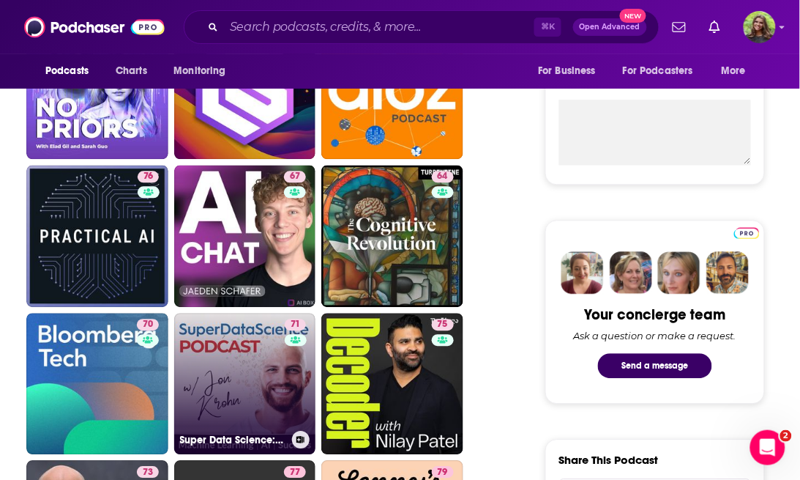
click at [240, 384] on link "71 Super Data Science: ML & AI Podcast with Jon Krohn" at bounding box center [245, 384] width 142 height 142
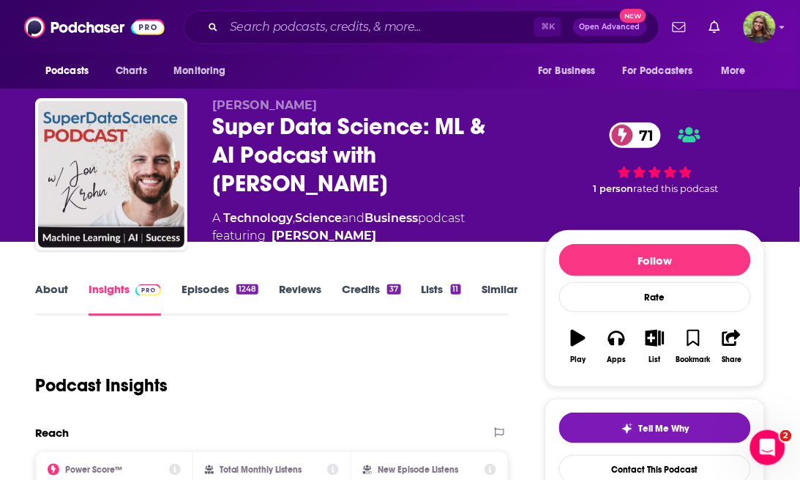
click at [52, 283] on link "About" at bounding box center [51, 299] width 33 height 34
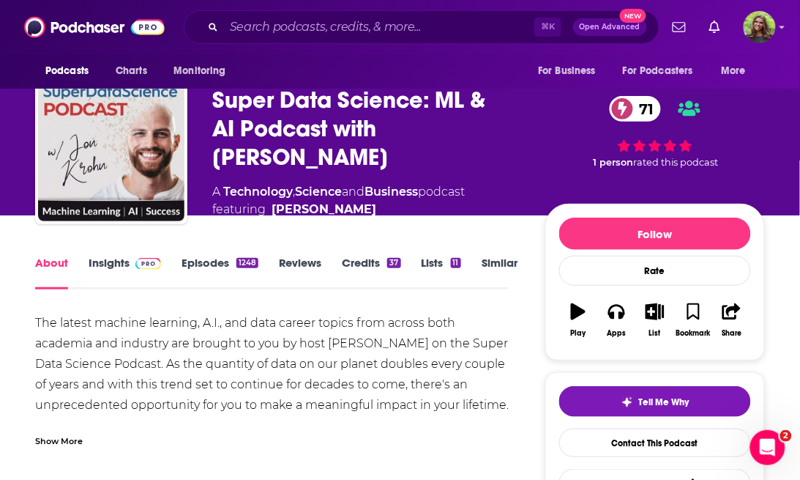
scroll to position [37, 0]
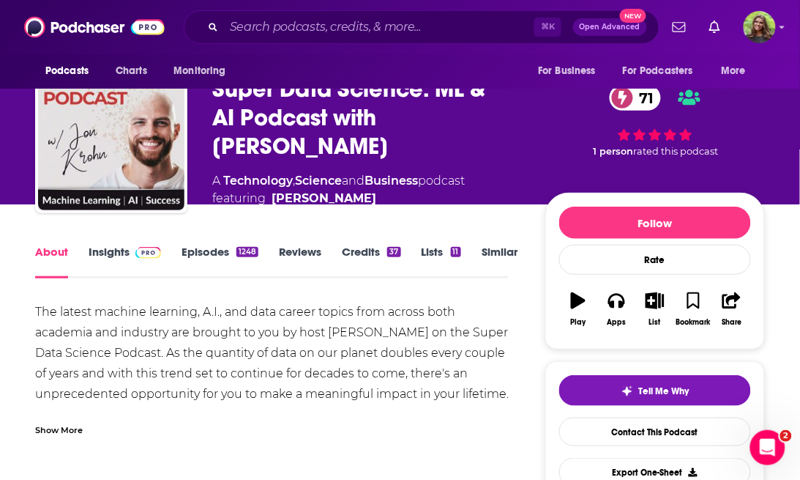
click at [82, 428] on div "Show More" at bounding box center [59, 429] width 48 height 14
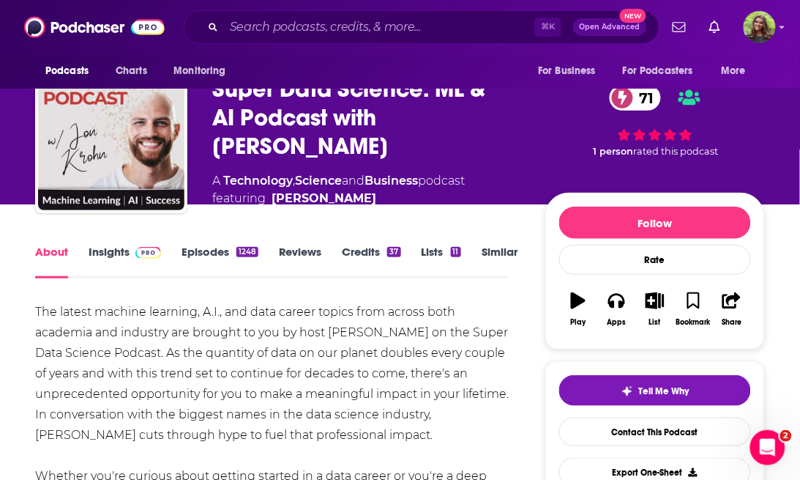
drag, startPoint x: 71, startPoint y: 428, endPoint x: 81, endPoint y: 424, distance: 11.2
click at [72, 428] on div "The latest machine learning, A.I., and data career topics from across both acad…" at bounding box center [272, 476] width 474 height 349
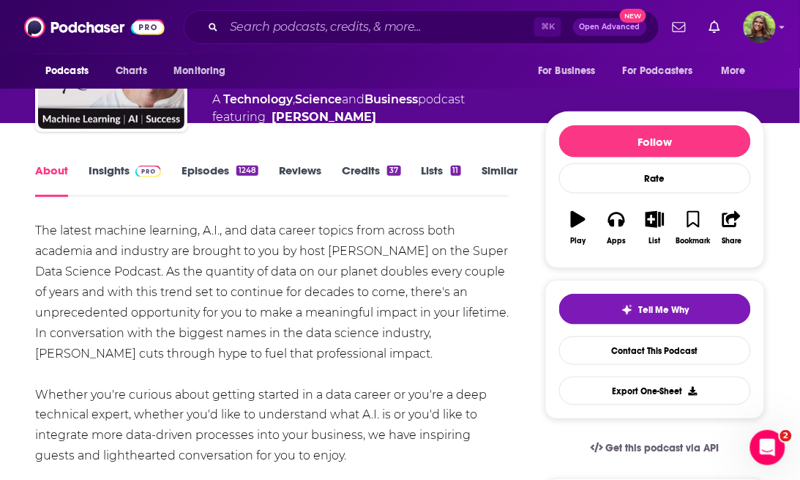
scroll to position [0, 0]
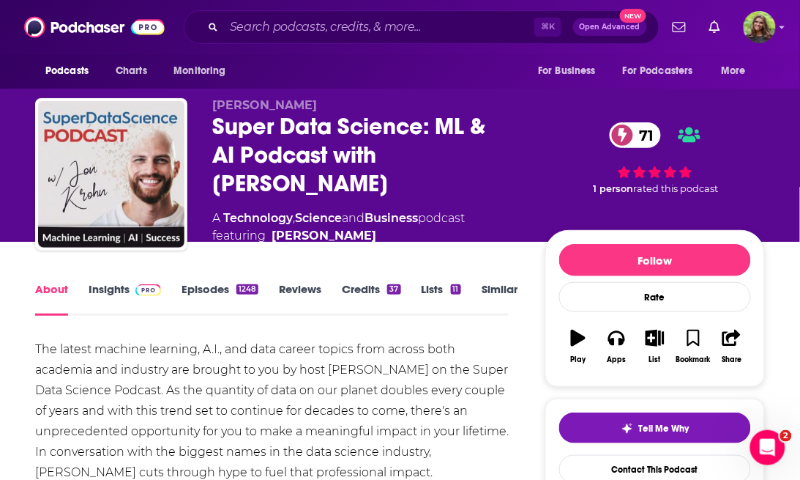
click at [113, 286] on link "Insights" at bounding box center [125, 299] width 72 height 34
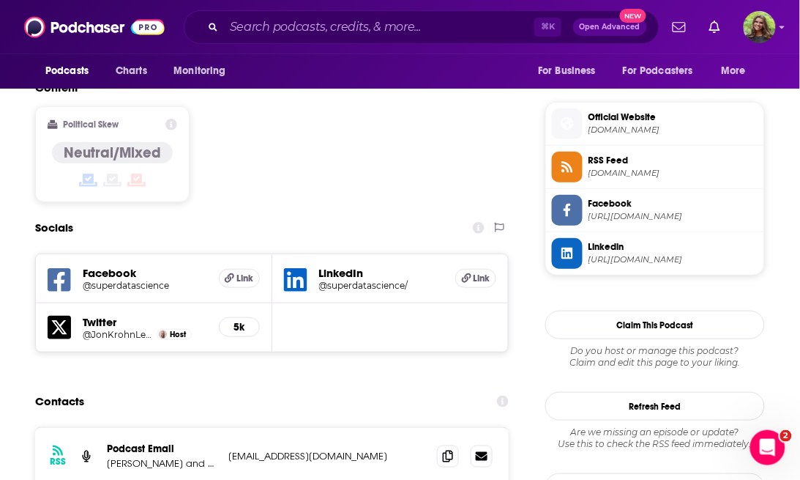
scroll to position [1177, 0]
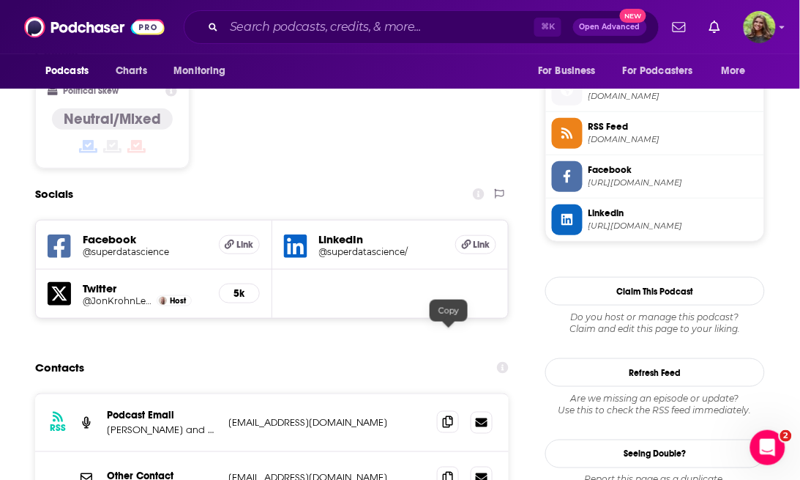
click at [447, 416] on icon at bounding box center [448, 422] width 10 height 12
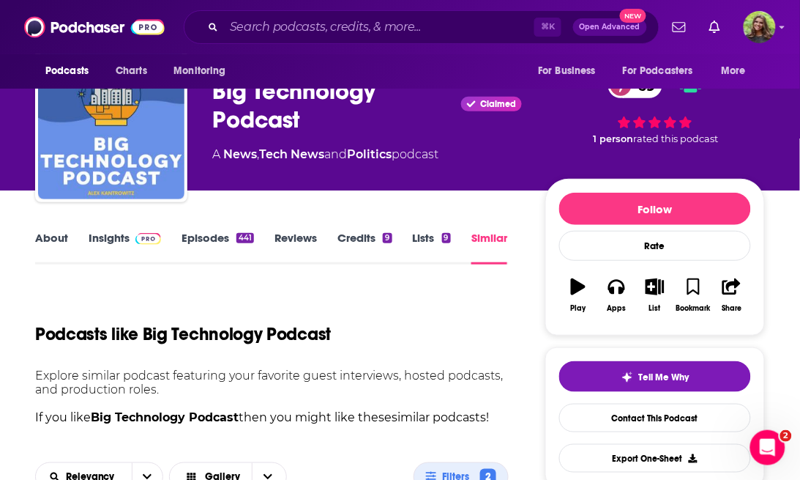
scroll to position [157, 0]
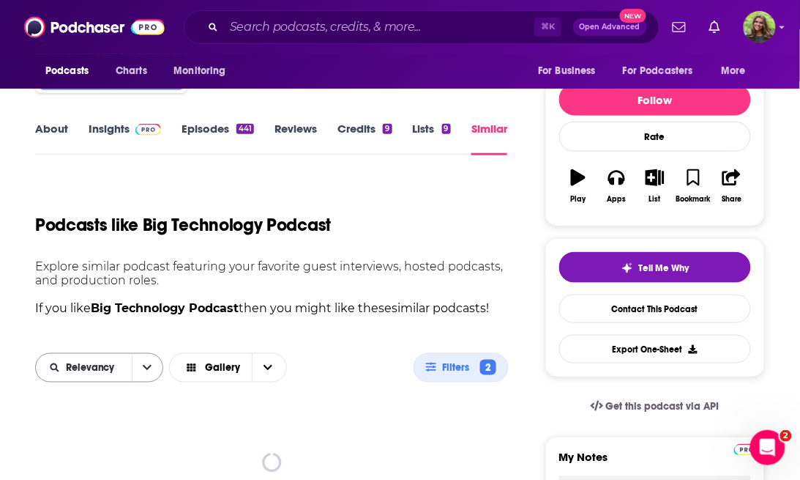
click at [114, 363] on span "Relevancy" at bounding box center [93, 367] width 54 height 10
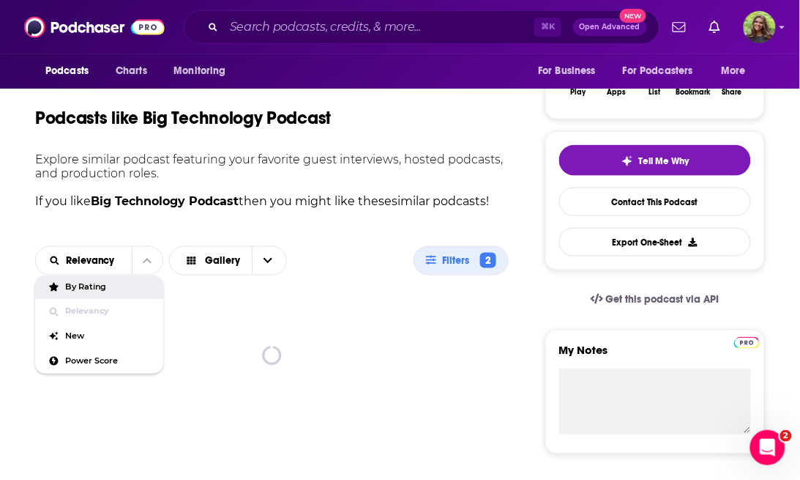
scroll to position [286, 0]
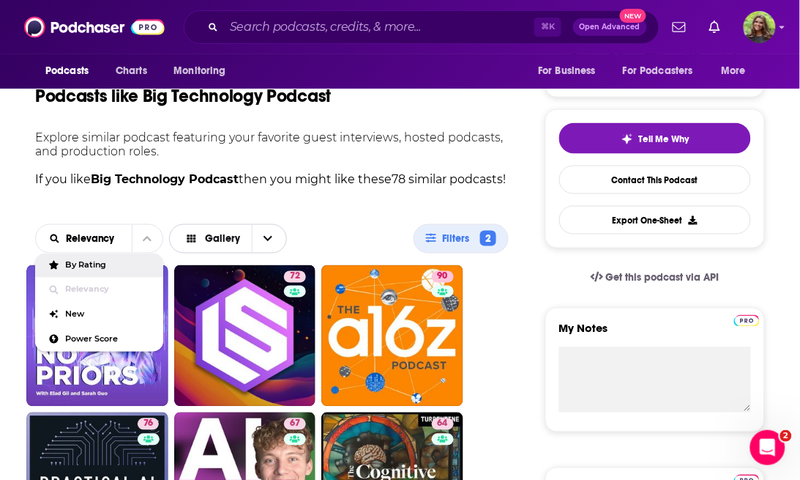
click at [226, 241] on button "Gallery" at bounding box center [228, 238] width 119 height 29
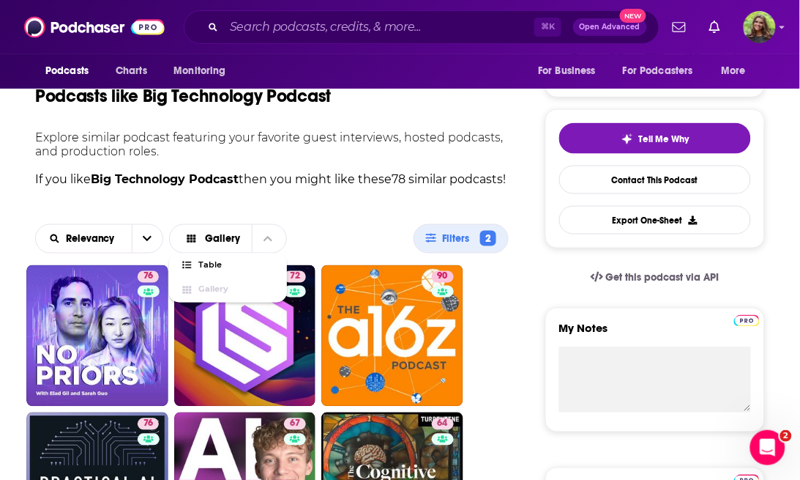
click at [305, 237] on div "Relevancy Gallery Table Gallery Filters 2" at bounding box center [272, 238] width 474 height 53
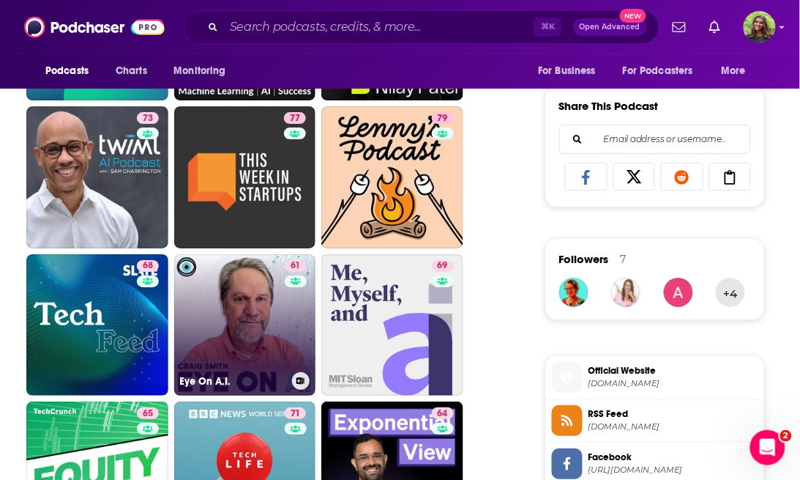
scroll to position [899, 0]
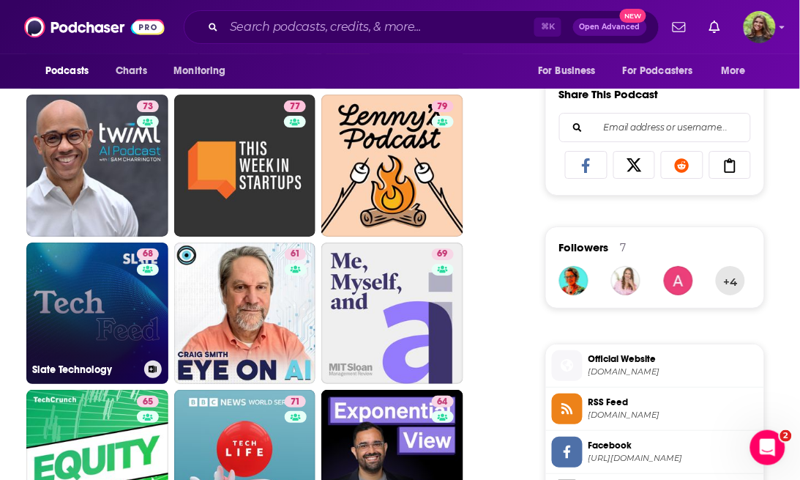
click at [98, 324] on link "68 Slate Technology" at bounding box center [97, 313] width 142 height 142
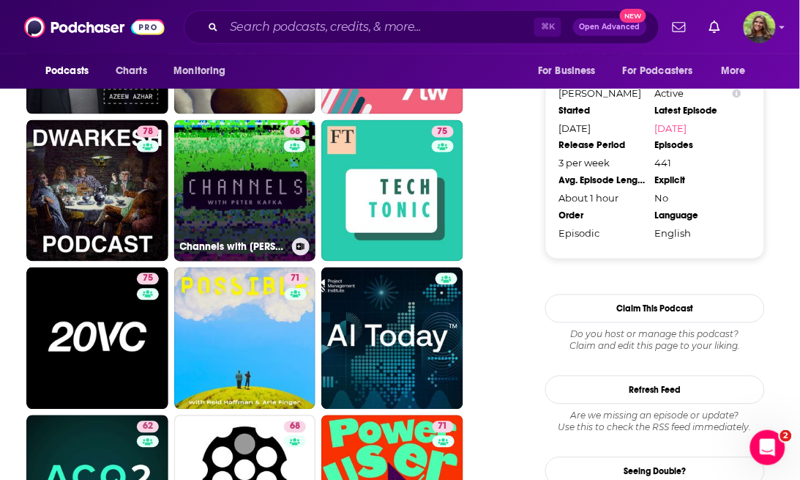
scroll to position [1479, 0]
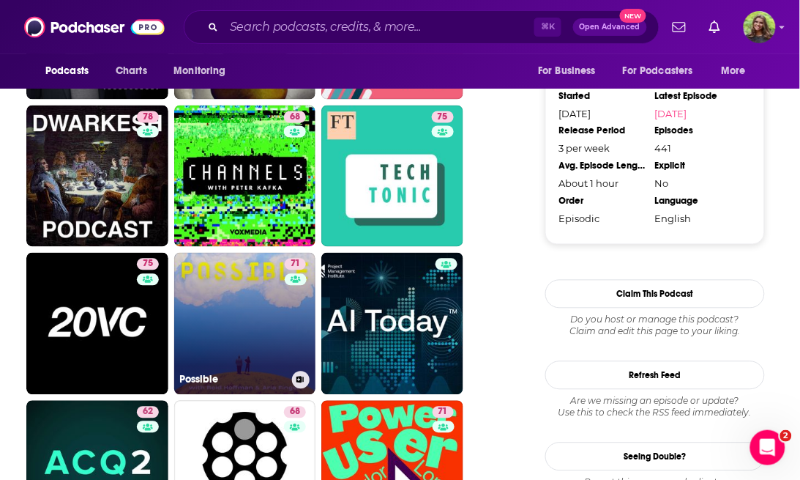
click at [258, 349] on link "71 Possible" at bounding box center [245, 324] width 142 height 142
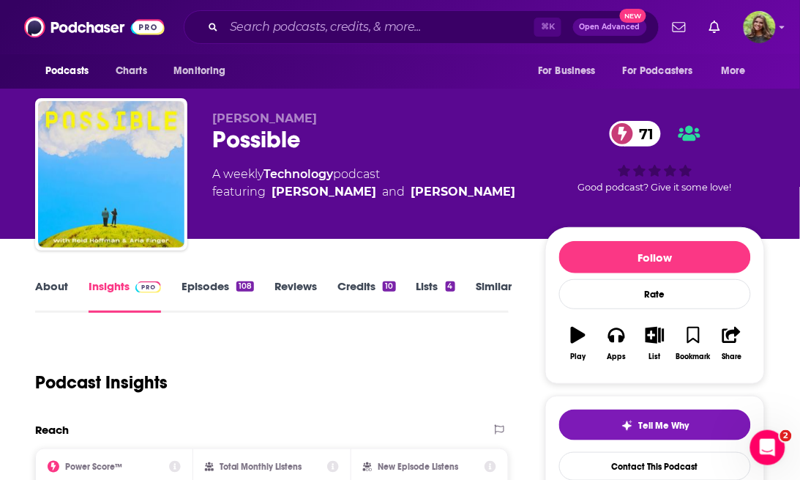
click at [51, 289] on link "About" at bounding box center [51, 296] width 33 height 34
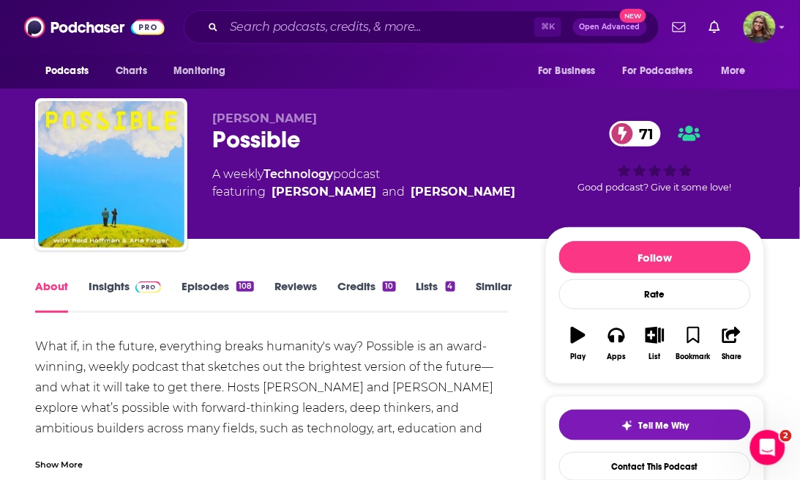
click at [101, 287] on link "Insights" at bounding box center [125, 296] width 72 height 34
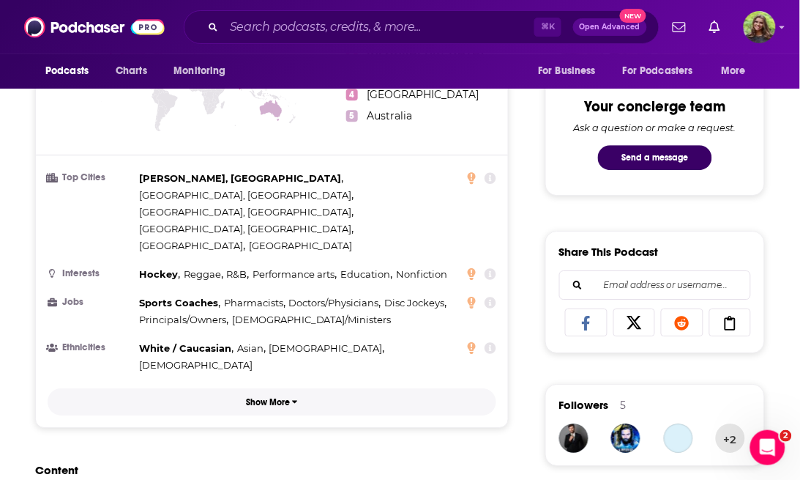
scroll to position [1027, 0]
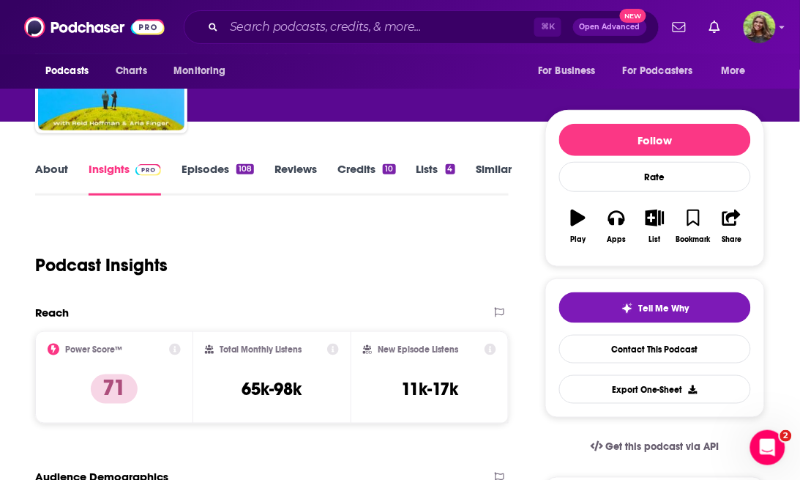
scroll to position [0, 0]
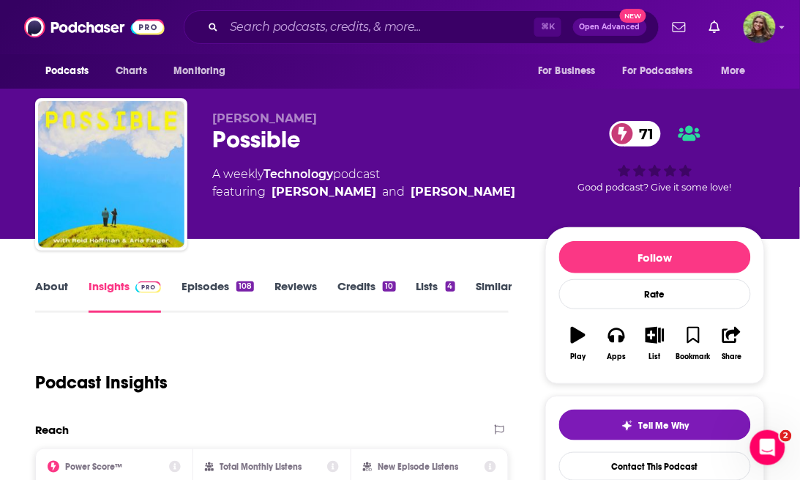
click at [485, 297] on link "Similar" at bounding box center [494, 296] width 36 height 34
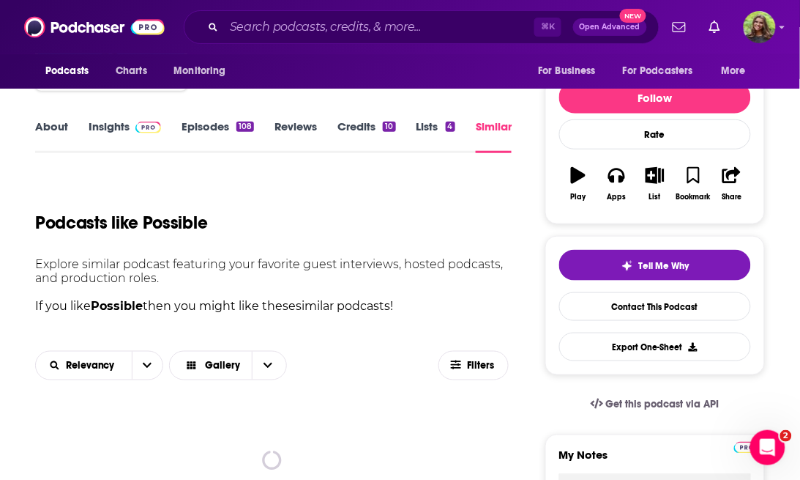
scroll to position [173, 0]
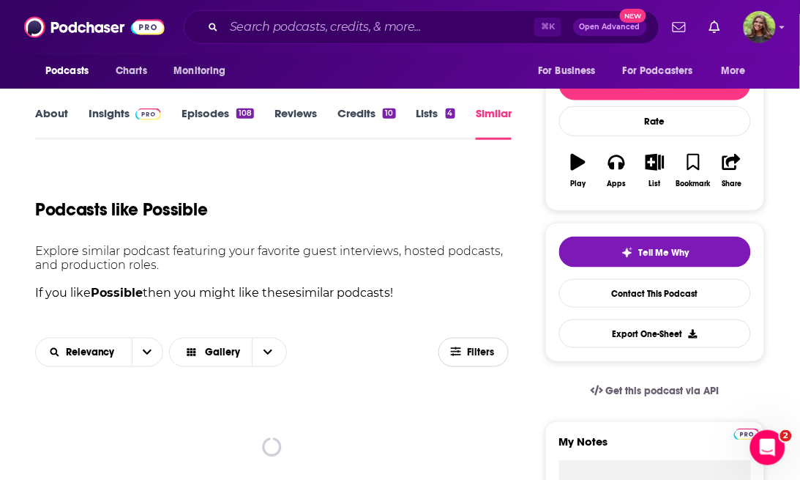
click at [475, 353] on span "Filters" at bounding box center [481, 352] width 29 height 10
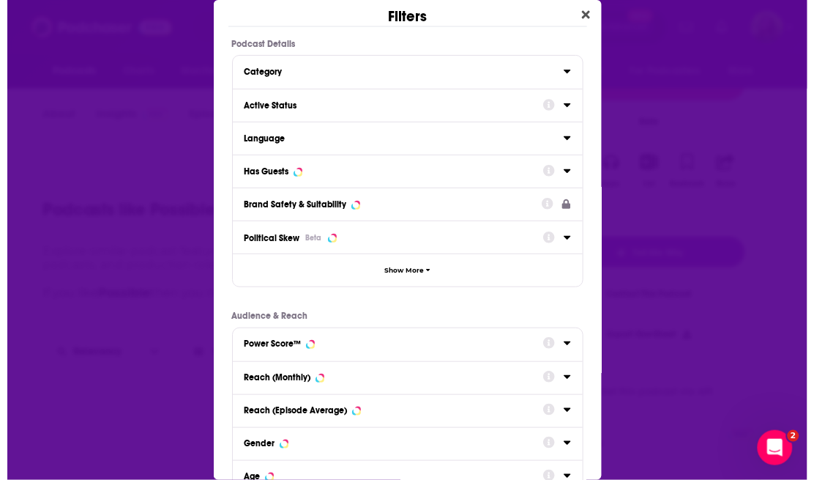
scroll to position [0, 0]
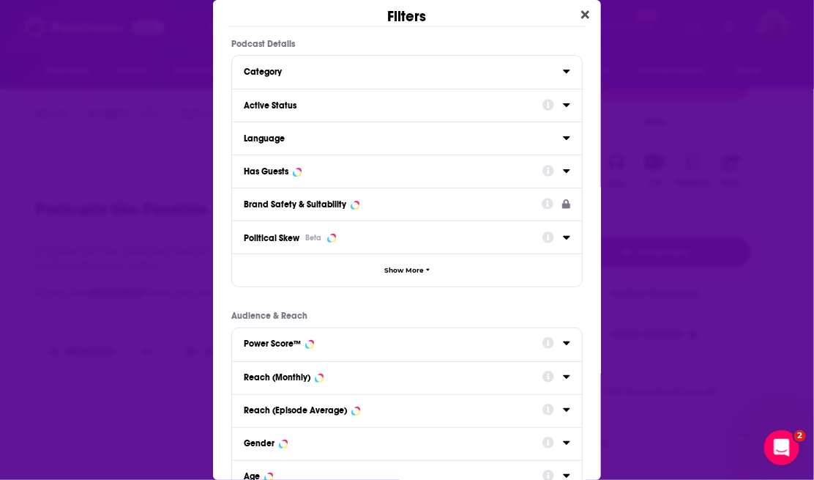
click at [286, 75] on div "Category" at bounding box center [399, 72] width 310 height 10
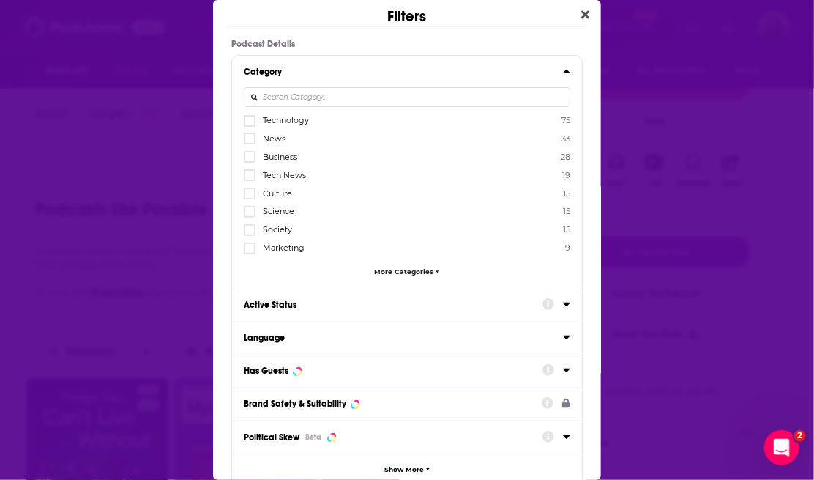
drag, startPoint x: 282, startPoint y: 122, endPoint x: 296, endPoint y: 159, distance: 39.9
click at [282, 122] on span "Technology" at bounding box center [286, 120] width 46 height 10
click at [250, 125] on input "multiSelectOption-technology-0" at bounding box center [250, 125] width 0 height 0
click at [300, 305] on div "Active Status" at bounding box center [388, 305] width 289 height 10
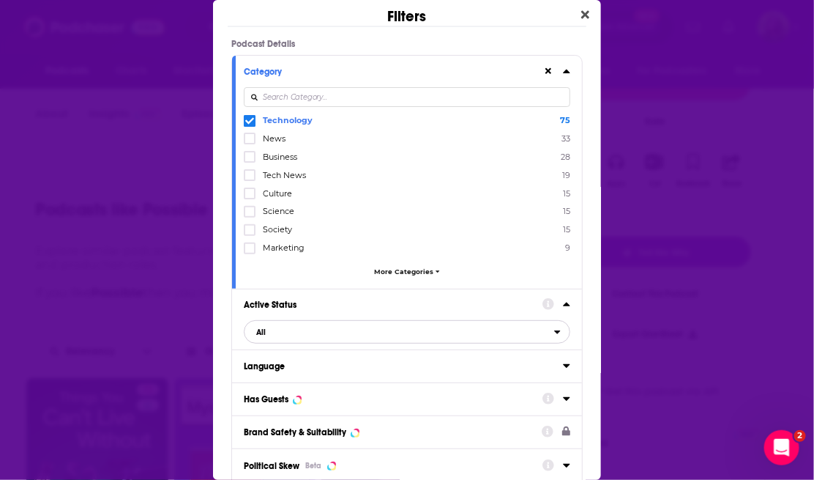
click at [310, 330] on span "All" at bounding box center [400, 331] width 310 height 19
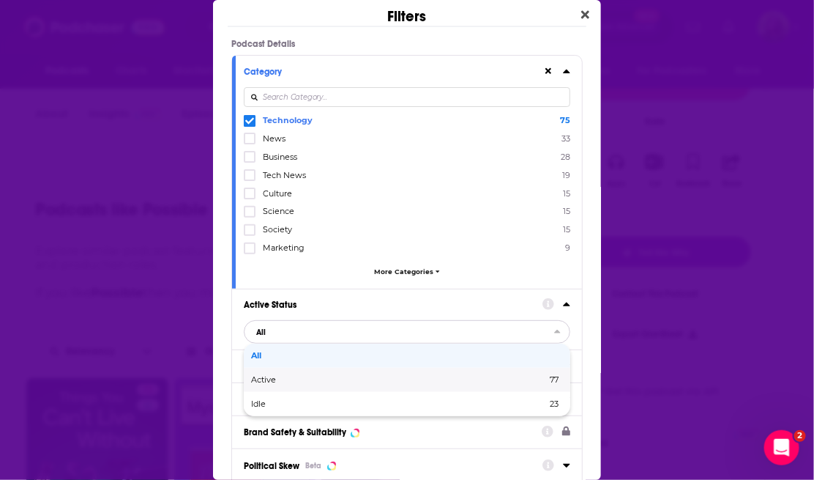
click at [301, 376] on span "Active" at bounding box center [331, 380] width 160 height 8
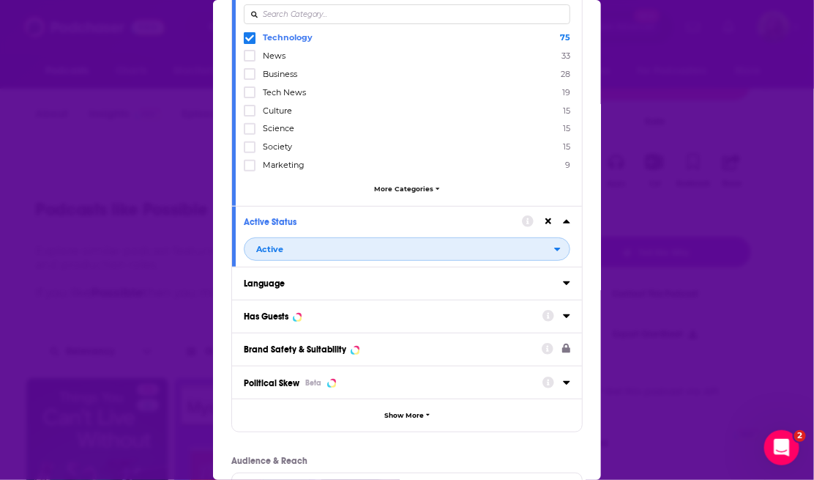
scroll to position [174, 0]
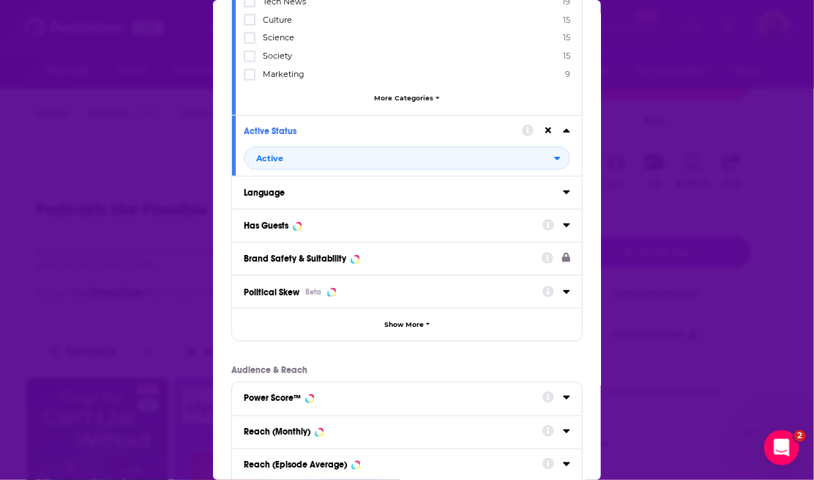
click at [298, 215] on button "Has Guests" at bounding box center [393, 224] width 299 height 18
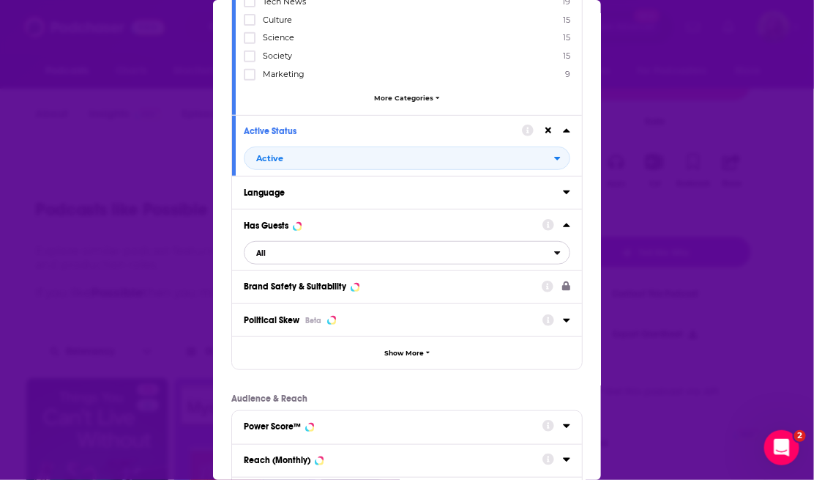
click at [295, 250] on span "All" at bounding box center [400, 252] width 310 height 19
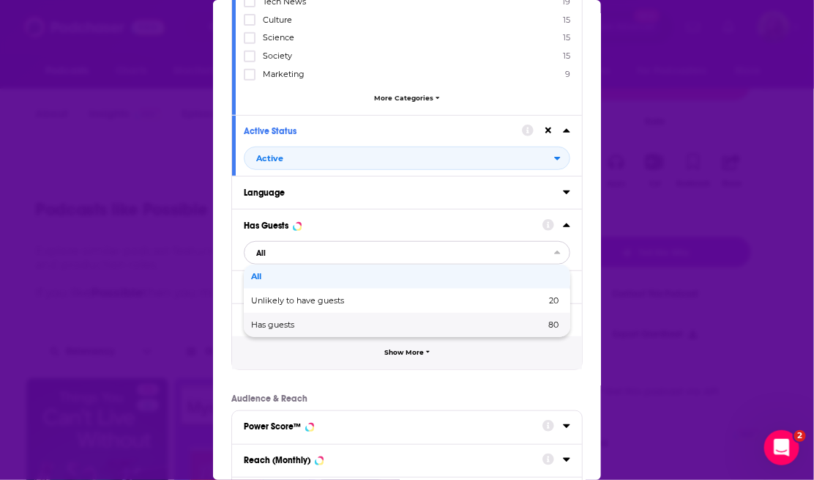
drag, startPoint x: 289, startPoint y: 321, endPoint x: 323, endPoint y: 337, distance: 37.3
click at [289, 321] on span "Has guests" at bounding box center [335, 325] width 168 height 8
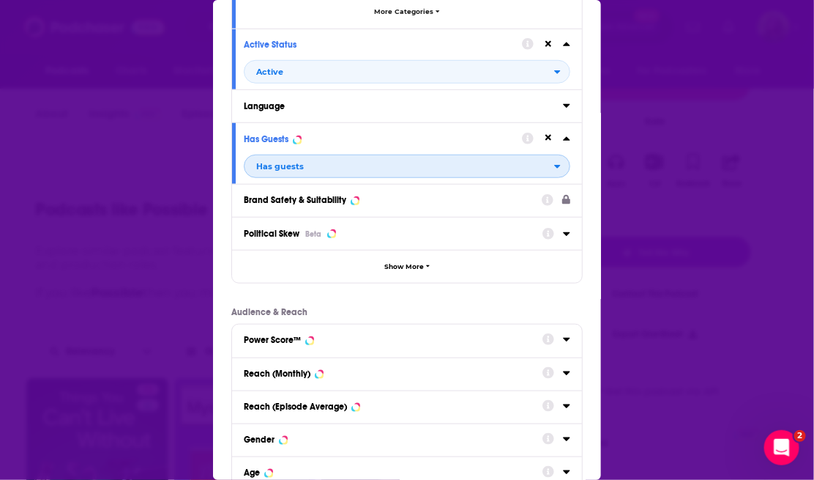
scroll to position [418, 0]
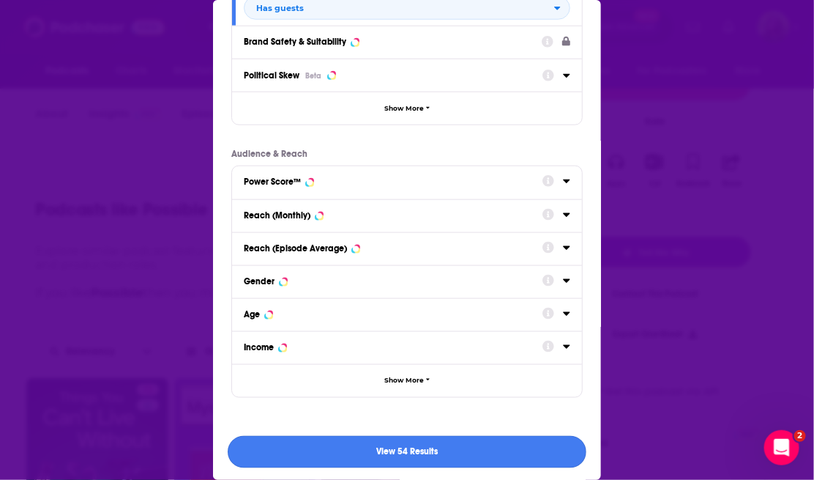
click at [384, 452] on button "View 54 Results" at bounding box center [407, 452] width 359 height 33
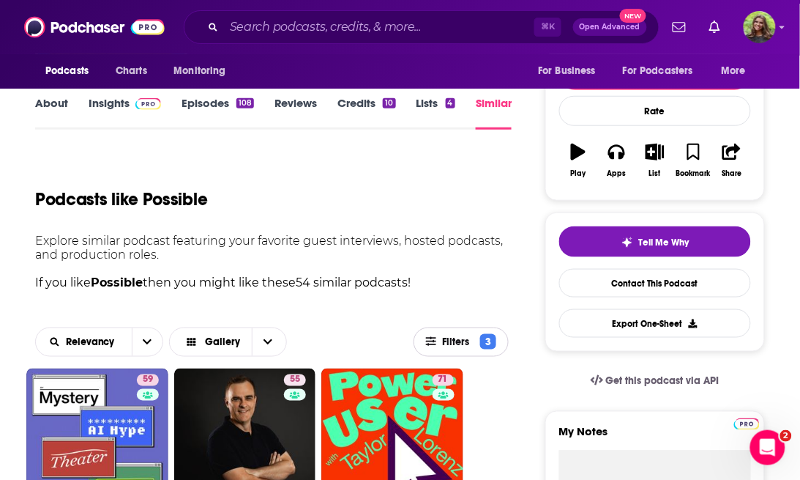
scroll to position [300, 0]
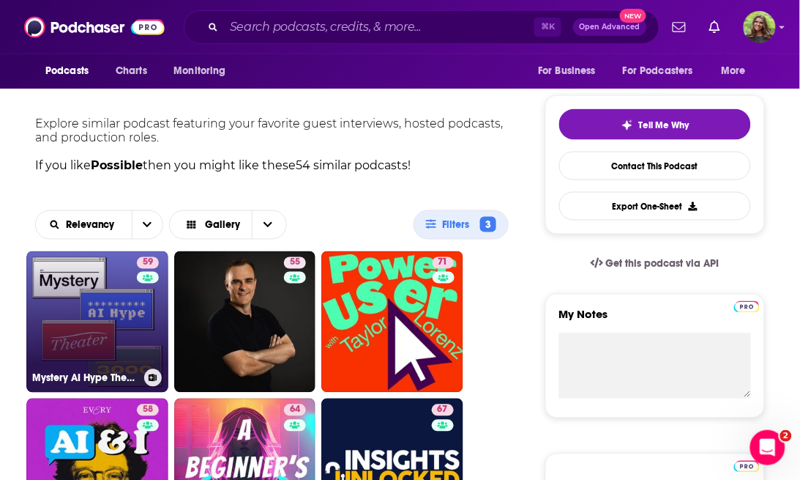
click at [108, 286] on link "59 Mystery AI Hype Theater 3000" at bounding box center [97, 322] width 142 height 142
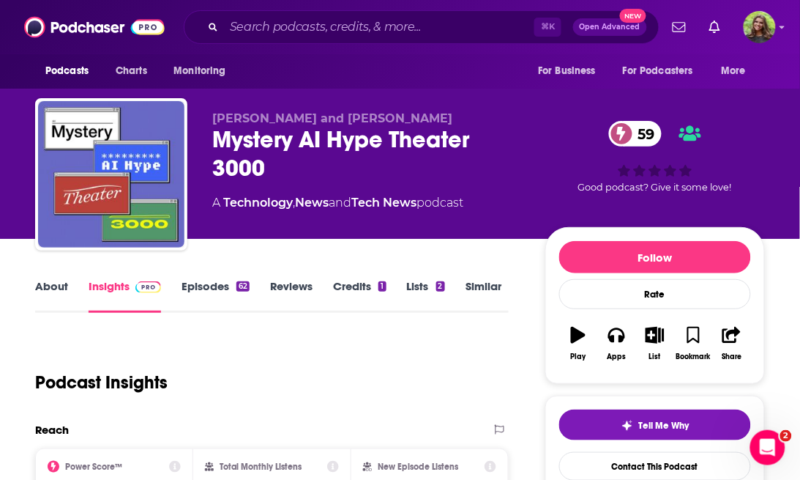
click at [53, 288] on link "About" at bounding box center [51, 296] width 33 height 34
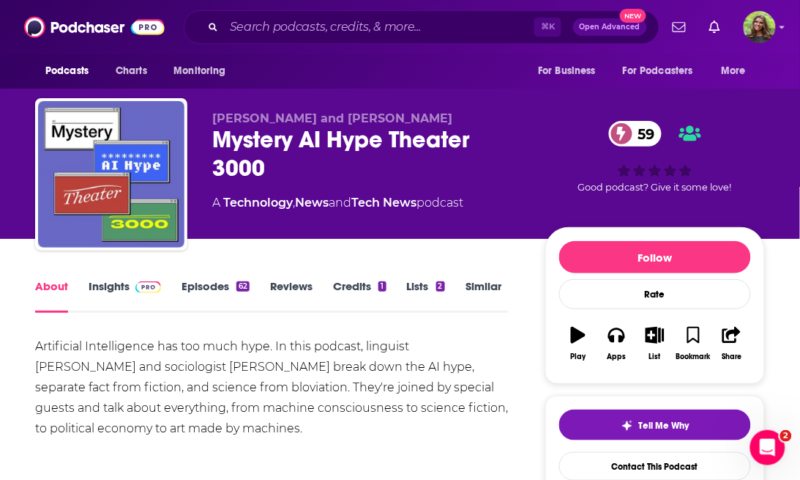
click at [117, 294] on link "Insights" at bounding box center [125, 296] width 72 height 34
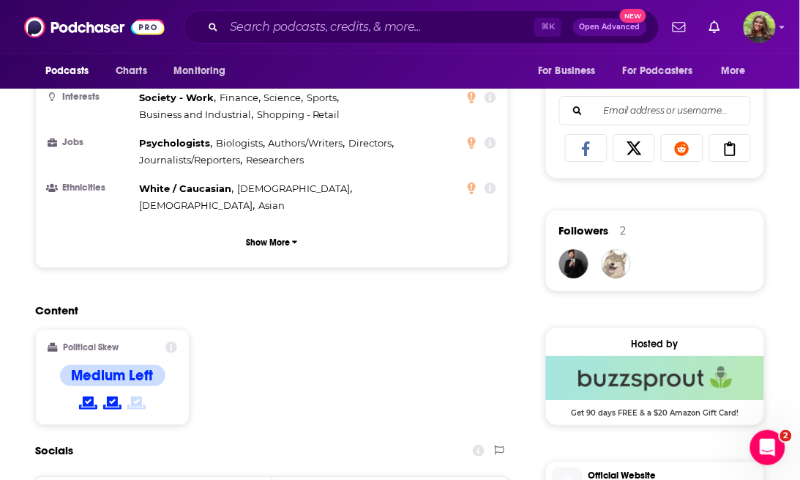
scroll to position [1099, 0]
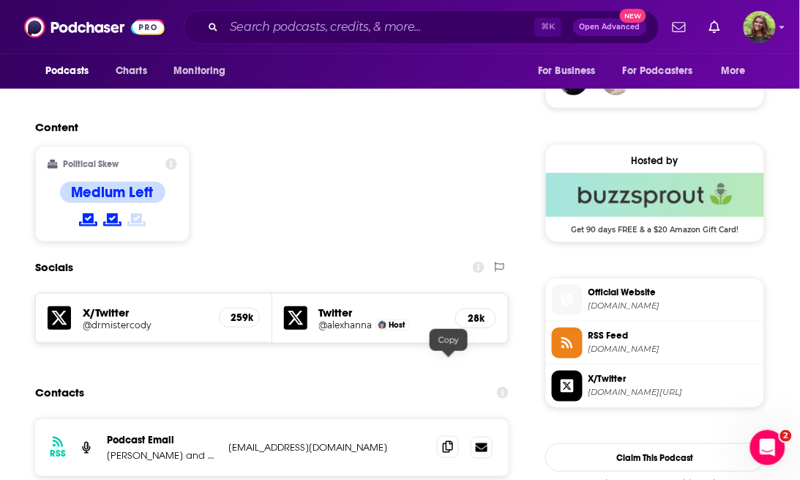
click at [453, 436] on span at bounding box center [448, 447] width 22 height 22
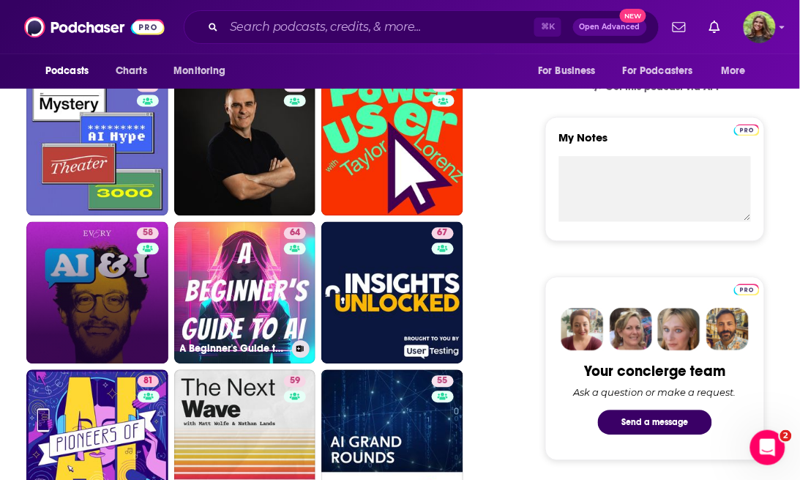
scroll to position [491, 0]
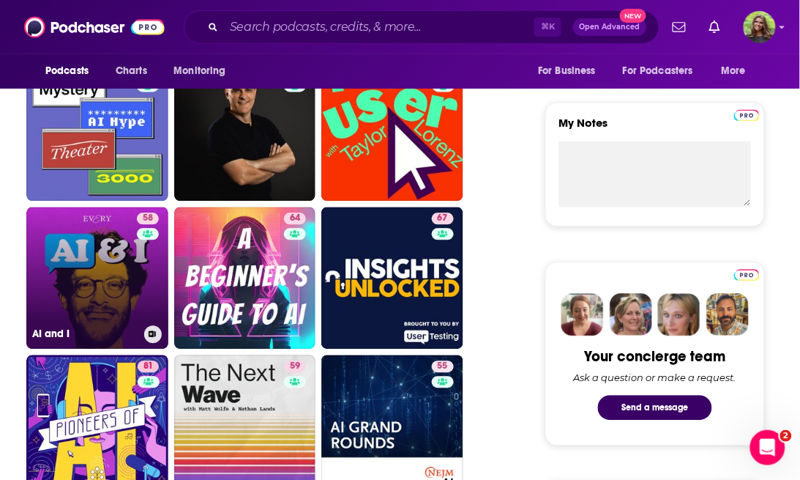
click at [131, 303] on link "58 AI and I" at bounding box center [97, 278] width 142 height 142
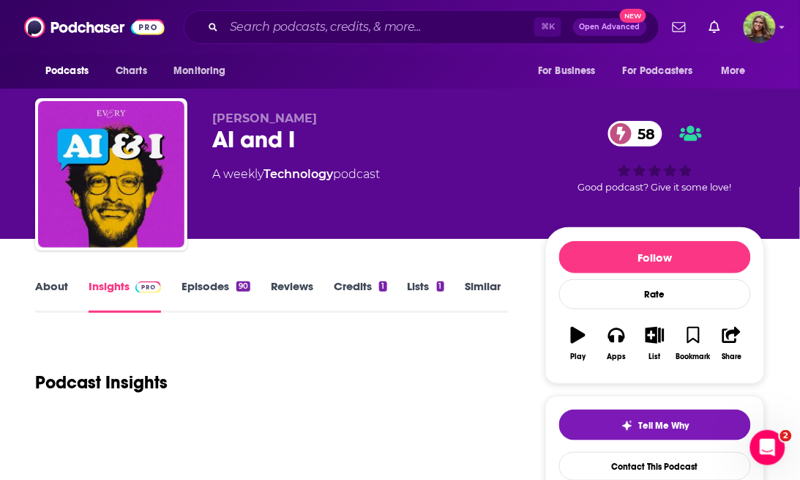
click at [36, 285] on link "About" at bounding box center [51, 296] width 33 height 34
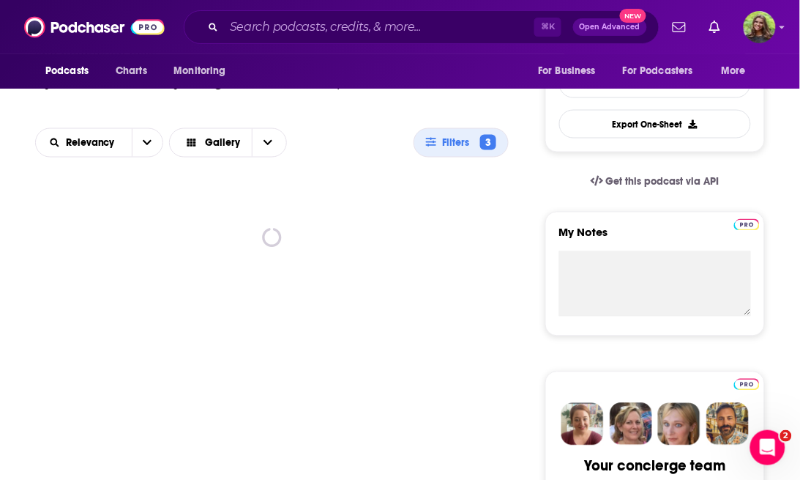
scroll to position [537, 0]
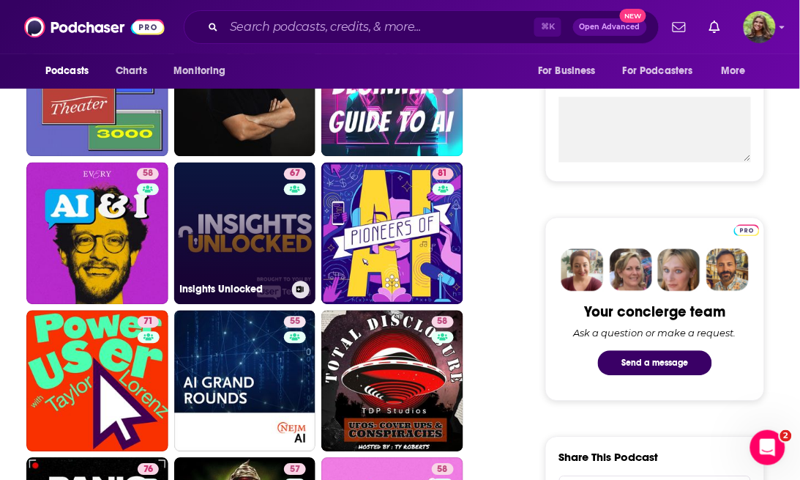
click at [262, 242] on link "67 Insights Unlocked" at bounding box center [245, 233] width 142 height 142
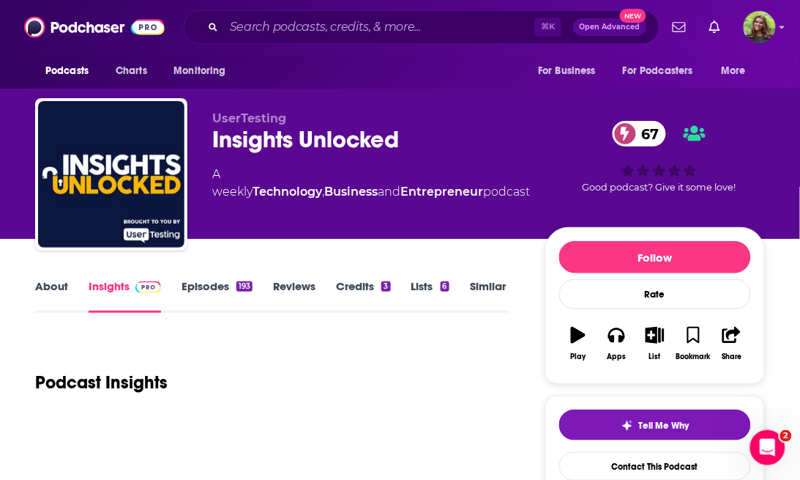
click at [62, 291] on link "About" at bounding box center [51, 296] width 33 height 34
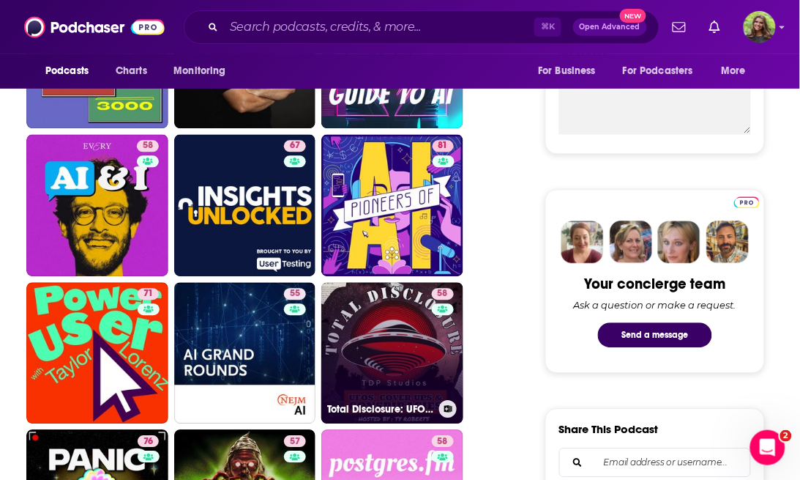
scroll to position [568, 0]
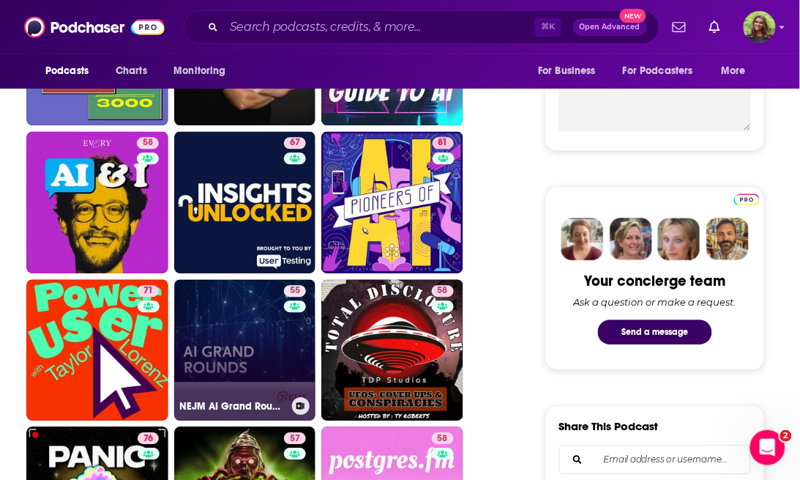
click at [267, 359] on link "55 NEJM AI Grand Rounds" at bounding box center [245, 350] width 142 height 142
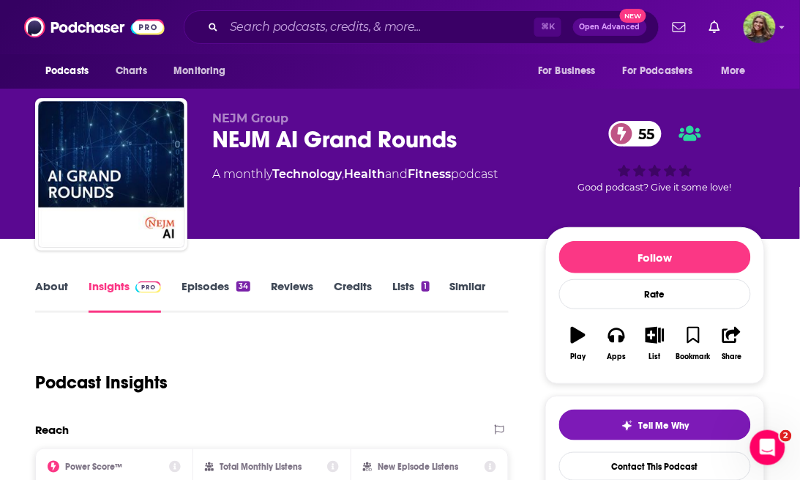
click at [48, 289] on link "About" at bounding box center [51, 296] width 33 height 34
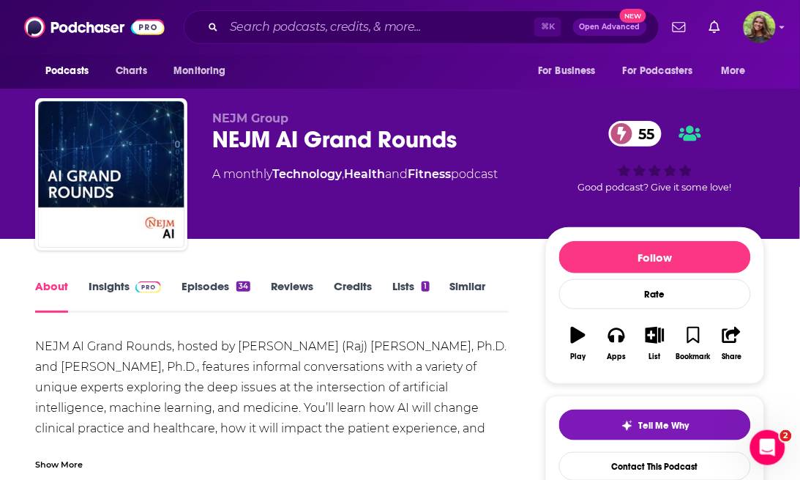
click at [105, 295] on link "Insights" at bounding box center [125, 296] width 72 height 34
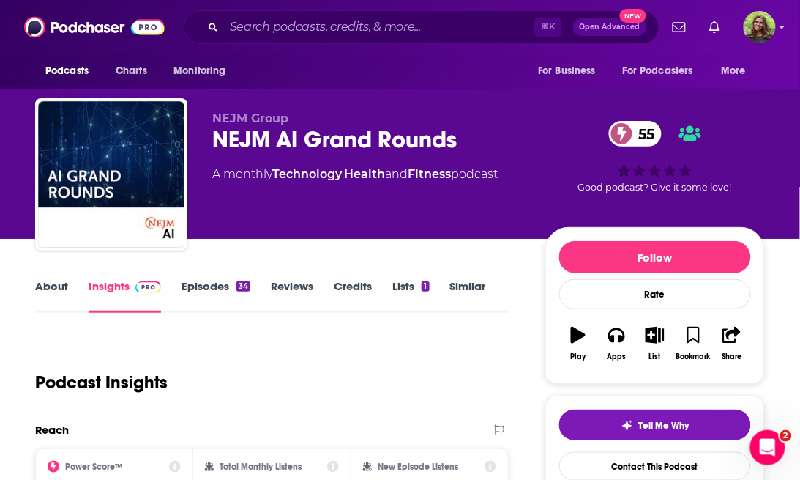
scroll to position [405, 0]
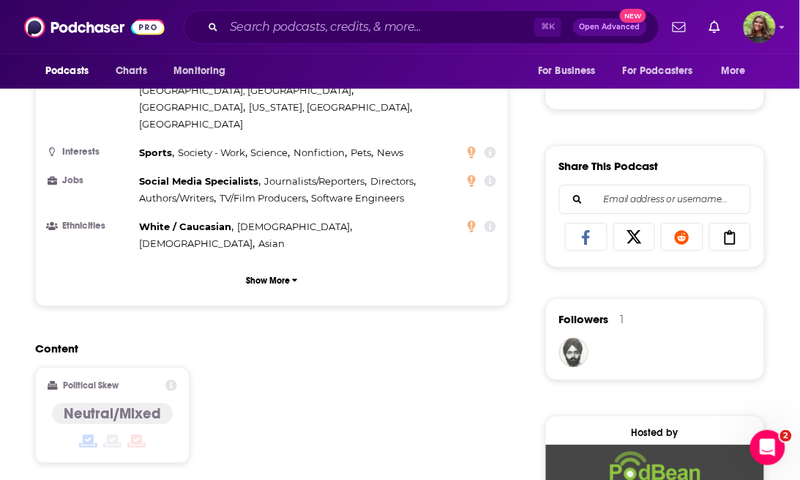
scroll to position [1224, 0]
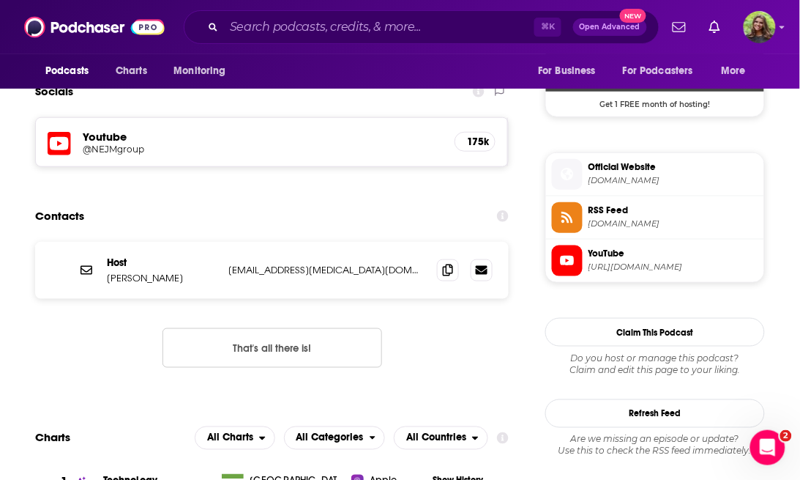
drag, startPoint x: 443, startPoint y: 223, endPoint x: 217, endPoint y: 289, distance: 235.7
click at [443, 264] on icon at bounding box center [448, 270] width 10 height 12
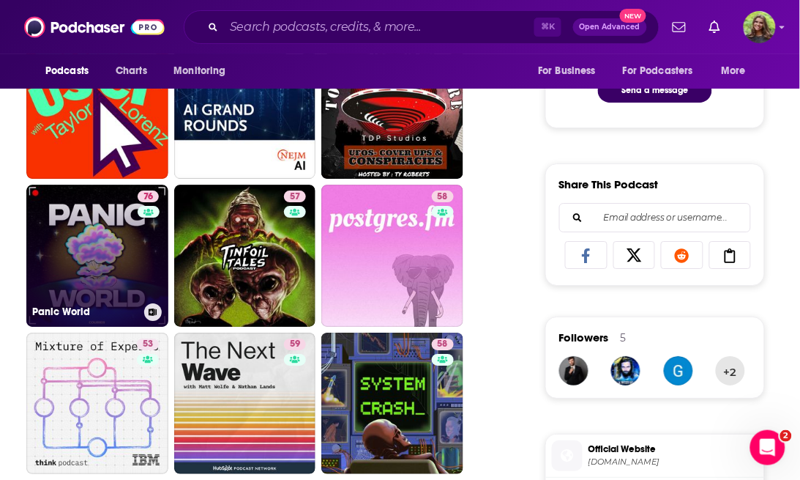
scroll to position [803, 0]
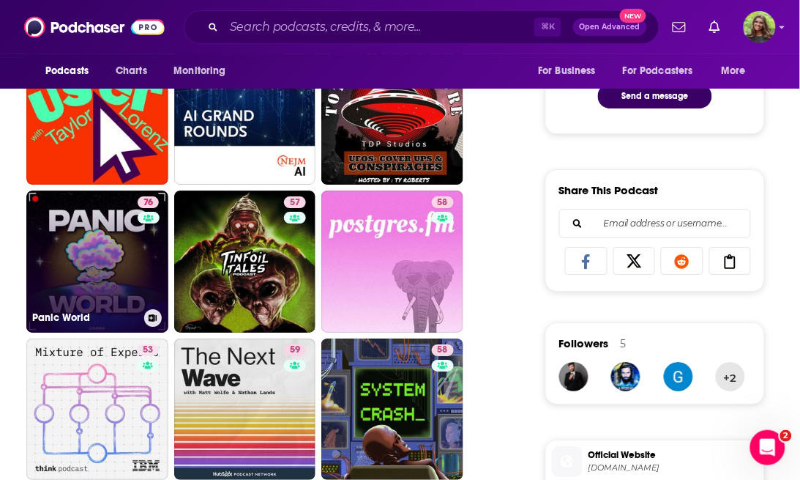
click at [114, 282] on link "76 Panic World" at bounding box center [97, 261] width 142 height 142
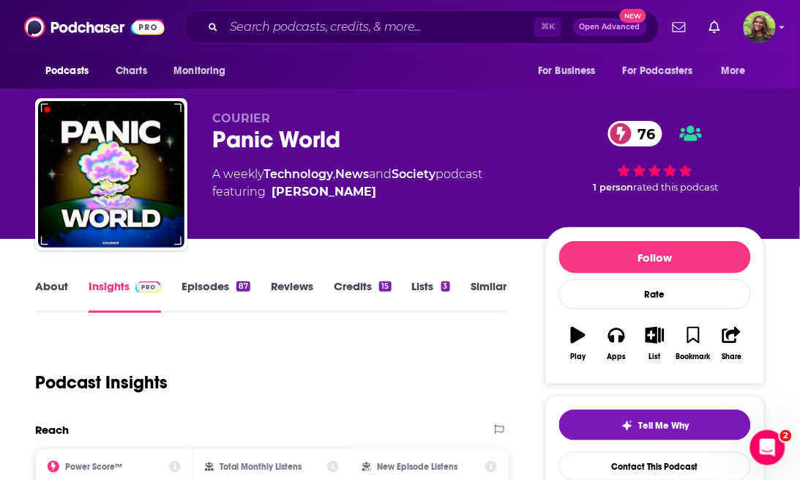
click at [53, 287] on link "About" at bounding box center [51, 296] width 33 height 34
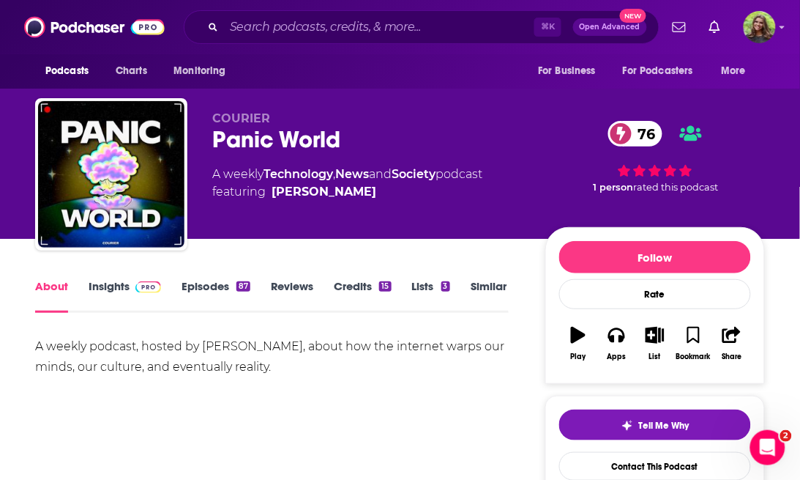
click at [196, 283] on link "Episodes 87" at bounding box center [216, 296] width 69 height 34
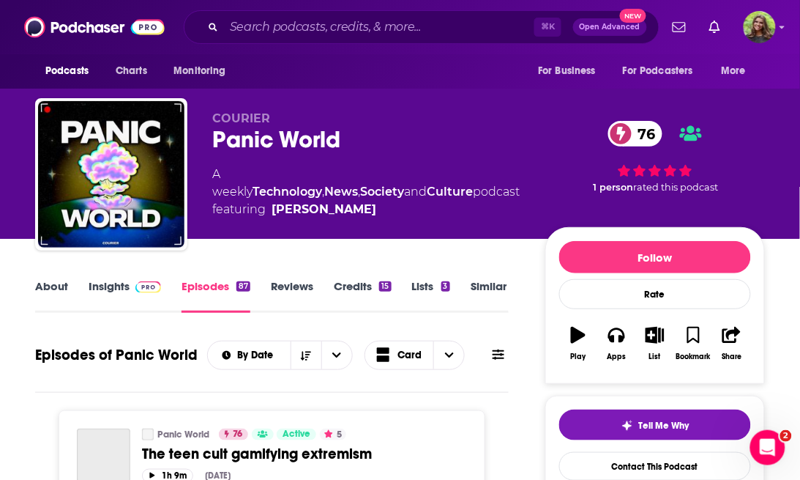
scroll to position [86, 0]
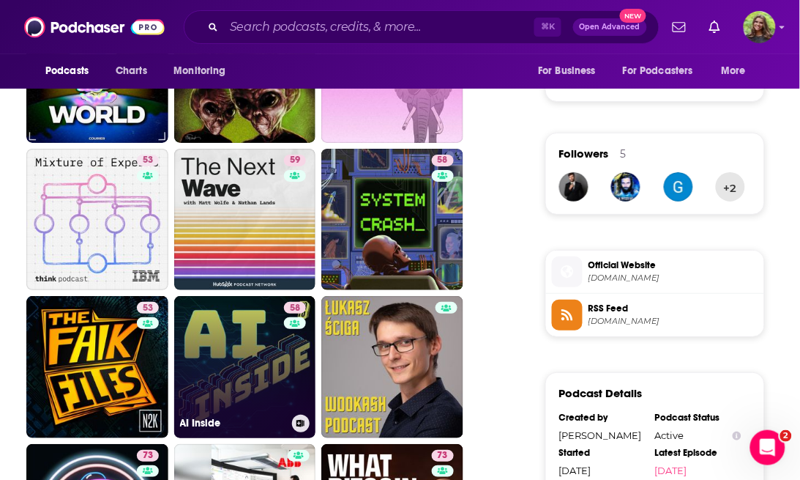
scroll to position [1001, 0]
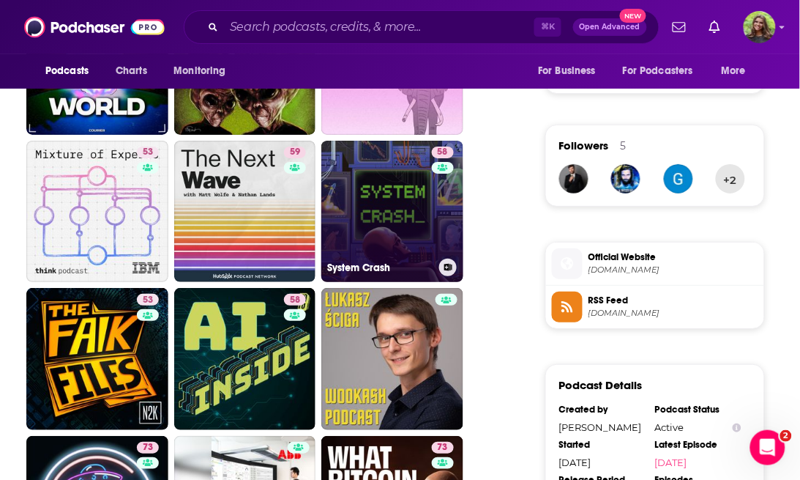
click at [408, 214] on link "58 System Crash" at bounding box center [392, 212] width 142 height 142
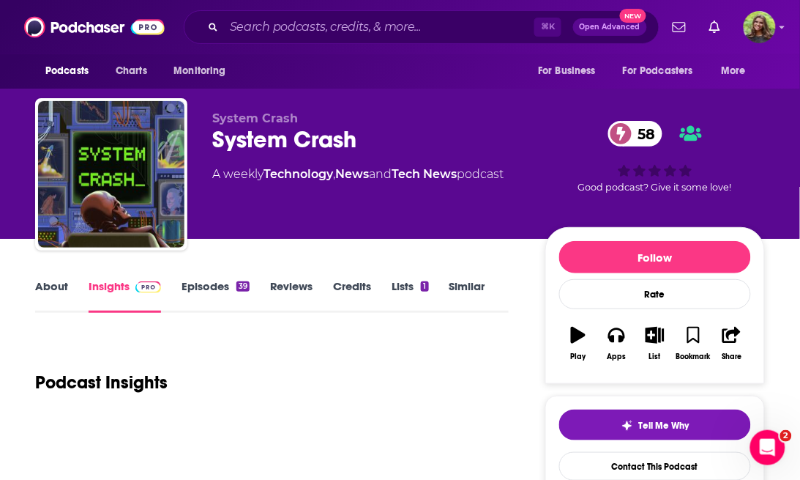
click at [43, 289] on link "About" at bounding box center [51, 296] width 33 height 34
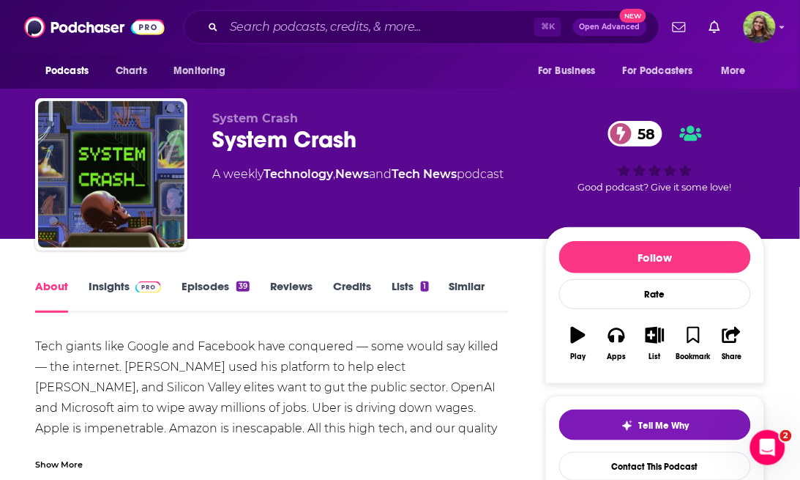
click at [104, 293] on link "Insights" at bounding box center [125, 296] width 72 height 34
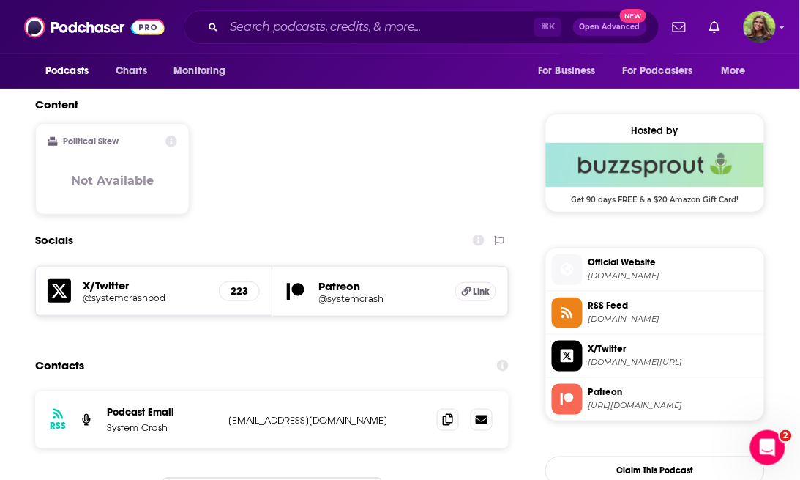
scroll to position [1130, 0]
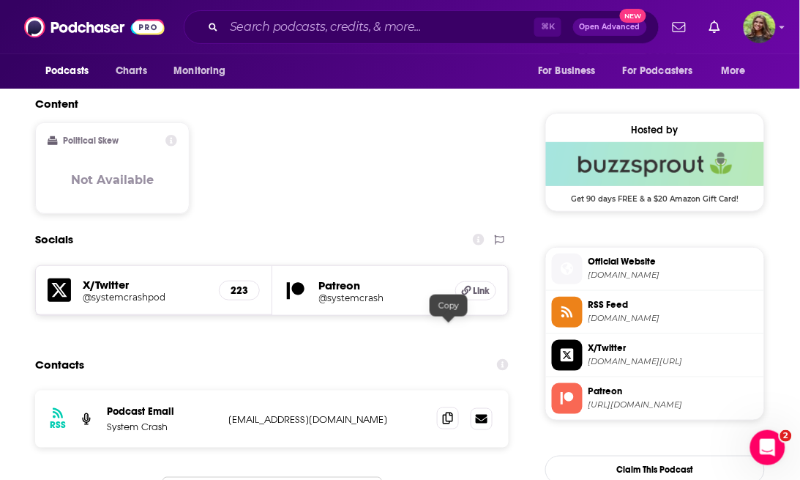
click at [441, 407] on span at bounding box center [448, 418] width 22 height 22
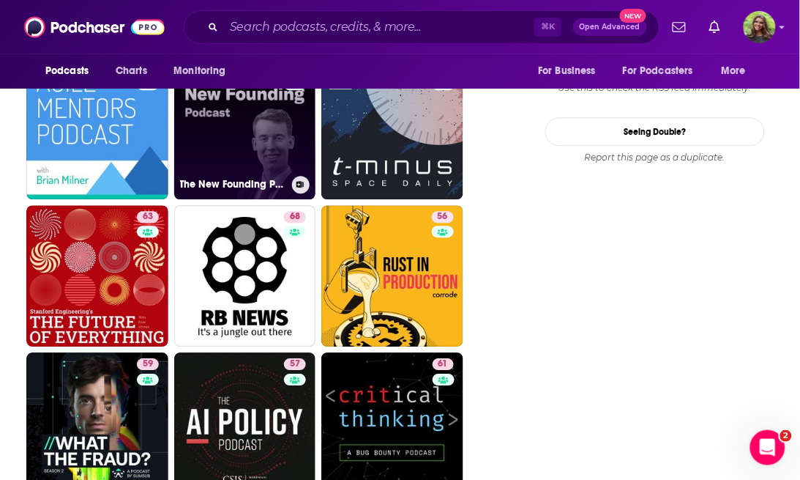
scroll to position [1678, 0]
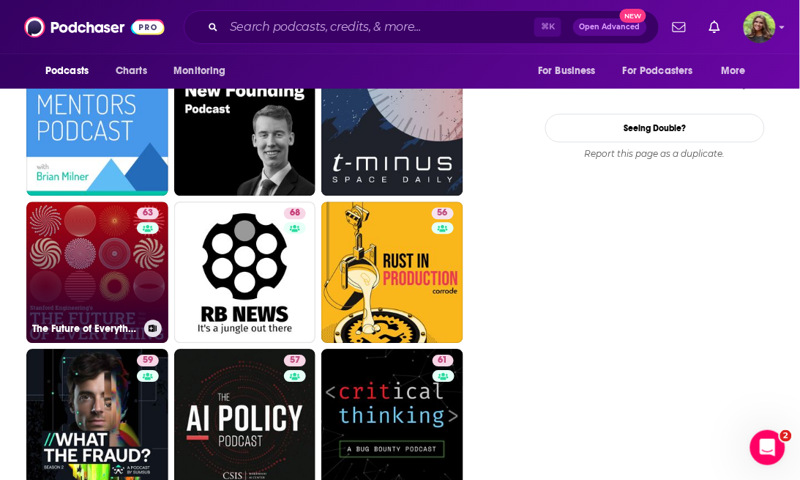
click at [117, 294] on link "63 The Future of Everything" at bounding box center [97, 272] width 142 height 142
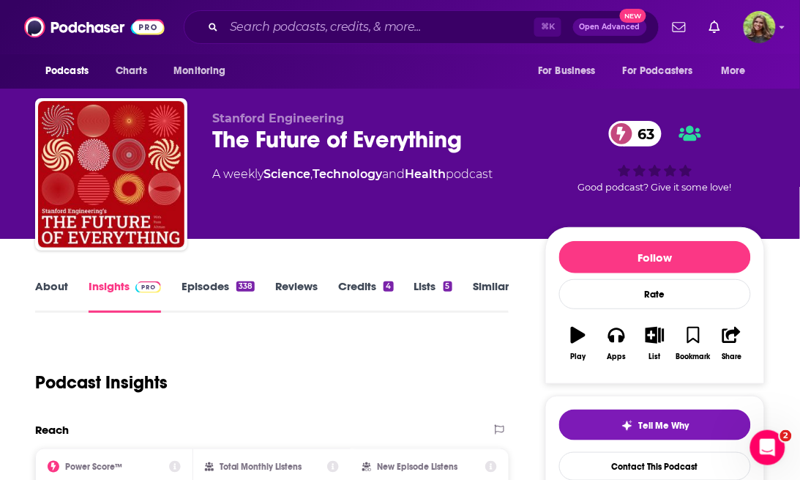
click at [53, 294] on link "About" at bounding box center [51, 296] width 33 height 34
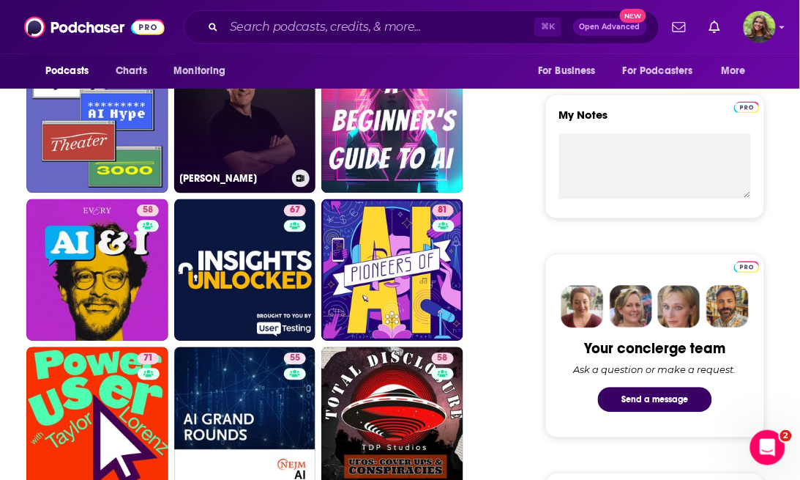
scroll to position [513, 0]
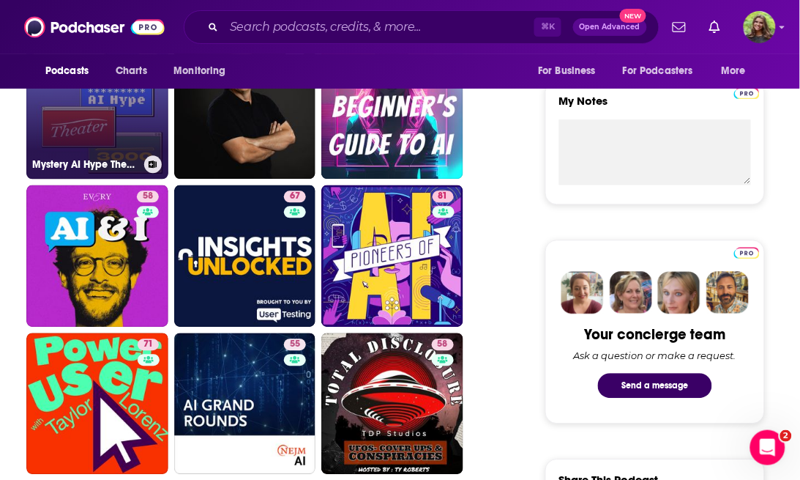
click at [104, 134] on link "59 Mystery AI Hype Theater 3000" at bounding box center [97, 109] width 142 height 142
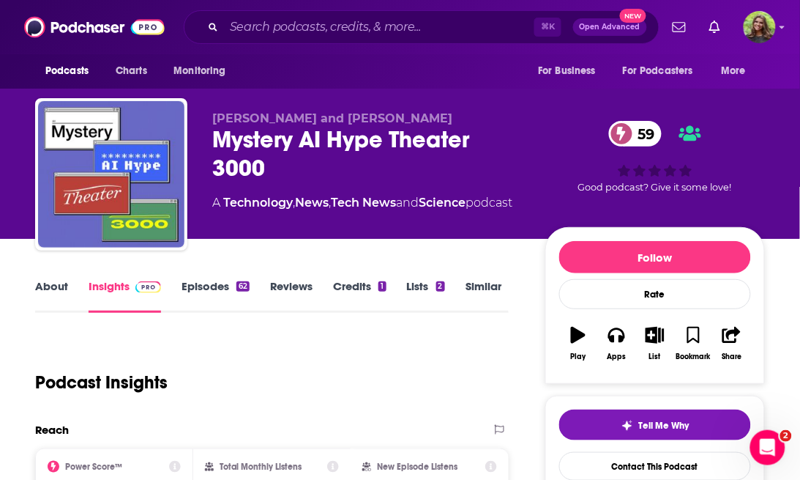
click at [473, 286] on link "Similar" at bounding box center [484, 296] width 36 height 34
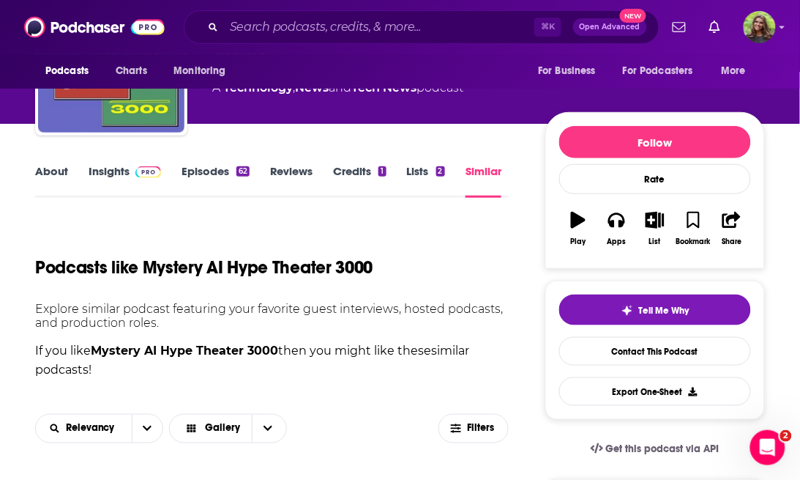
scroll to position [174, 0]
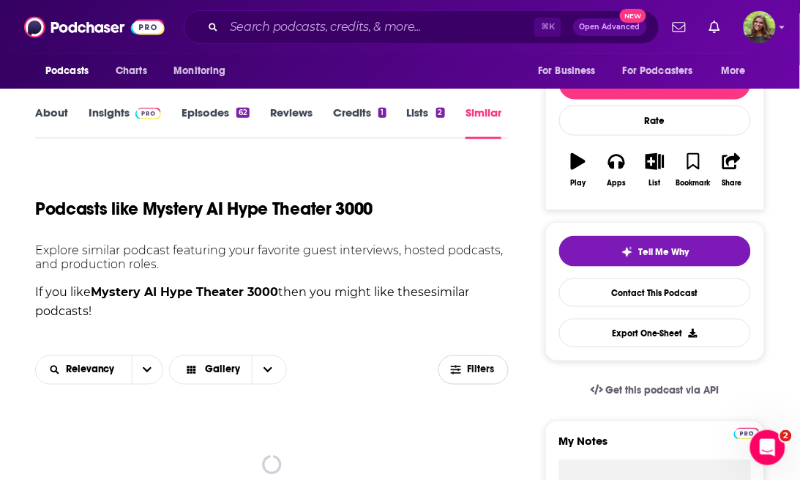
click at [454, 365] on icon "button" at bounding box center [456, 369] width 10 height 9
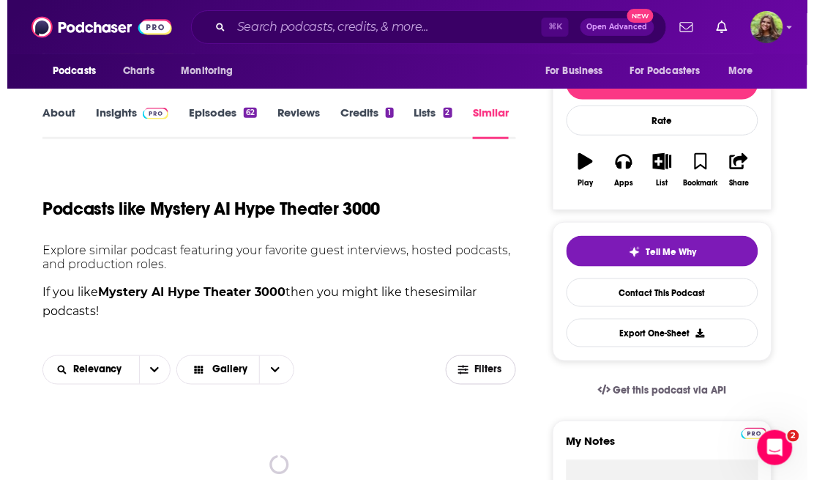
scroll to position [0, 0]
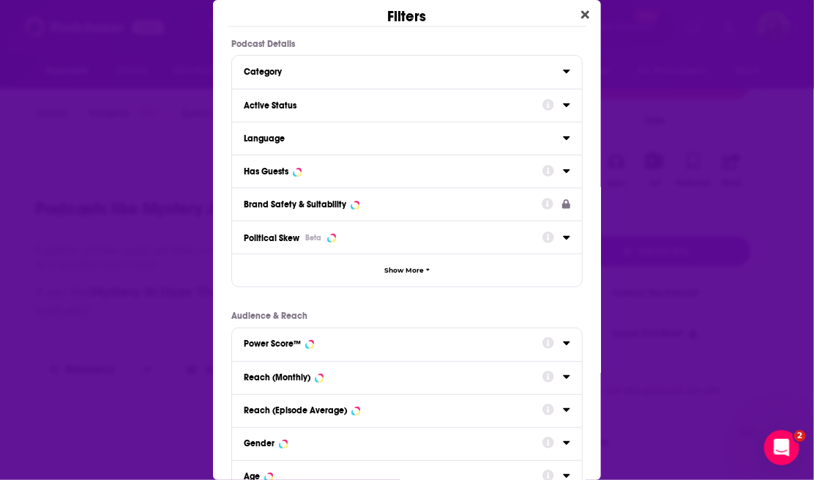
click at [338, 76] on button "Category" at bounding box center [403, 71] width 319 height 18
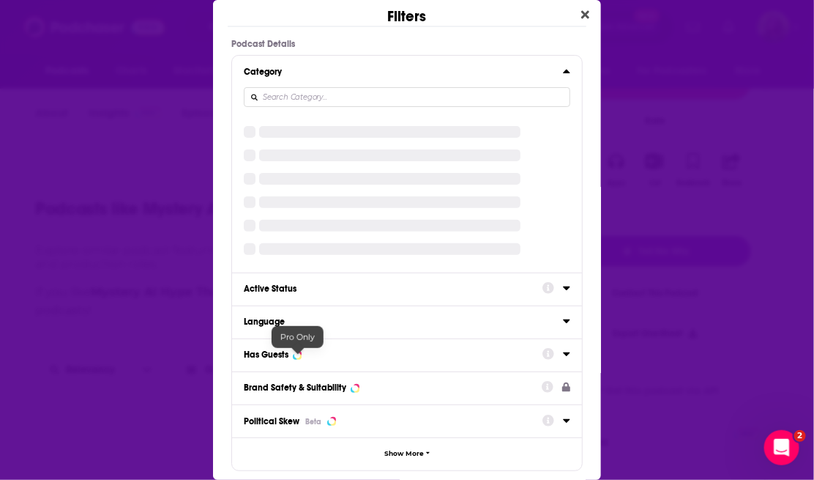
click at [297, 357] on div "Dialog" at bounding box center [297, 355] width 6 height 6
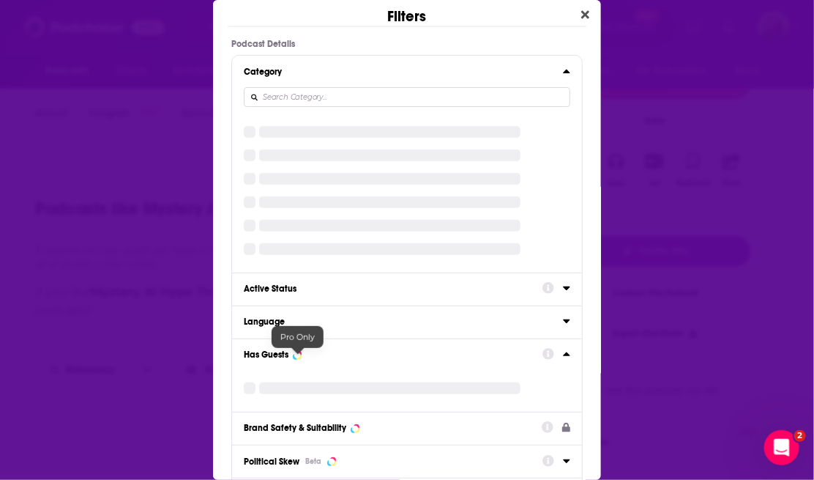
click at [304, 289] on div "Active Status" at bounding box center [388, 288] width 289 height 10
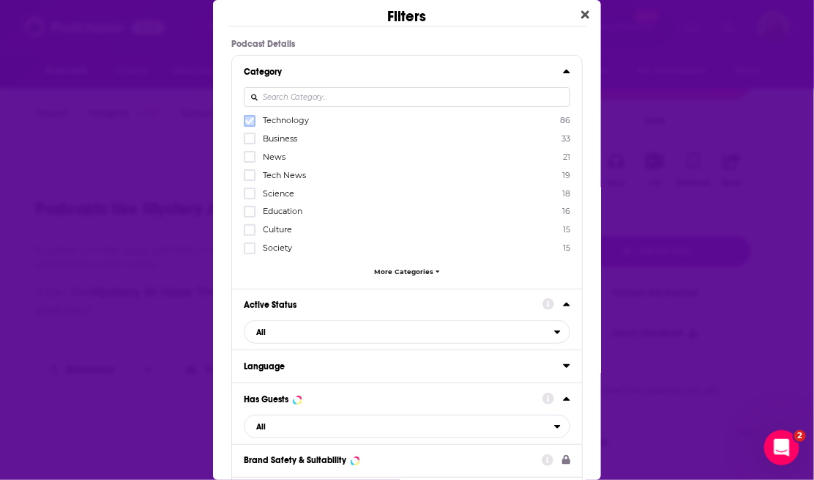
click at [249, 118] on icon "Dialog" at bounding box center [249, 120] width 9 height 9
click at [339, 330] on span "All" at bounding box center [400, 331] width 310 height 19
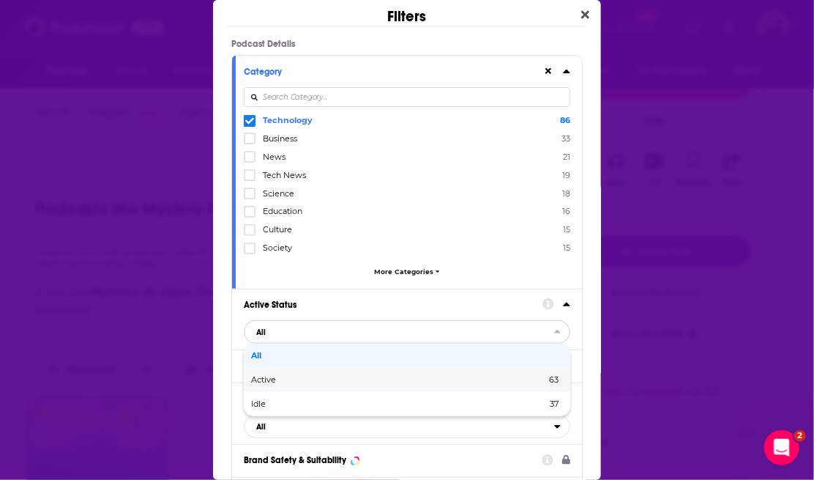
click at [312, 376] on span "Active" at bounding box center [331, 380] width 160 height 8
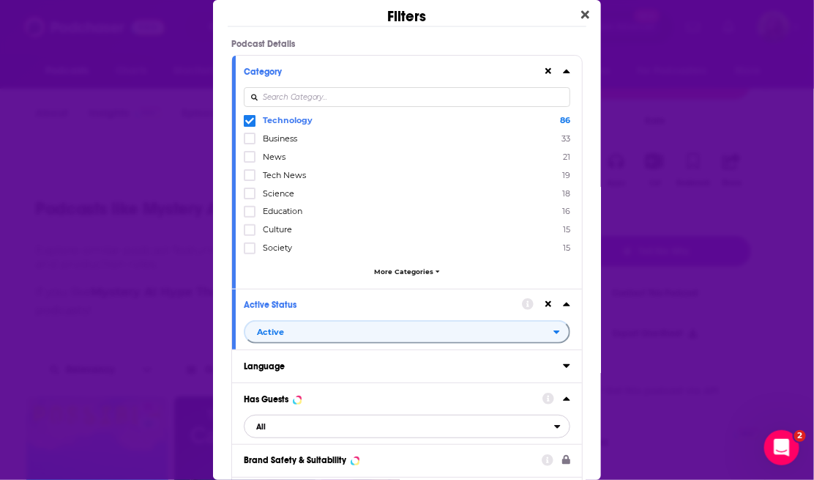
drag, startPoint x: 300, startPoint y: 422, endPoint x: 306, endPoint y: 428, distance: 8.8
click at [300, 422] on span "All" at bounding box center [400, 426] width 310 height 19
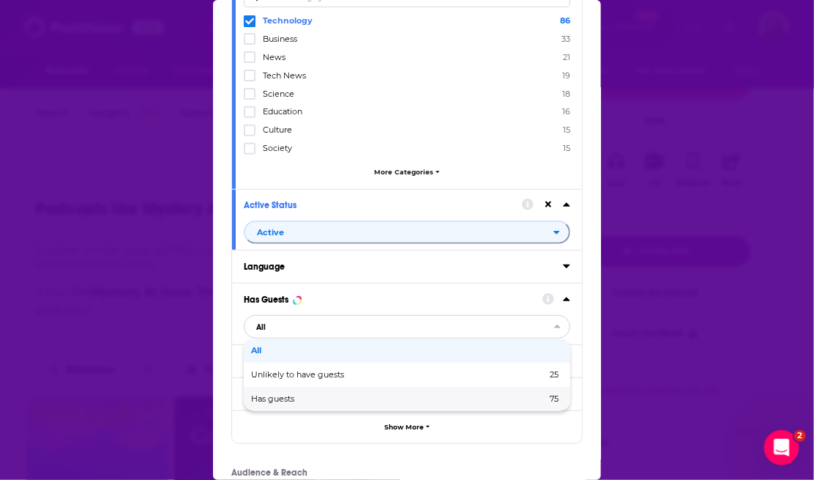
click at [316, 396] on span "Has guests" at bounding box center [335, 399] width 169 height 8
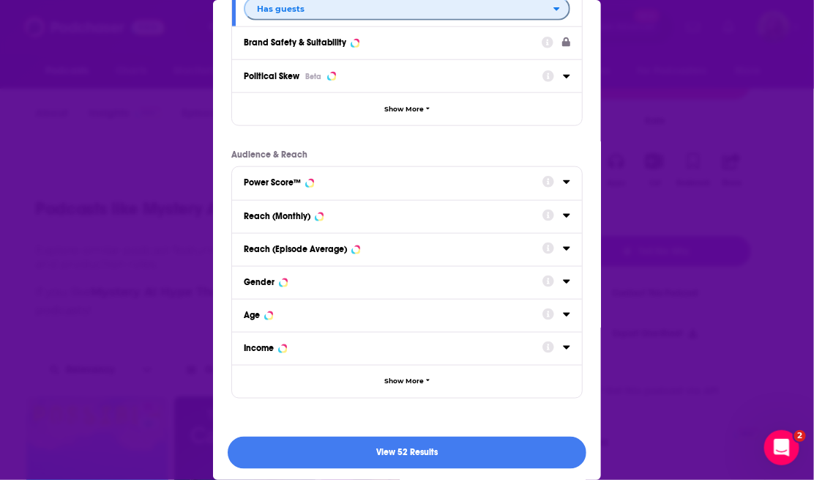
scroll to position [418, 0]
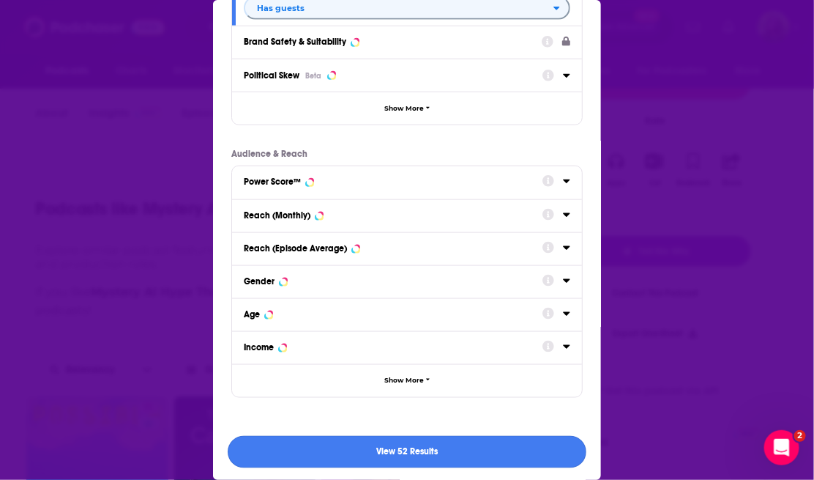
click at [363, 444] on button "View 52 Results" at bounding box center [407, 452] width 359 height 33
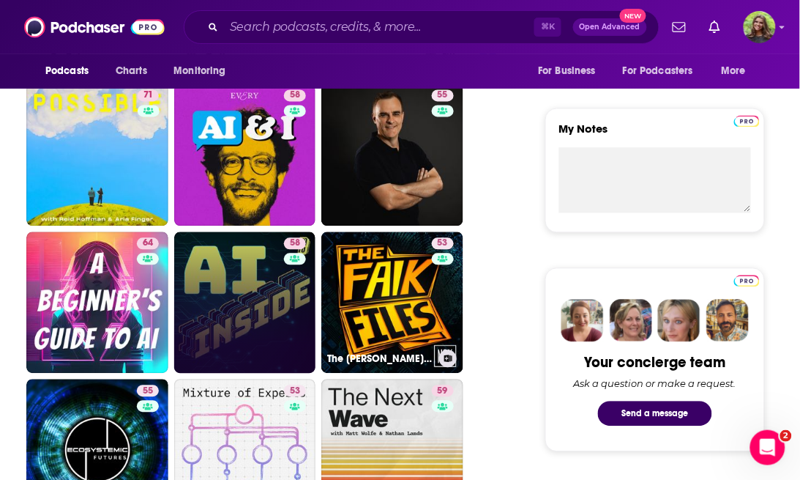
scroll to position [487, 0]
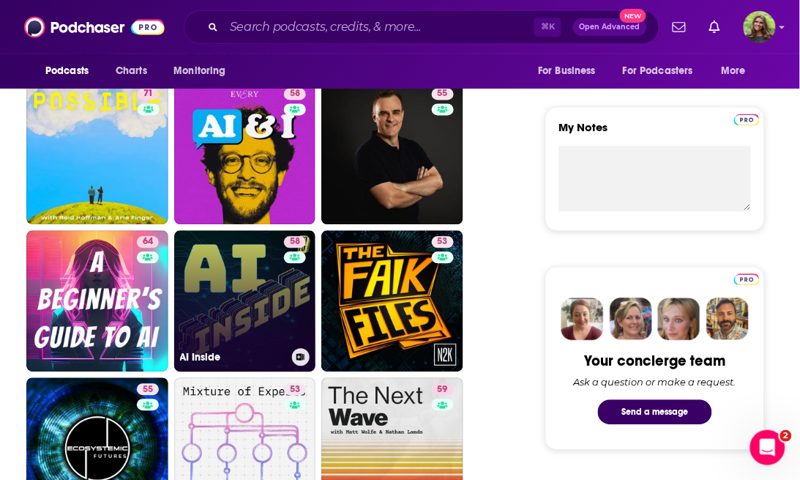
click at [265, 317] on link "58 AI Inside" at bounding box center [245, 302] width 142 height 142
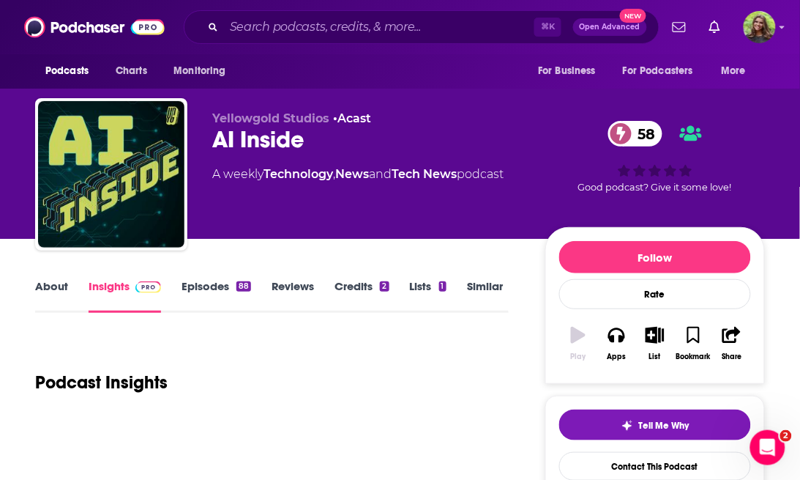
click at [52, 288] on link "About" at bounding box center [51, 296] width 33 height 34
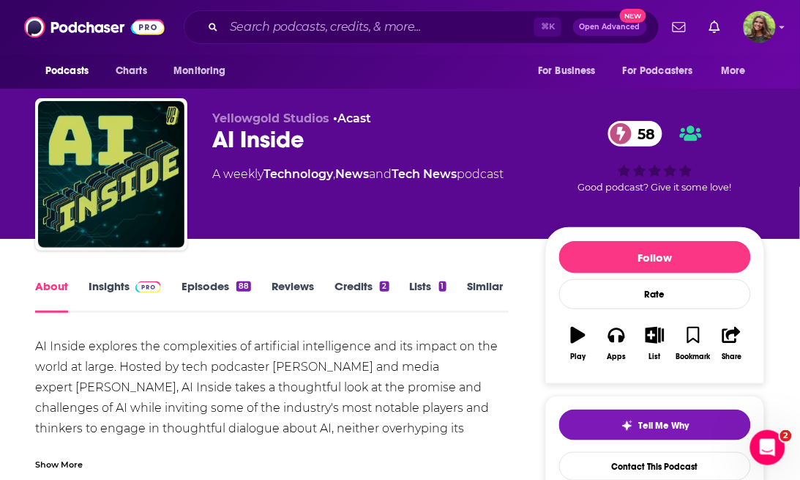
scroll to position [33, 0]
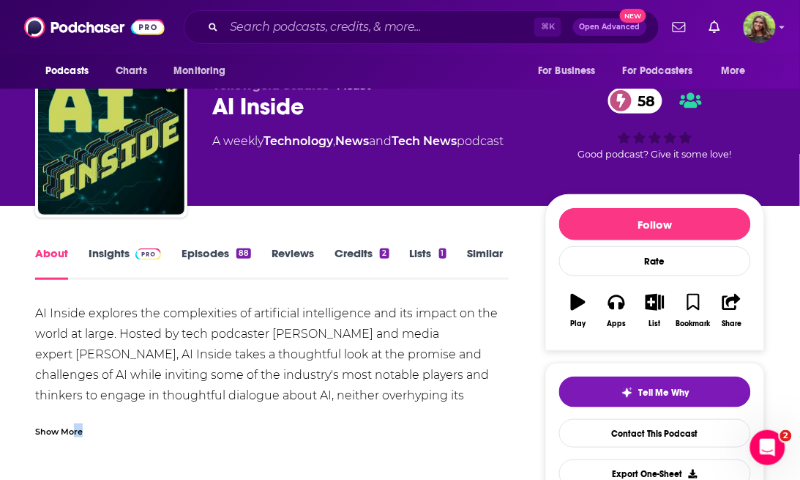
click at [72, 433] on div "Show More" at bounding box center [59, 430] width 48 height 14
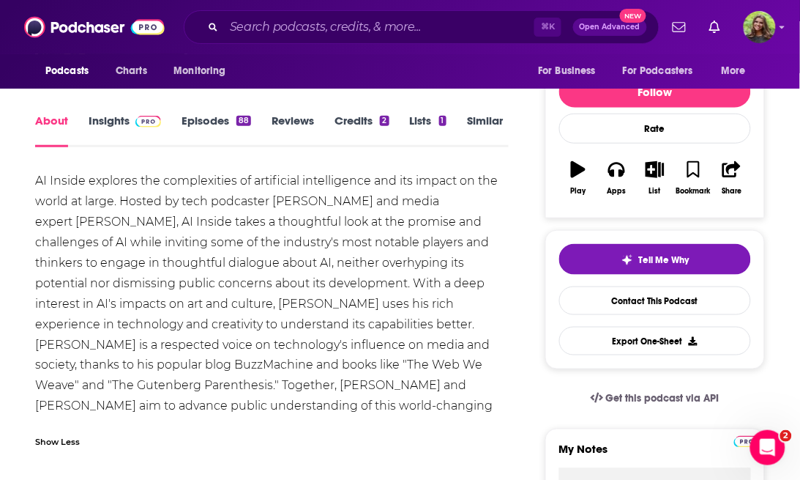
scroll to position [167, 0]
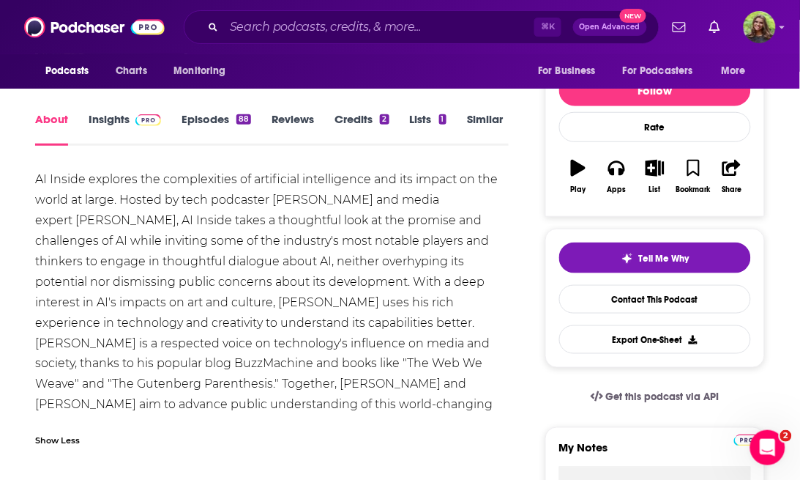
click at [191, 126] on link "Episodes 88" at bounding box center [217, 129] width 70 height 34
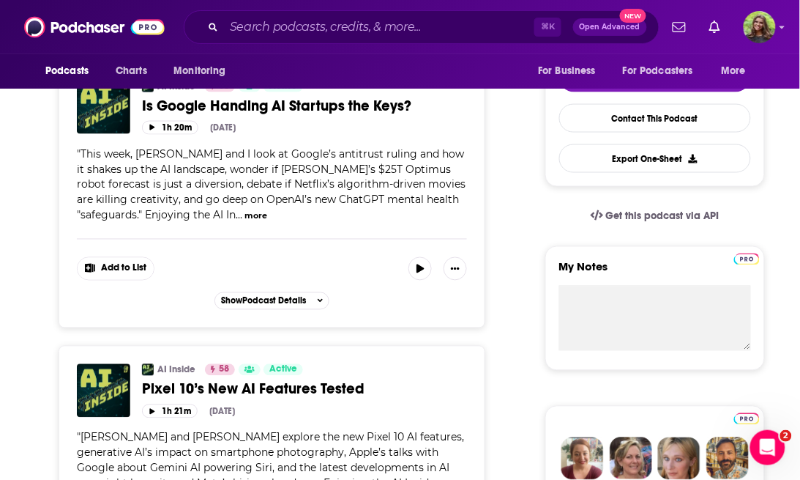
scroll to position [244, 0]
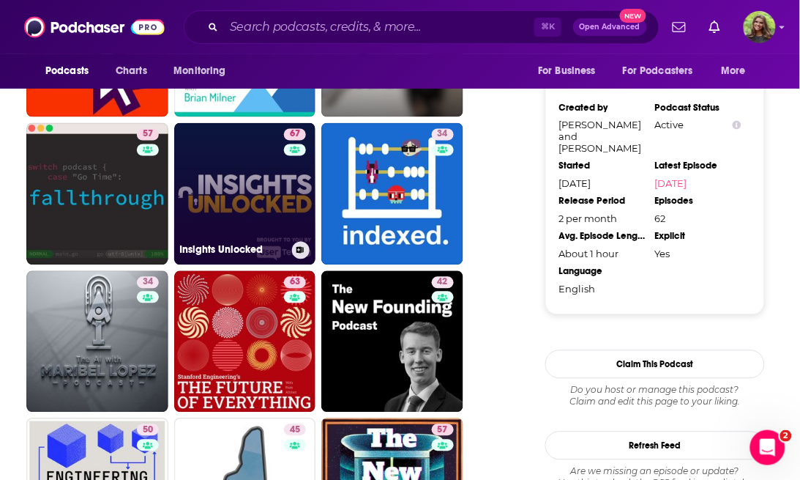
scroll to position [1490, 0]
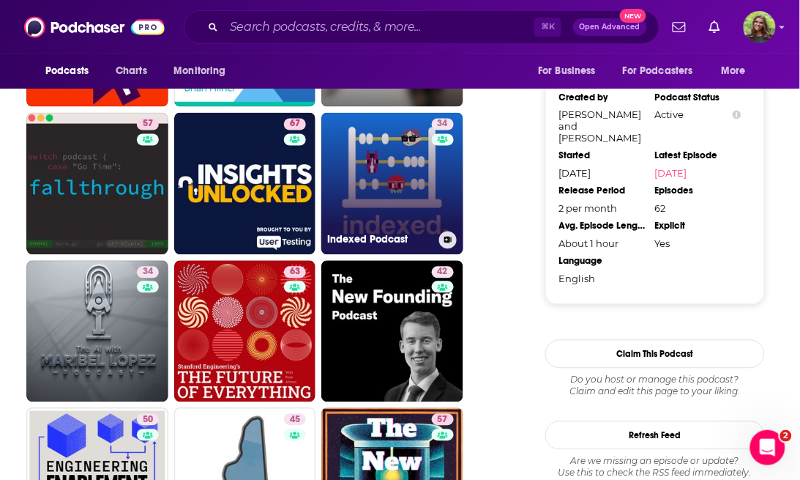
click at [364, 209] on link "34 Indexed Podcast" at bounding box center [392, 184] width 142 height 142
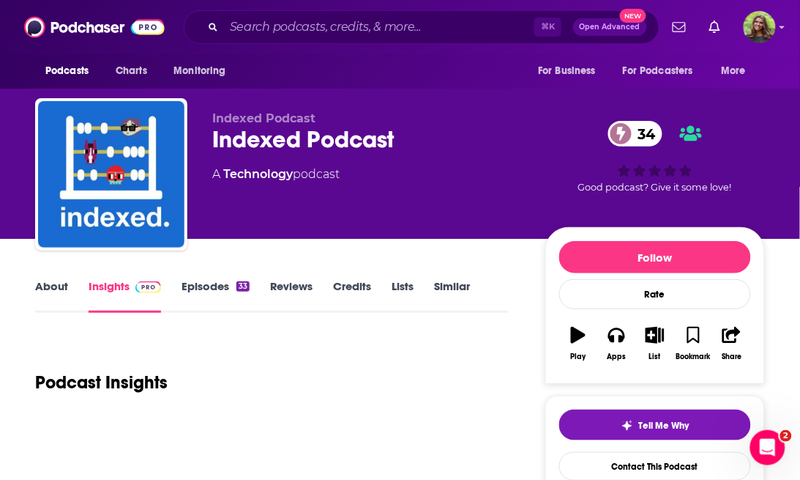
click at [49, 286] on link "About" at bounding box center [51, 296] width 33 height 34
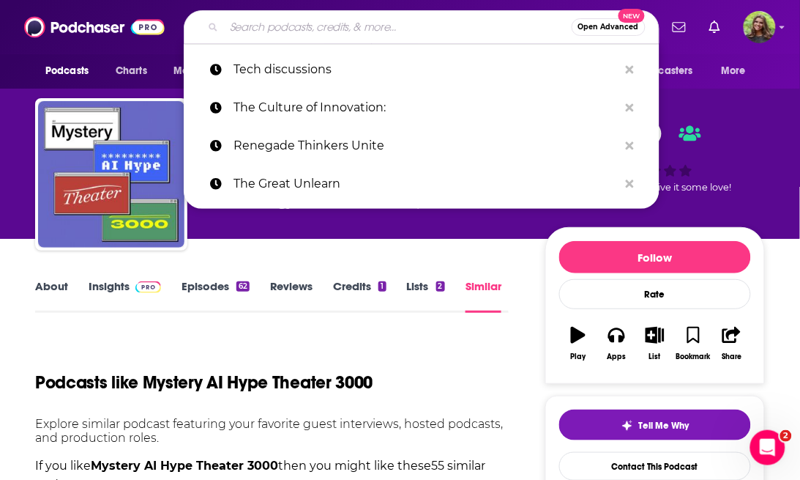
click at [305, 26] on input "Search podcasts, credits, & more..." at bounding box center [398, 26] width 348 height 23
paste input "The Creative Confidence Podcast:"
type input "The Creative Confidence Podcast:"
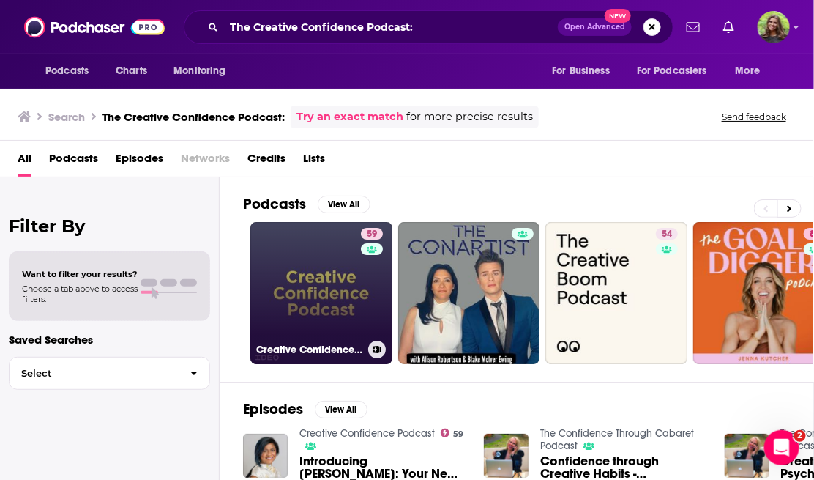
click at [323, 290] on link "59 Creative Confidence Podcast" at bounding box center [321, 293] width 142 height 142
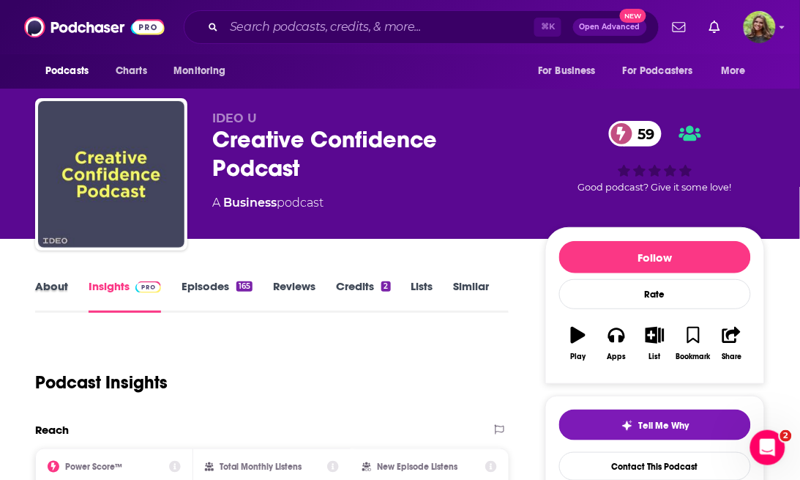
click at [72, 297] on div "About" at bounding box center [61, 296] width 53 height 34
click at [40, 287] on link "About" at bounding box center [51, 296] width 33 height 34
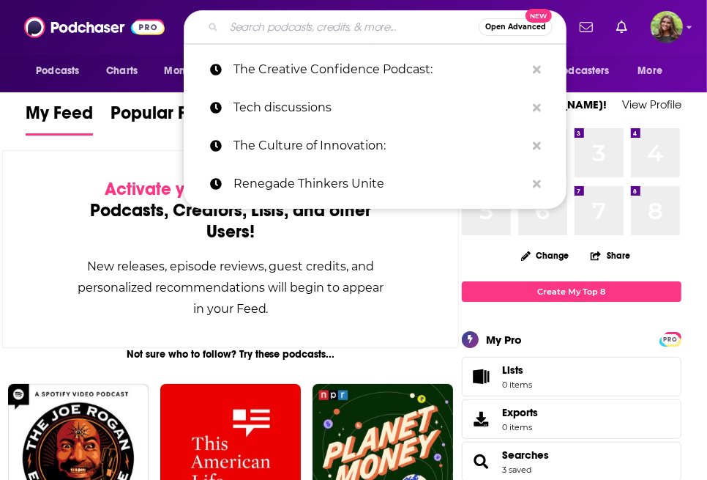
click at [269, 29] on input "Search podcasts, credits, & more..." at bounding box center [351, 26] width 255 height 23
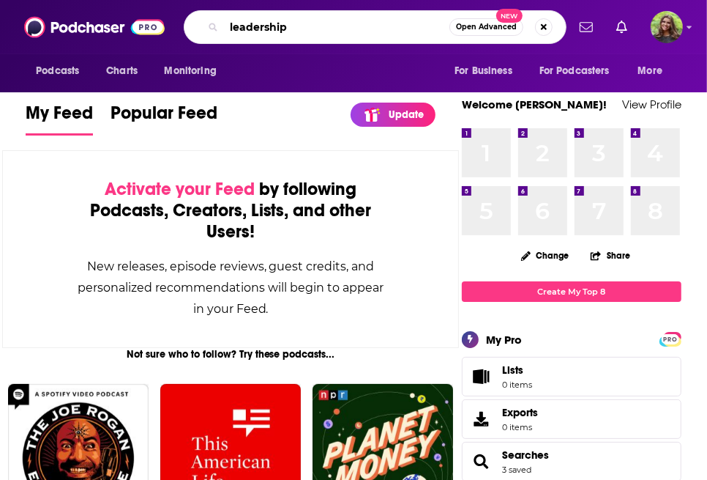
type input "leadership"
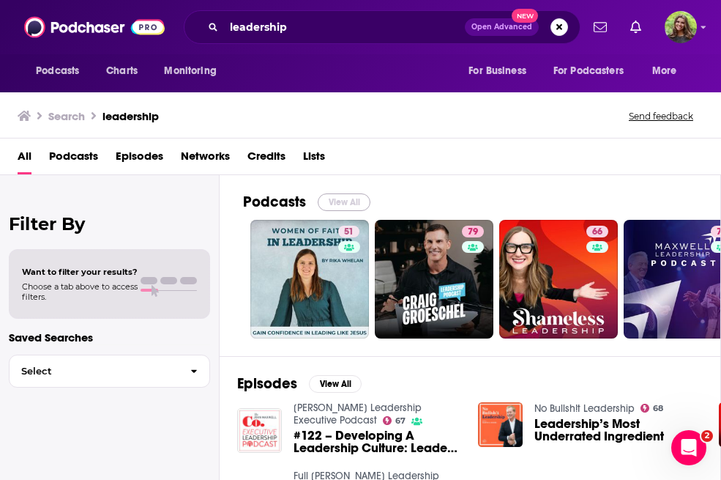
click at [349, 204] on button "View All" at bounding box center [344, 202] width 53 height 18
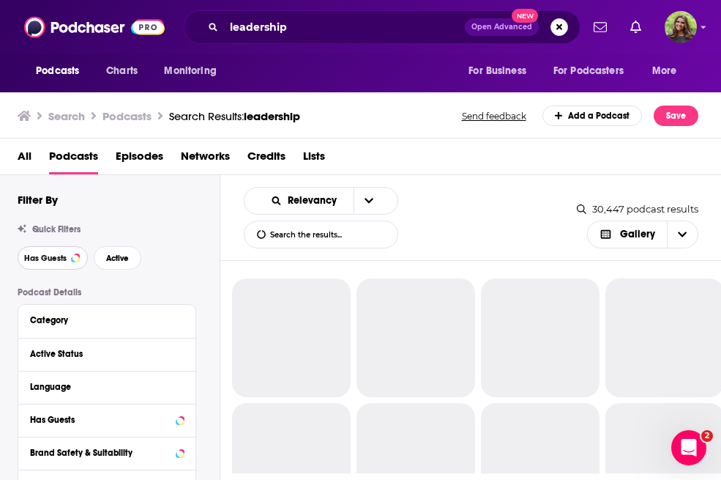
click at [60, 265] on button "Has Guests" at bounding box center [53, 257] width 70 height 23
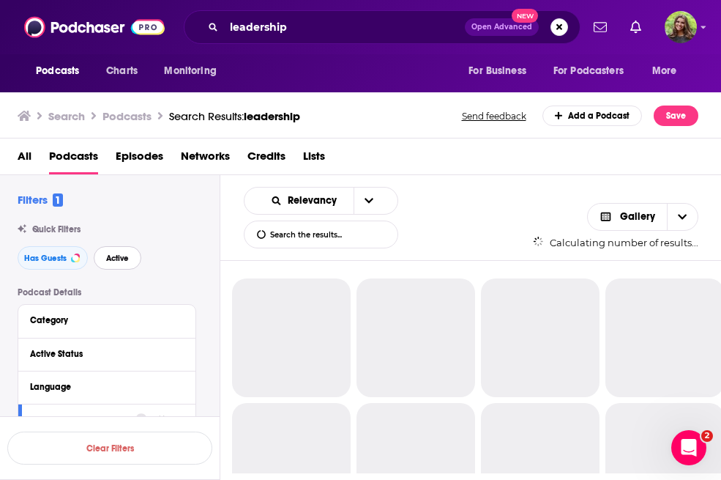
click at [114, 261] on span "Active" at bounding box center [117, 258] width 23 height 8
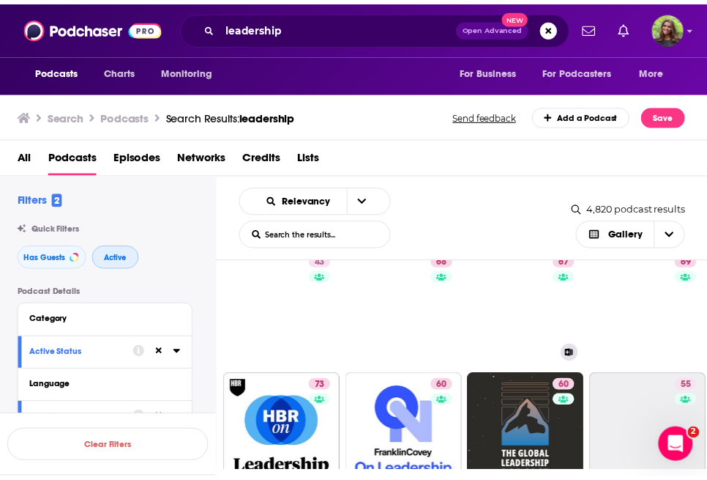
scroll to position [162, 0]
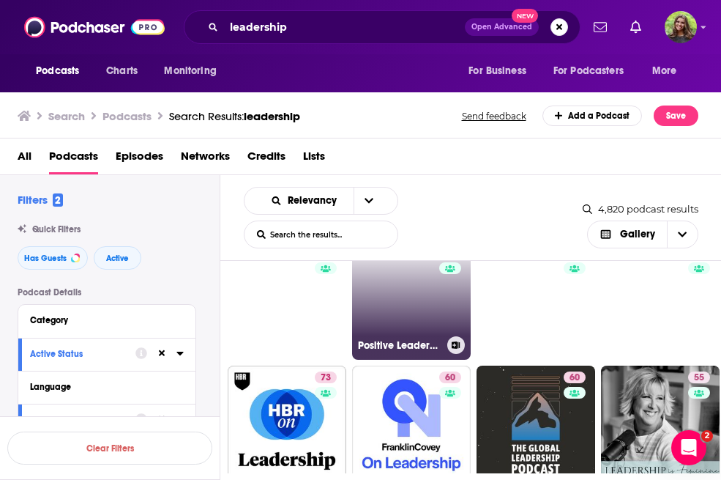
click at [406, 305] on link "68 Positive Leadership" at bounding box center [411, 300] width 119 height 119
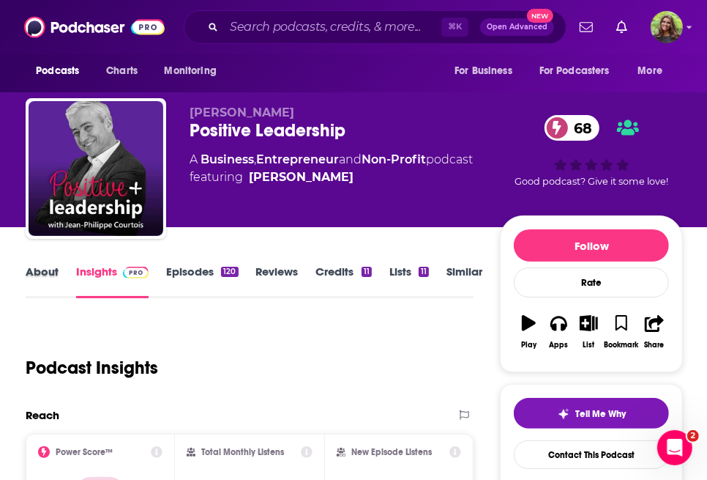
click at [62, 270] on div "About" at bounding box center [51, 281] width 51 height 34
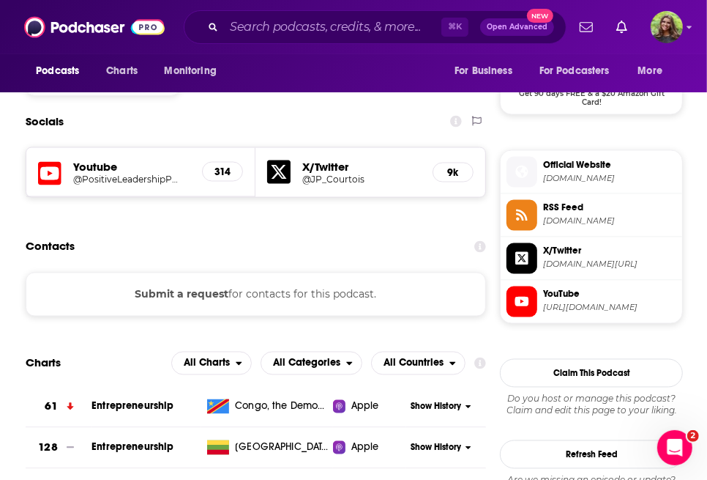
scroll to position [1220, 0]
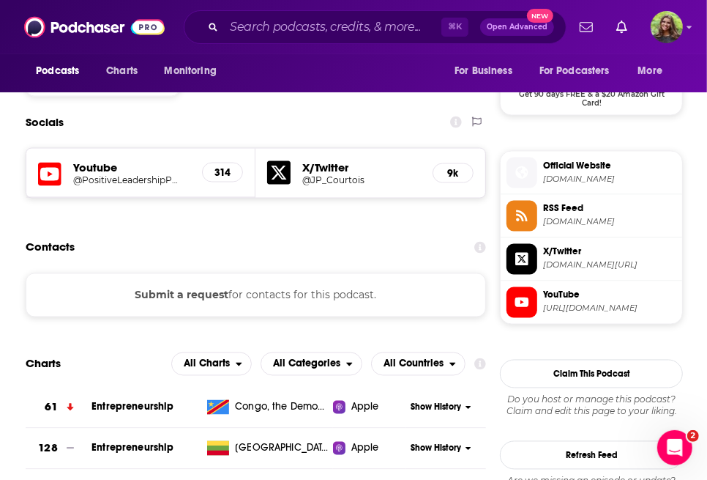
click at [178, 287] on button "Submit a request" at bounding box center [182, 295] width 94 height 16
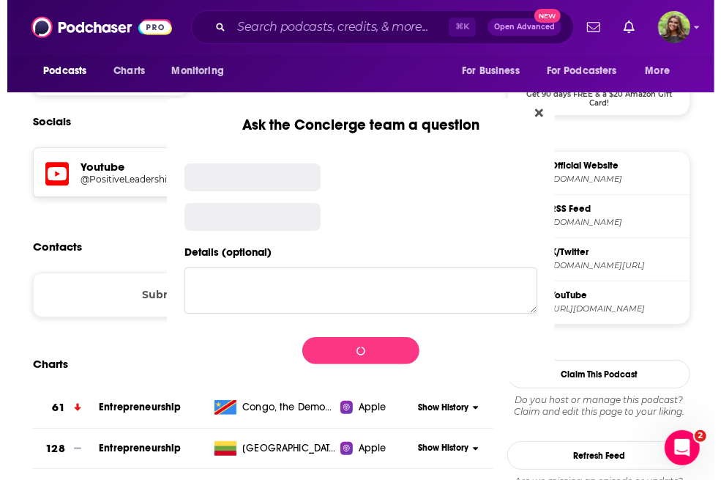
scroll to position [0, 0]
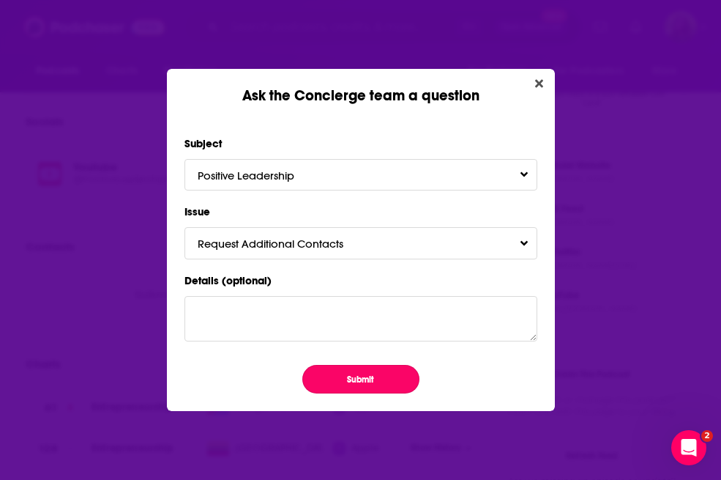
drag, startPoint x: 324, startPoint y: 375, endPoint x: 300, endPoint y: 332, distance: 49.5
click at [324, 375] on button "Submit" at bounding box center [360, 379] width 117 height 29
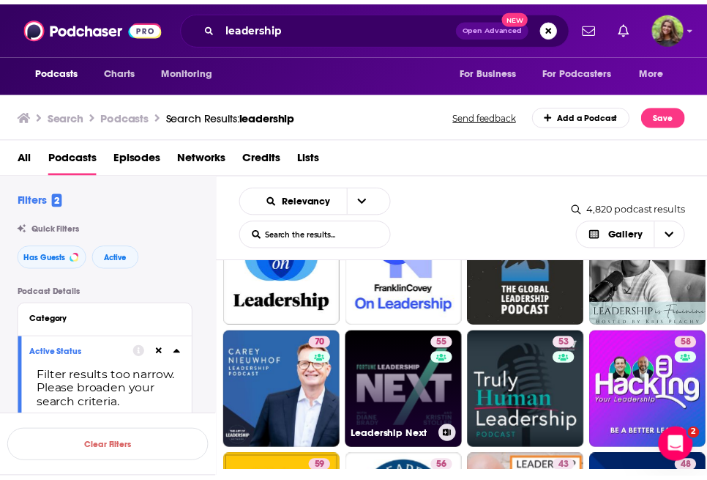
scroll to position [338, 0]
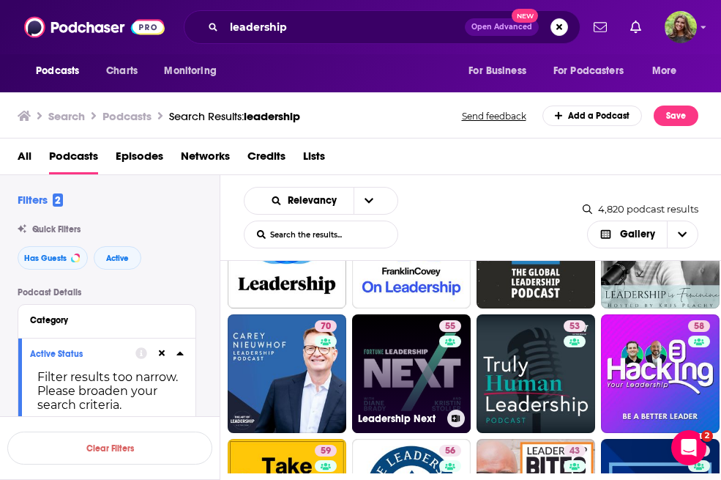
click at [402, 382] on link "55 Leadership Next" at bounding box center [411, 373] width 119 height 119
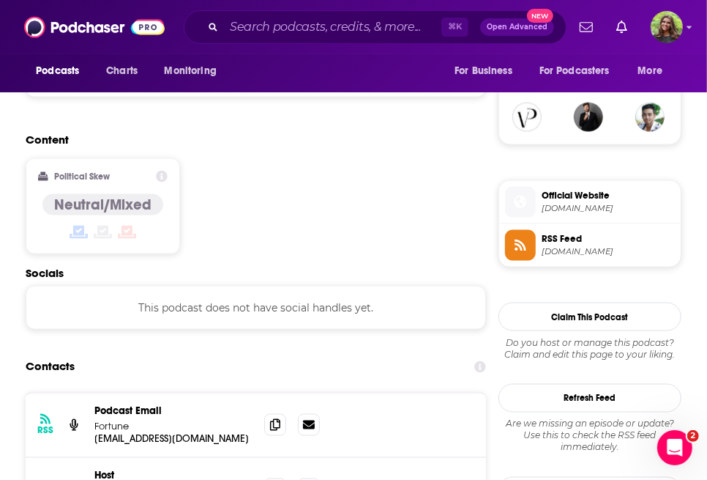
scroll to position [1058, 0]
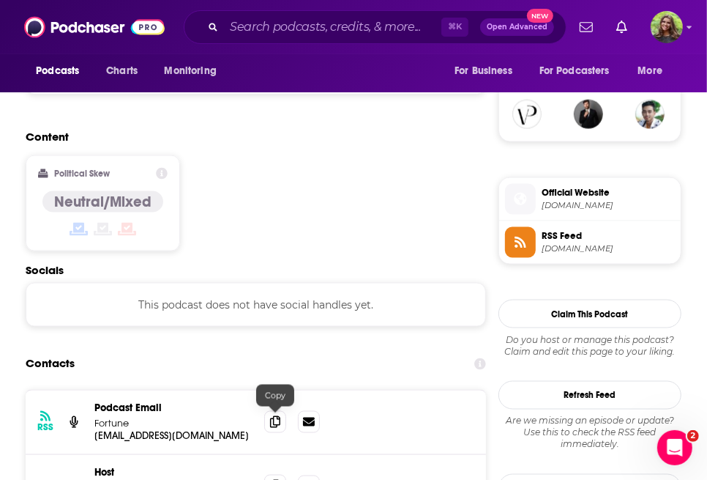
click at [275, 479] on icon at bounding box center [275, 486] width 10 height 12
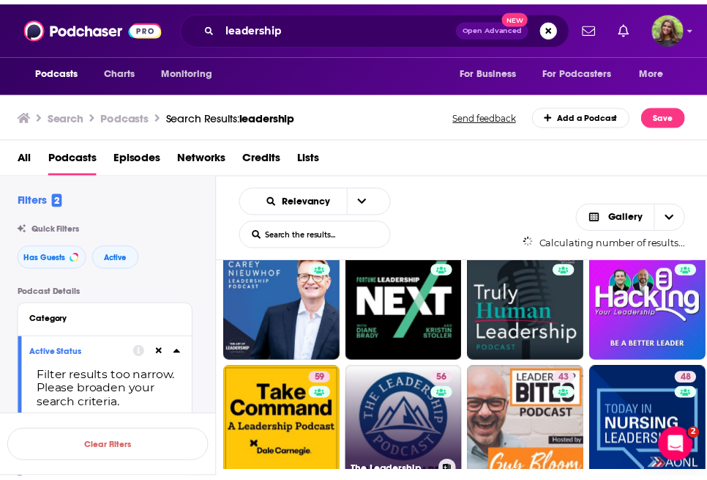
scroll to position [434, 0]
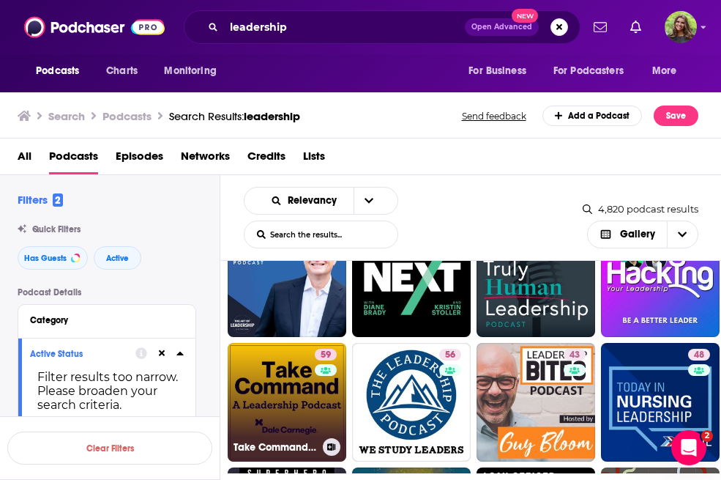
click at [310, 401] on link "59 Take Command: A Leadership Podcast" at bounding box center [287, 402] width 119 height 119
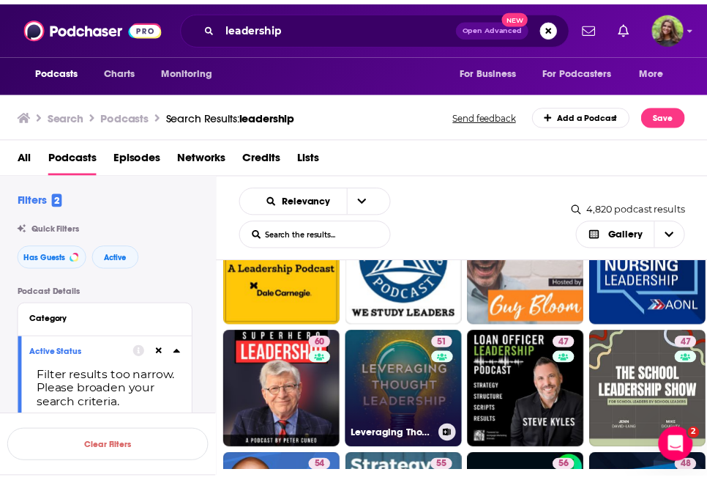
scroll to position [565, 0]
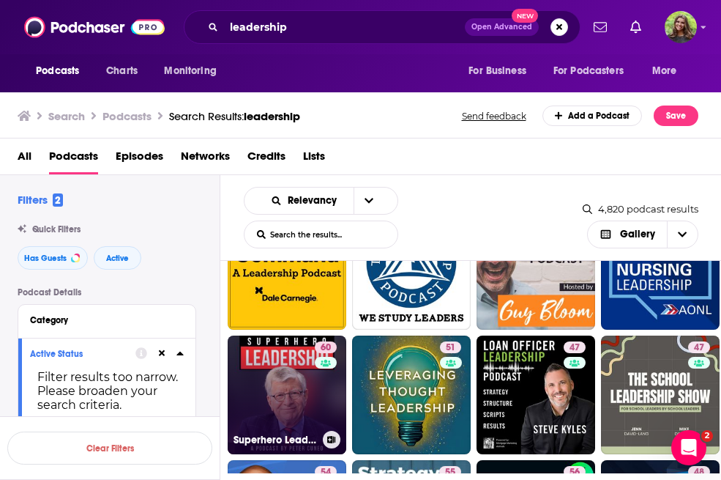
click at [312, 400] on link "60 Superhero Leadership with [PERSON_NAME]" at bounding box center [287, 394] width 119 height 119
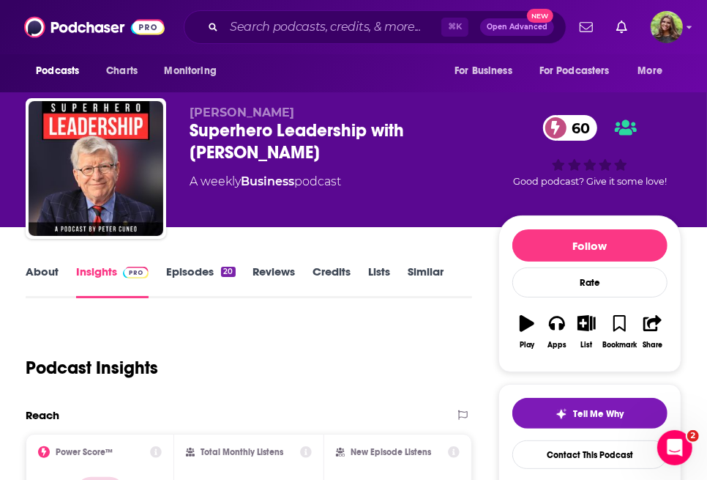
click at [211, 270] on link "Episodes 20" at bounding box center [200, 281] width 69 height 34
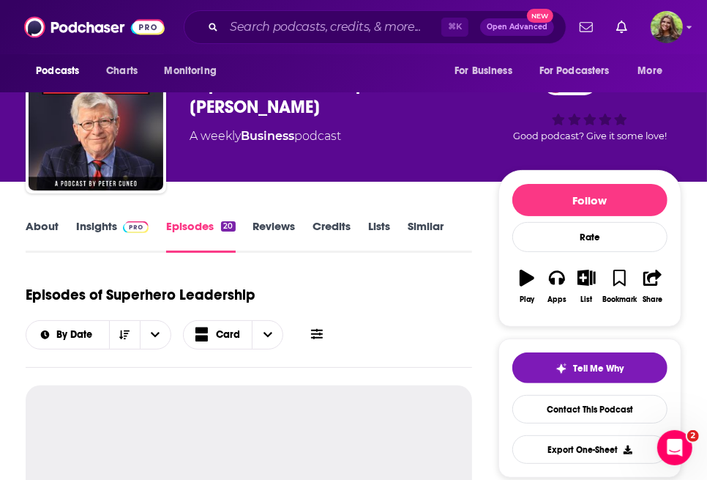
scroll to position [56, 0]
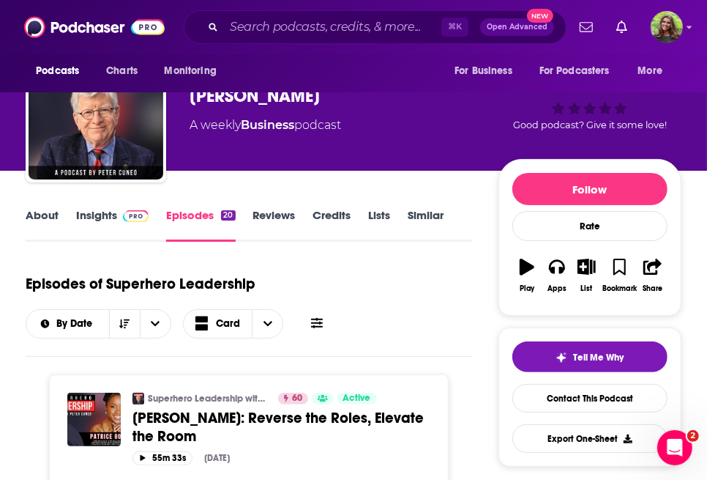
click at [98, 212] on link "Insights" at bounding box center [112, 225] width 72 height 34
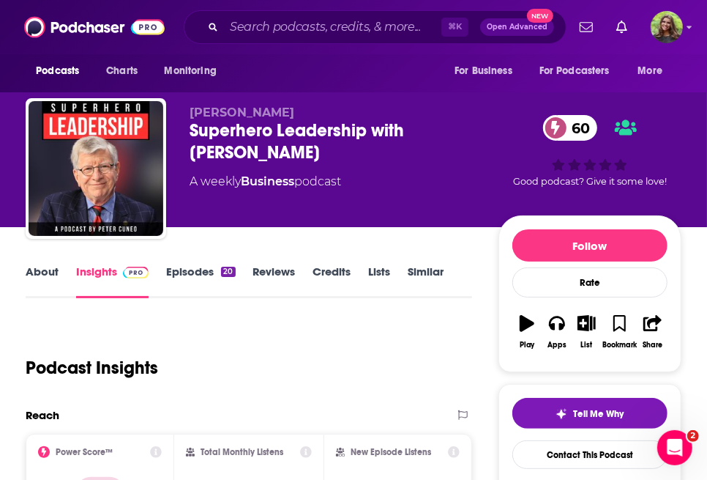
click at [365, 347] on div "Podcast Insights" at bounding box center [243, 358] width 435 height 75
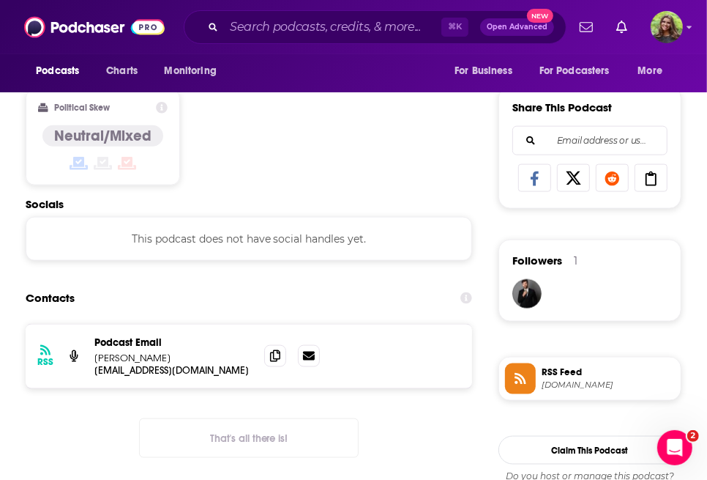
scroll to position [975, 0]
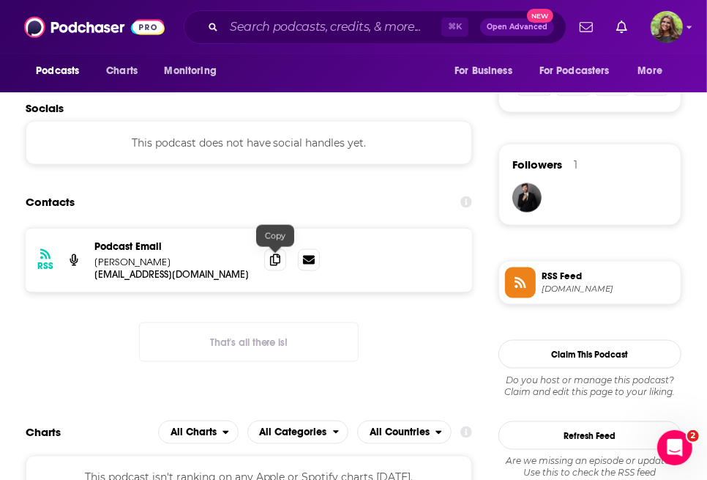
click at [278, 266] on icon at bounding box center [275, 260] width 10 height 12
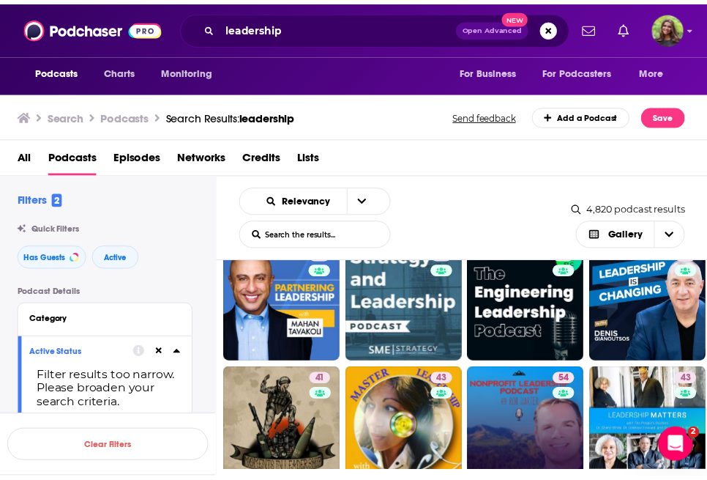
scroll to position [936, 0]
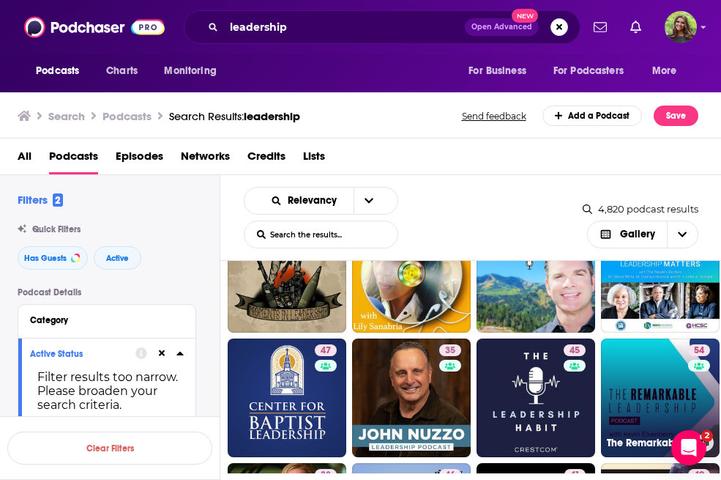
click at [647, 388] on link "54 The Remarkable Leadership Podcast" at bounding box center [660, 397] width 119 height 119
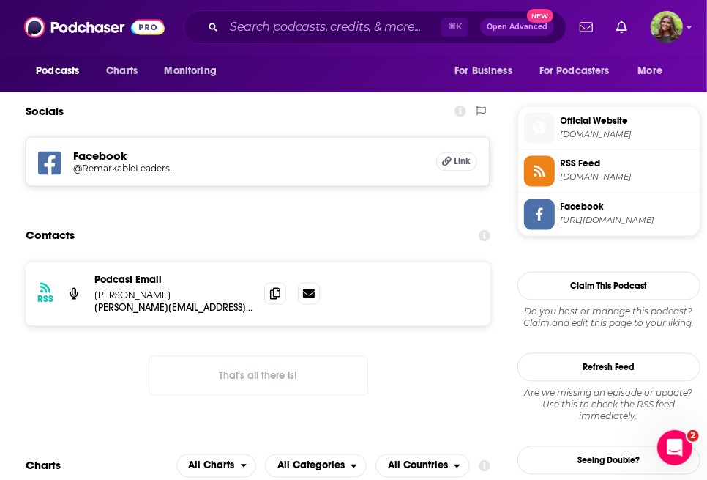
scroll to position [1271, 0]
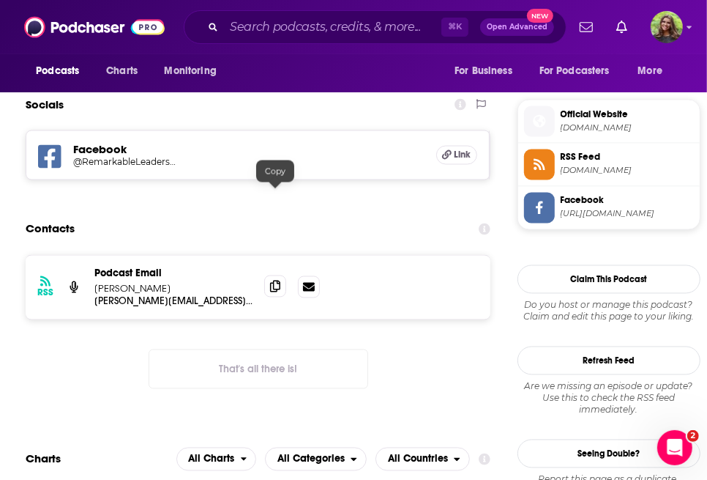
click at [276, 275] on span at bounding box center [275, 286] width 22 height 22
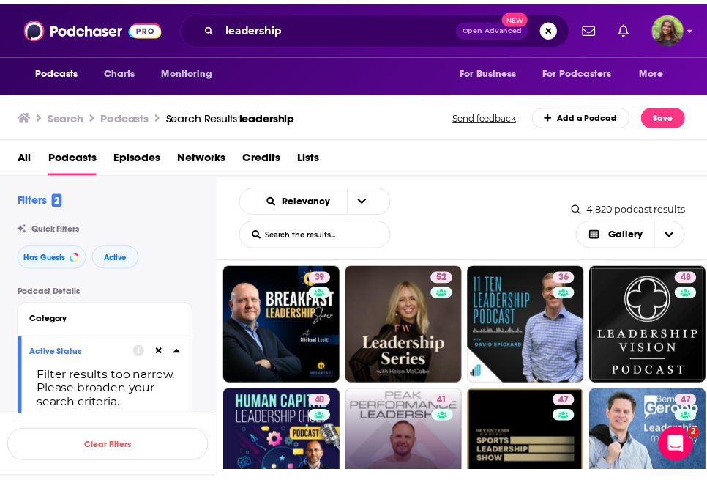
scroll to position [1246, 0]
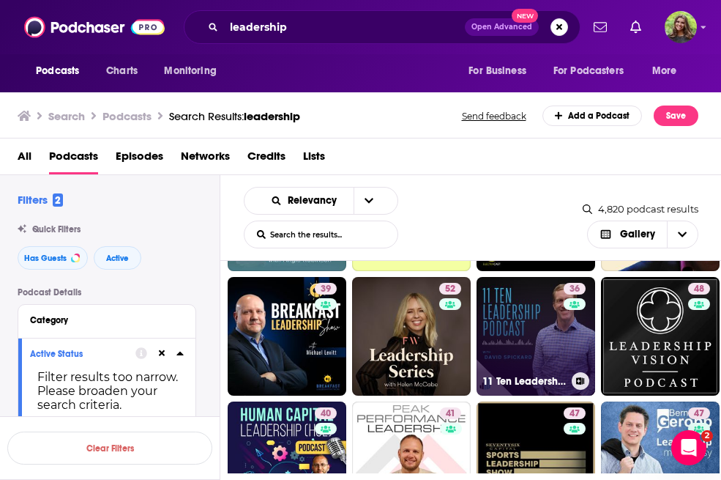
click at [527, 346] on link "36 11 Ten Leadership" at bounding box center [536, 336] width 119 height 119
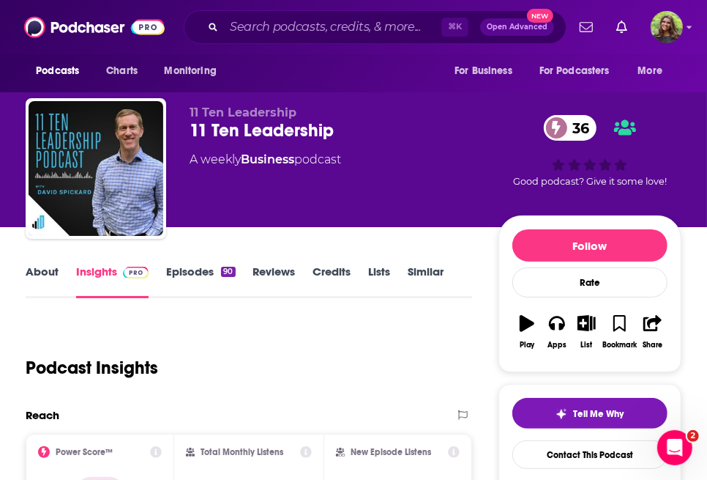
click at [194, 279] on link "Episodes 90" at bounding box center [200, 281] width 69 height 34
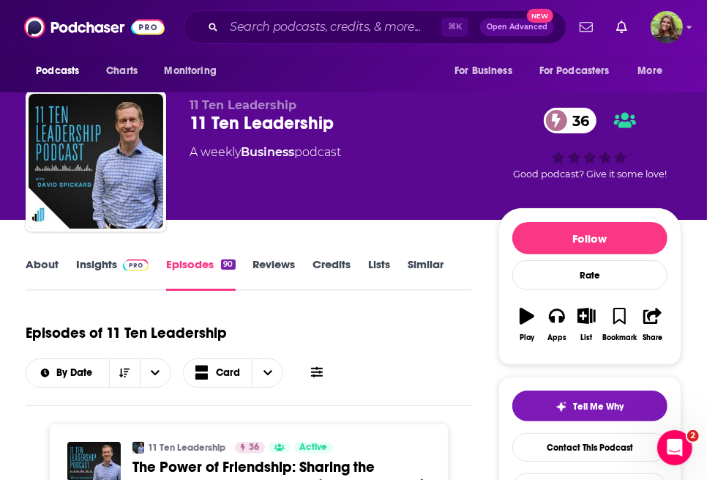
scroll to position [6, 0]
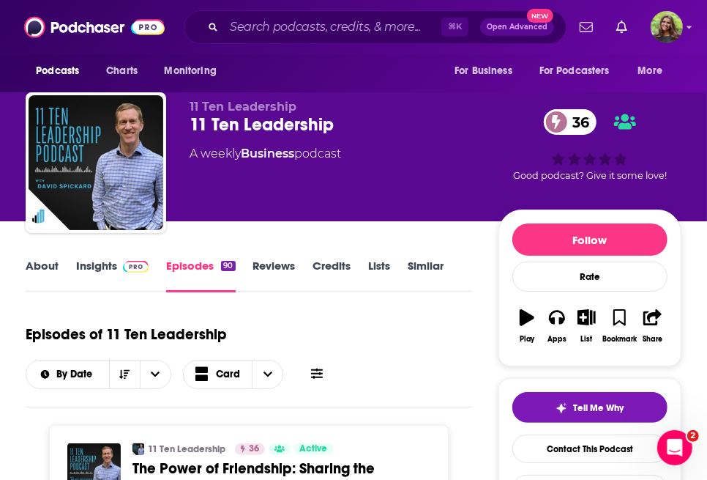
click at [86, 272] on link "Insights" at bounding box center [112, 275] width 72 height 34
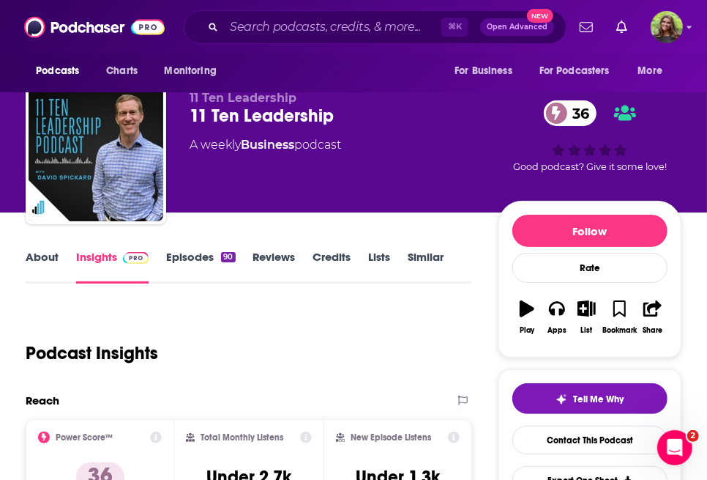
scroll to position [37, 0]
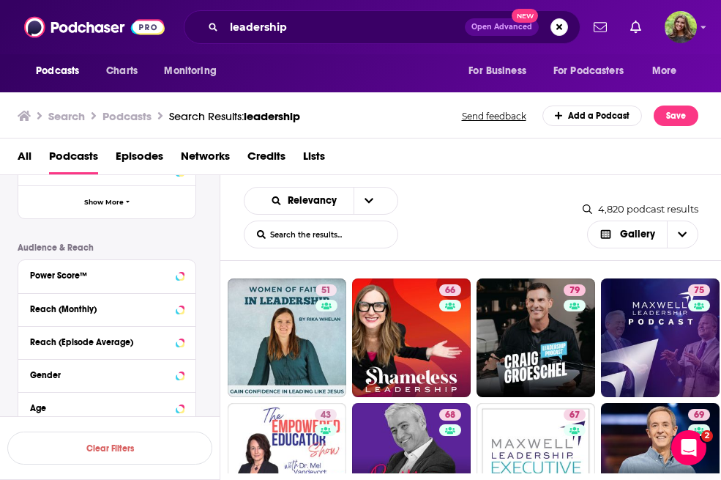
scroll to position [493, 0]
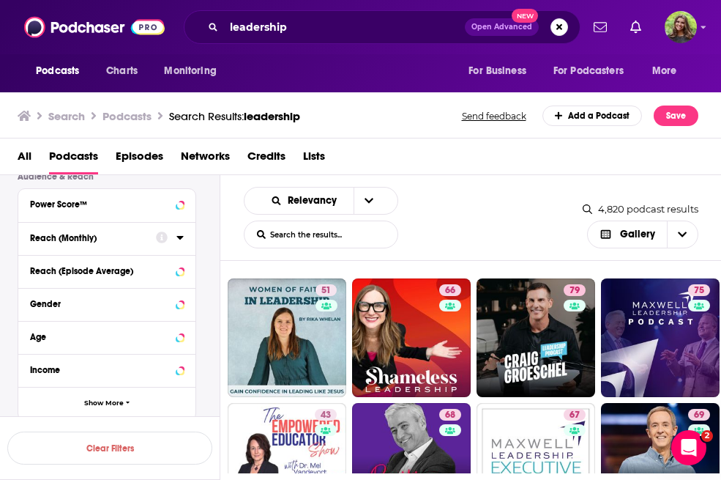
click at [116, 241] on div "Reach (Monthly)" at bounding box center [88, 238] width 116 height 10
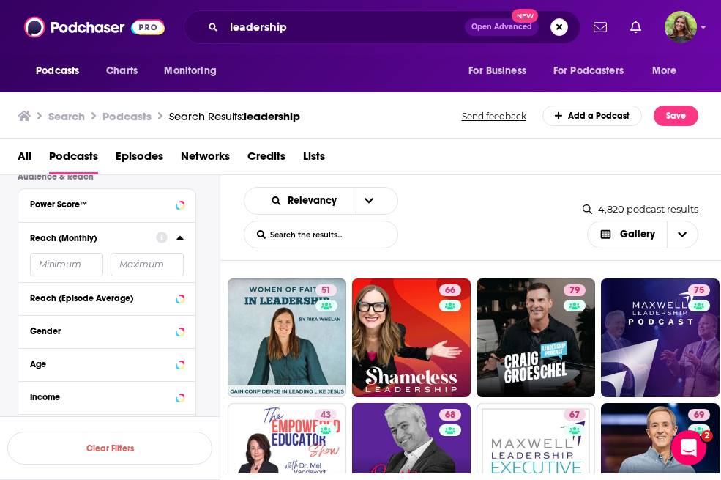
click at [79, 272] on input "number" at bounding box center [66, 264] width 73 height 23
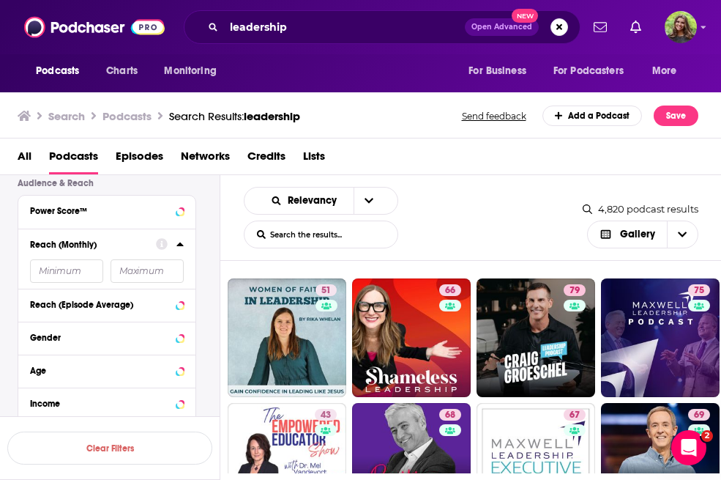
scroll to position [463, 0]
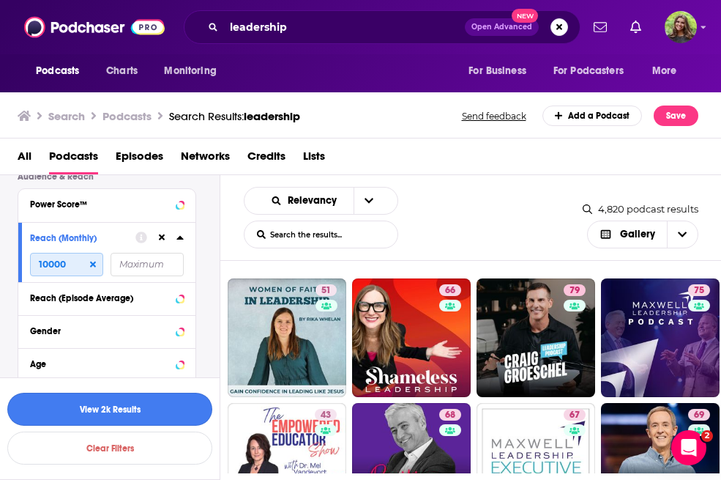
type input "10000"
click at [144, 403] on button "View 2k Results" at bounding box center [109, 408] width 205 height 33
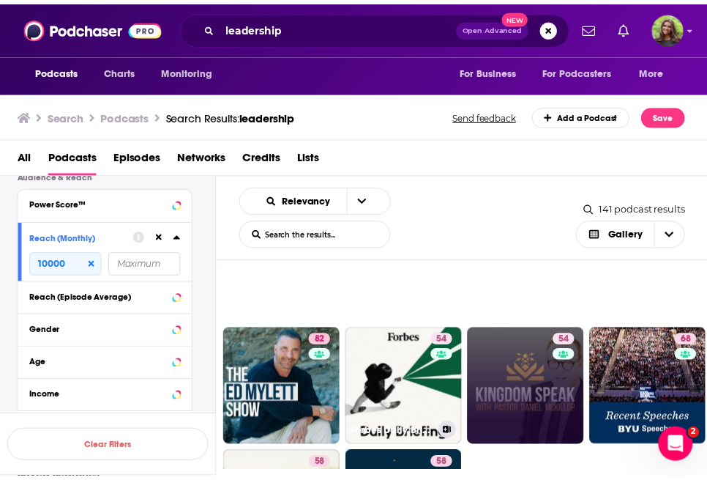
scroll to position [1318, 0]
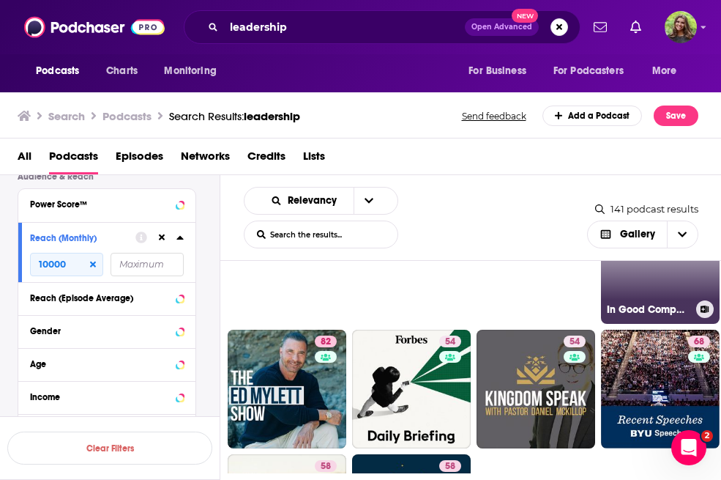
click at [652, 312] on h3 "In Good Company with [PERSON_NAME]" at bounding box center [648, 309] width 83 height 12
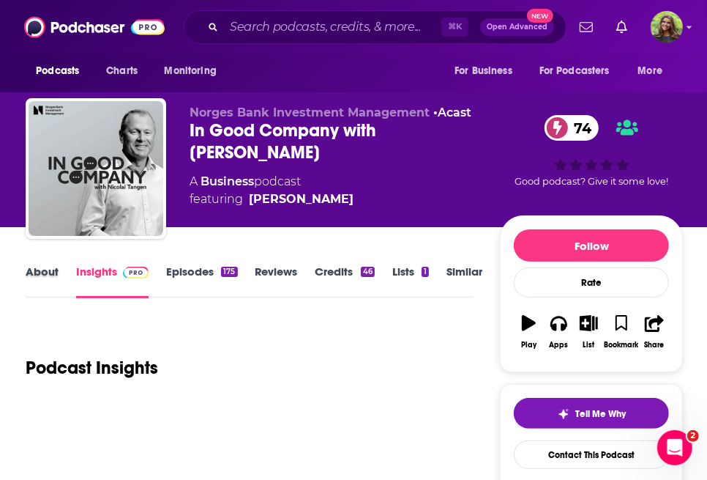
click at [60, 269] on div "About" at bounding box center [51, 281] width 51 height 34
click at [53, 270] on link "About" at bounding box center [42, 281] width 33 height 34
